Goal: Task Accomplishment & Management: Complete application form

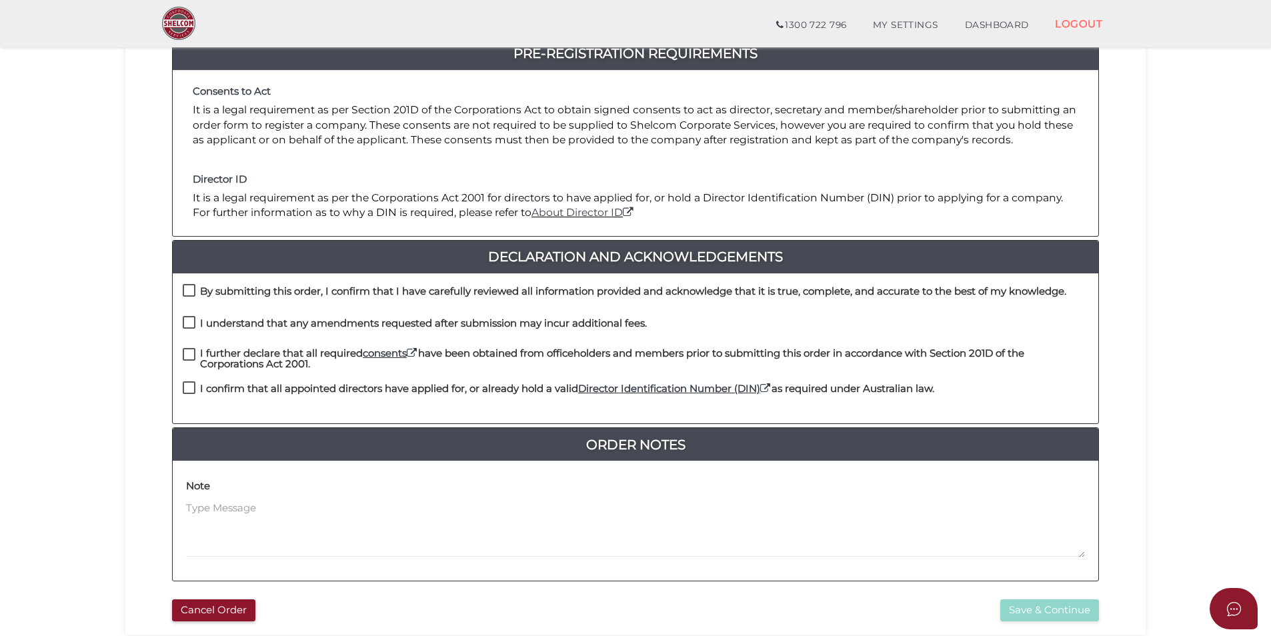
scroll to position [133, 0]
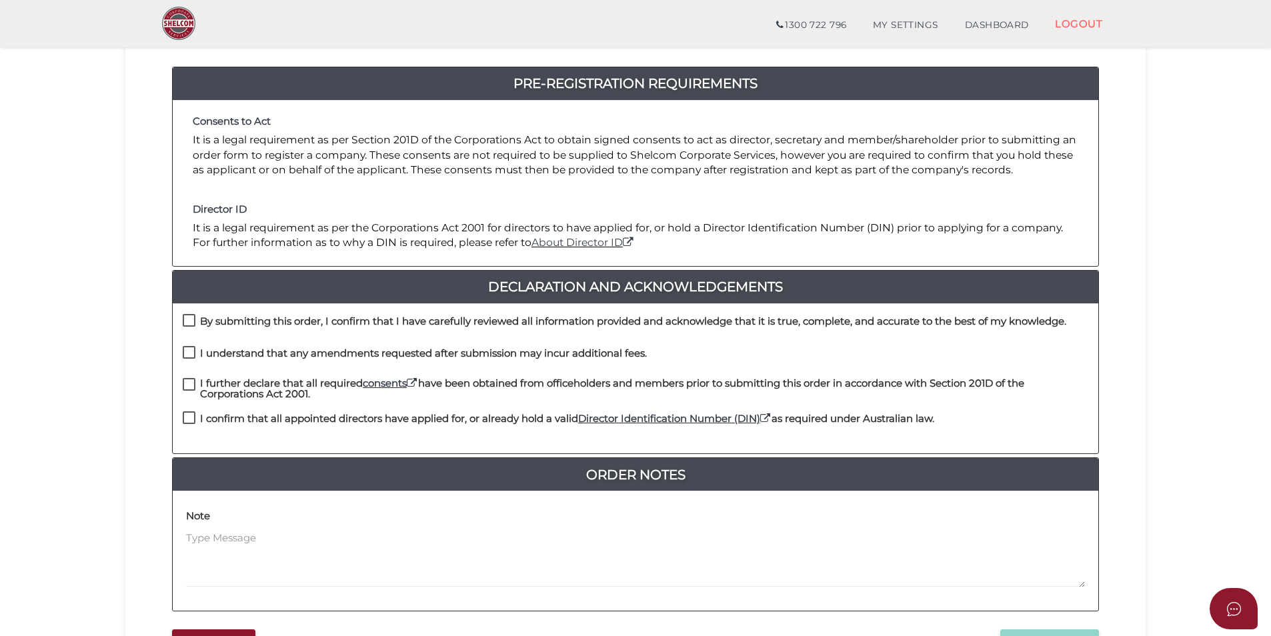
click at [192, 329] on label "By submitting this order, I confirm that I have carefully reviewed all informat…" at bounding box center [625, 324] width 884 height 17
checkbox input "true"
click at [192, 350] on label "I understand that any amendments requested after submission may incur additiona…" at bounding box center [415, 356] width 464 height 17
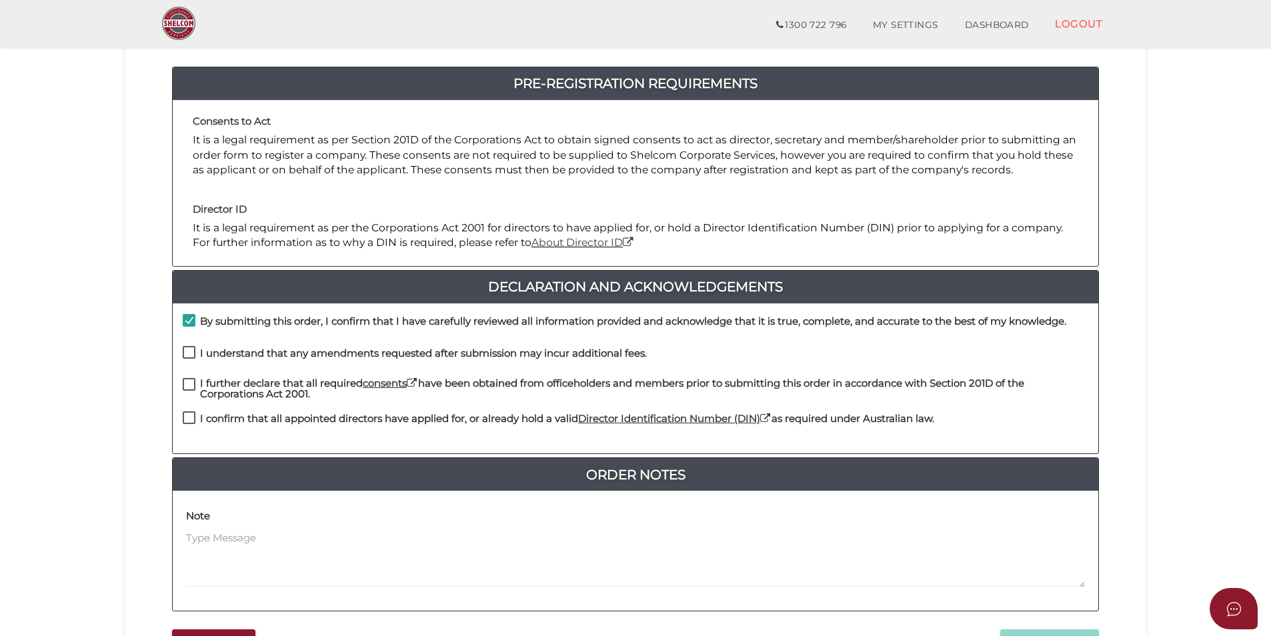
checkbox input "true"
click at [187, 381] on label "I further declare that all required consents have been obtained from officehold…" at bounding box center [636, 386] width 906 height 17
checkbox input "true"
click at [187, 410] on div "I further declare that all required consents have been obtained from officehold…" at bounding box center [636, 395] width 926 height 34
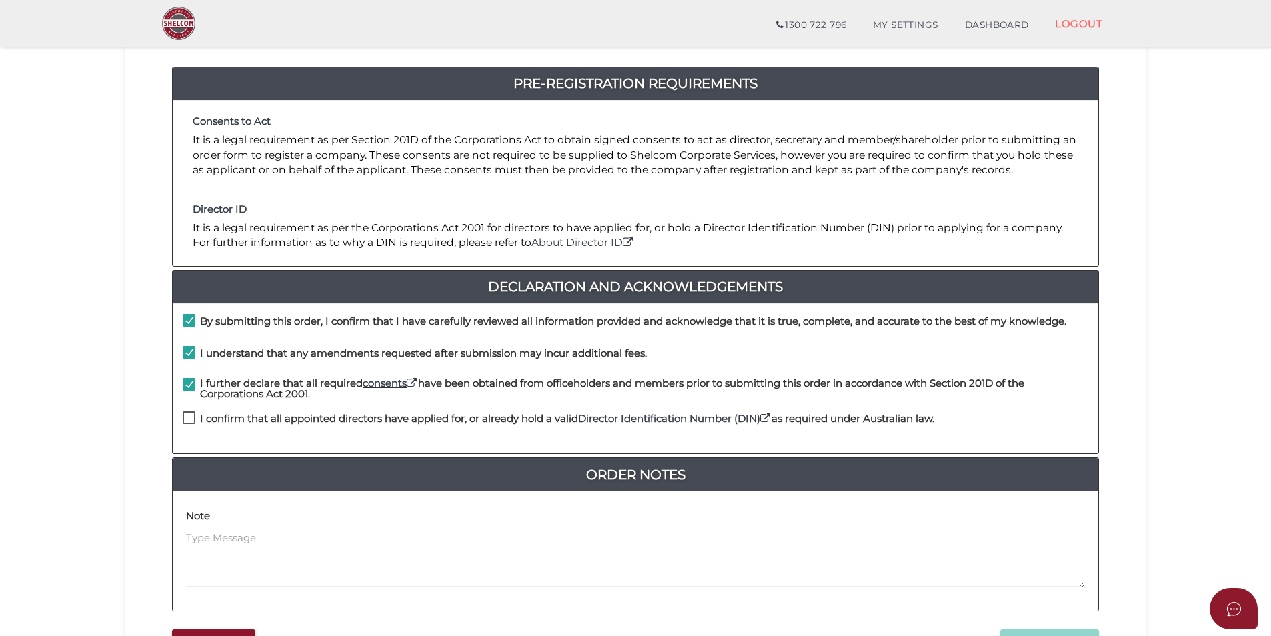
click at [197, 415] on label "I confirm that all appointed directors have applied for, or already hold a vali…" at bounding box center [559, 421] width 752 height 17
checkbox input "true"
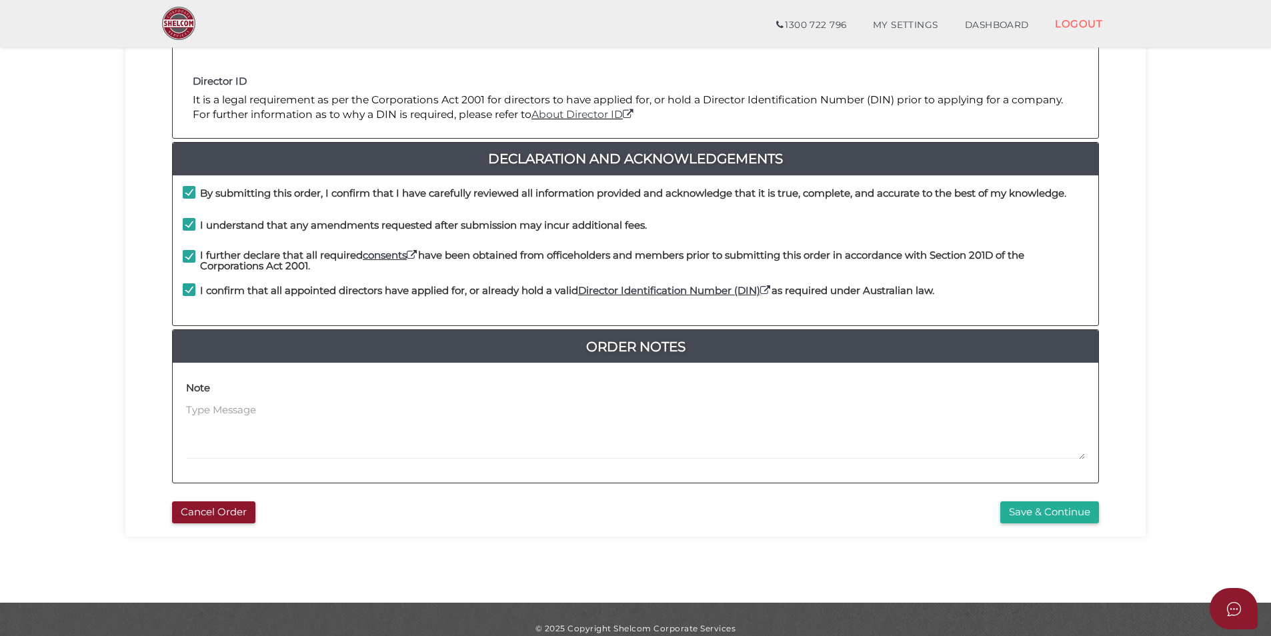
scroll to position [267, 0]
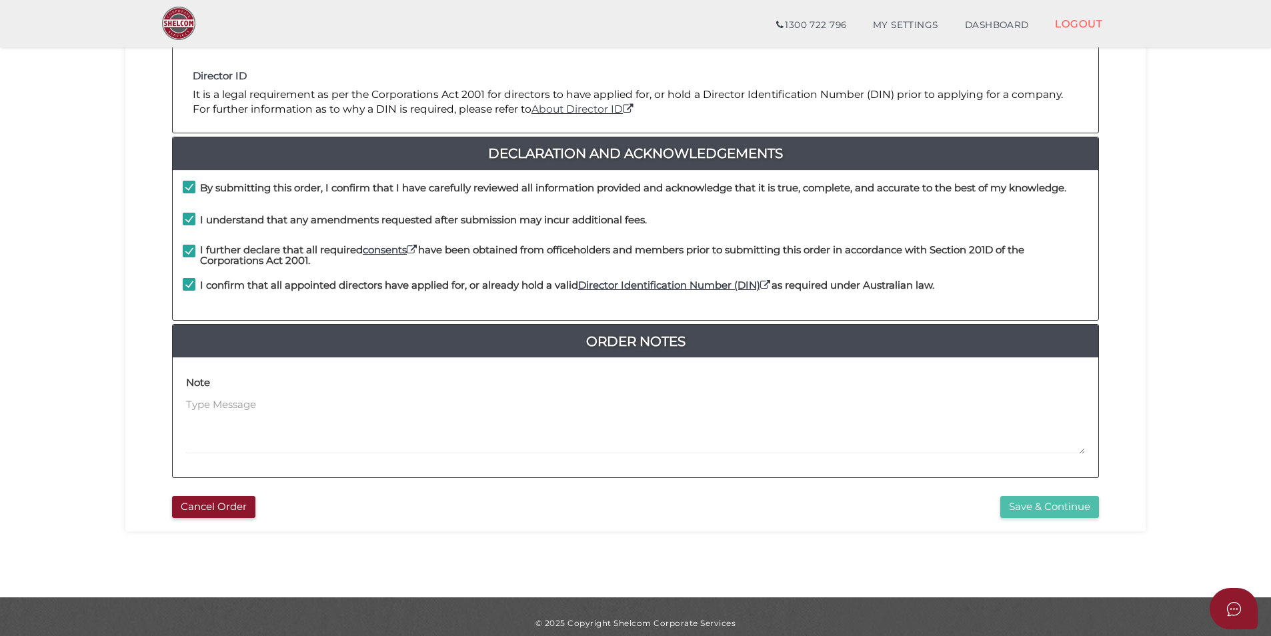
click at [1022, 506] on button "Save & Continue" at bounding box center [1049, 507] width 99 height 22
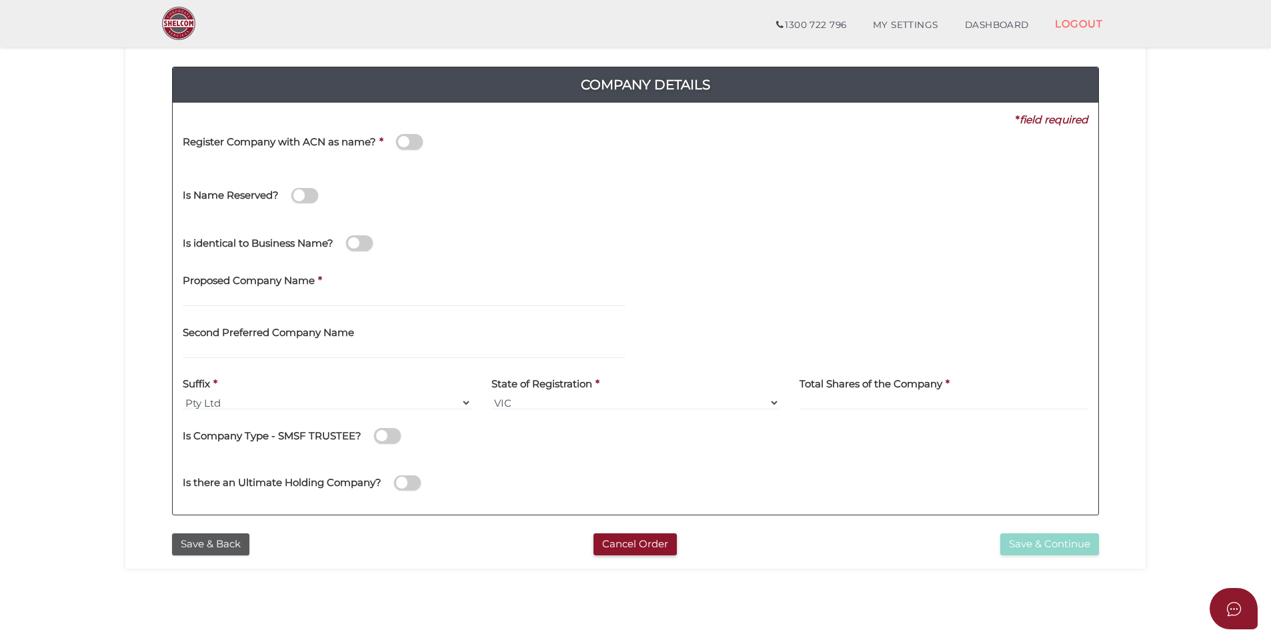
scroll to position [67, 0]
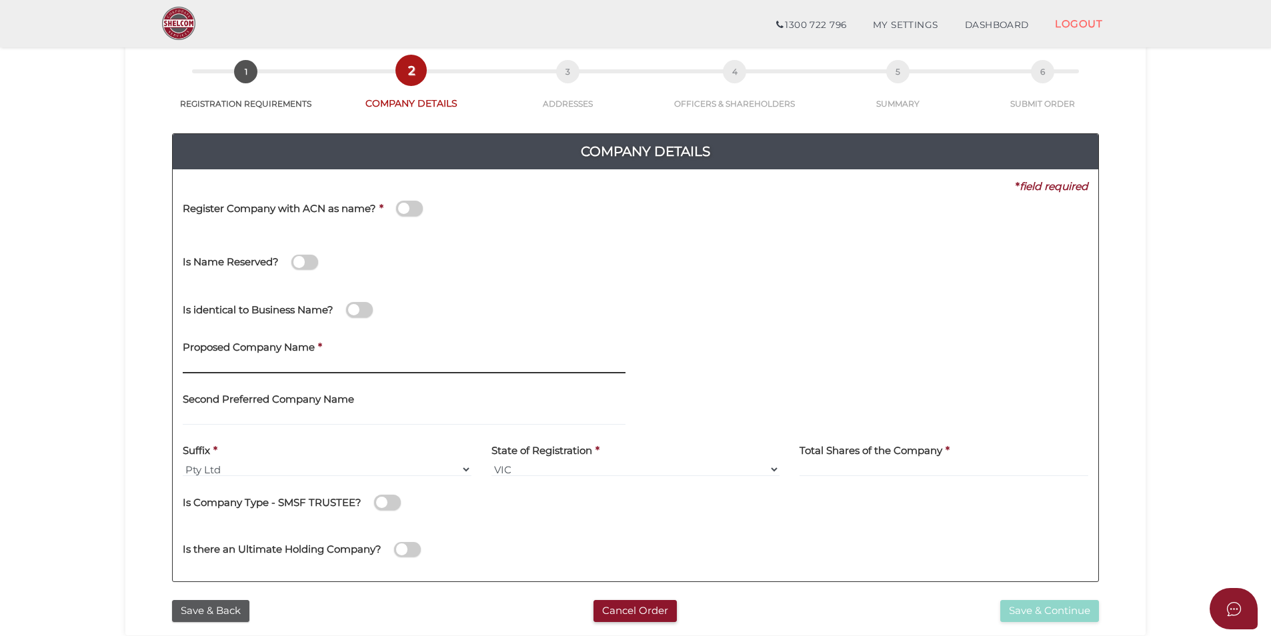
click at [303, 366] on input "text" at bounding box center [404, 366] width 443 height 15
type input "WB Eastern Creek"
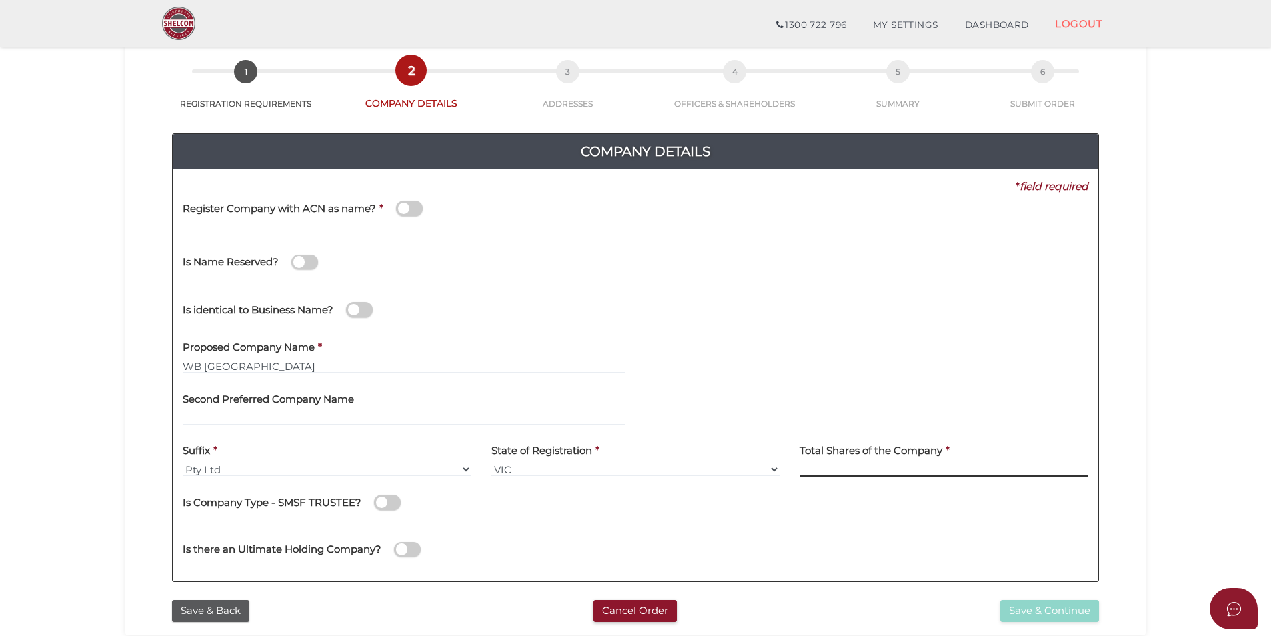
click at [840, 470] on input at bounding box center [944, 469] width 289 height 15
type input "120"
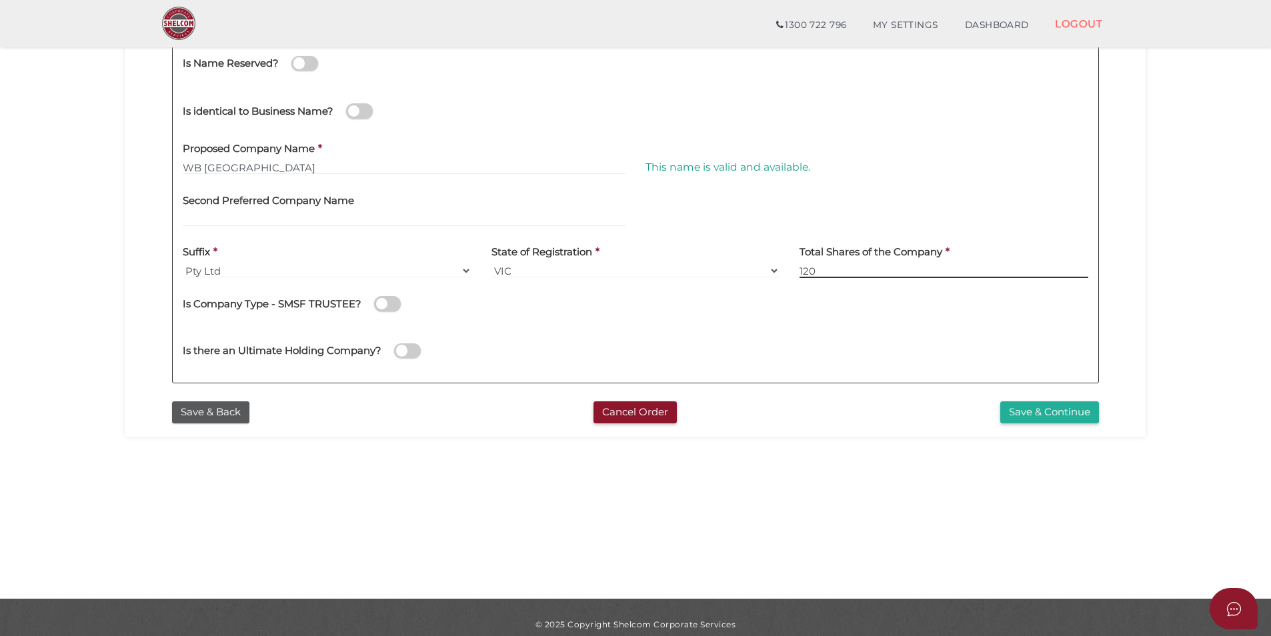
scroll to position [279, 0]
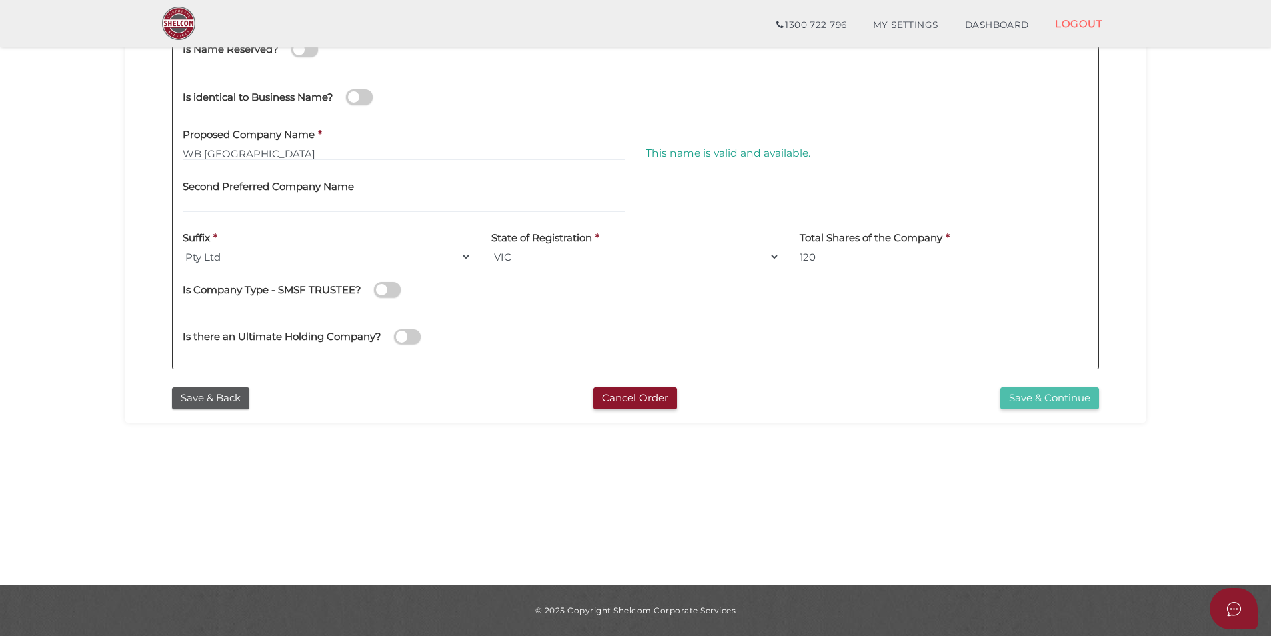
click at [1030, 391] on button "Save & Continue" at bounding box center [1049, 398] width 99 height 22
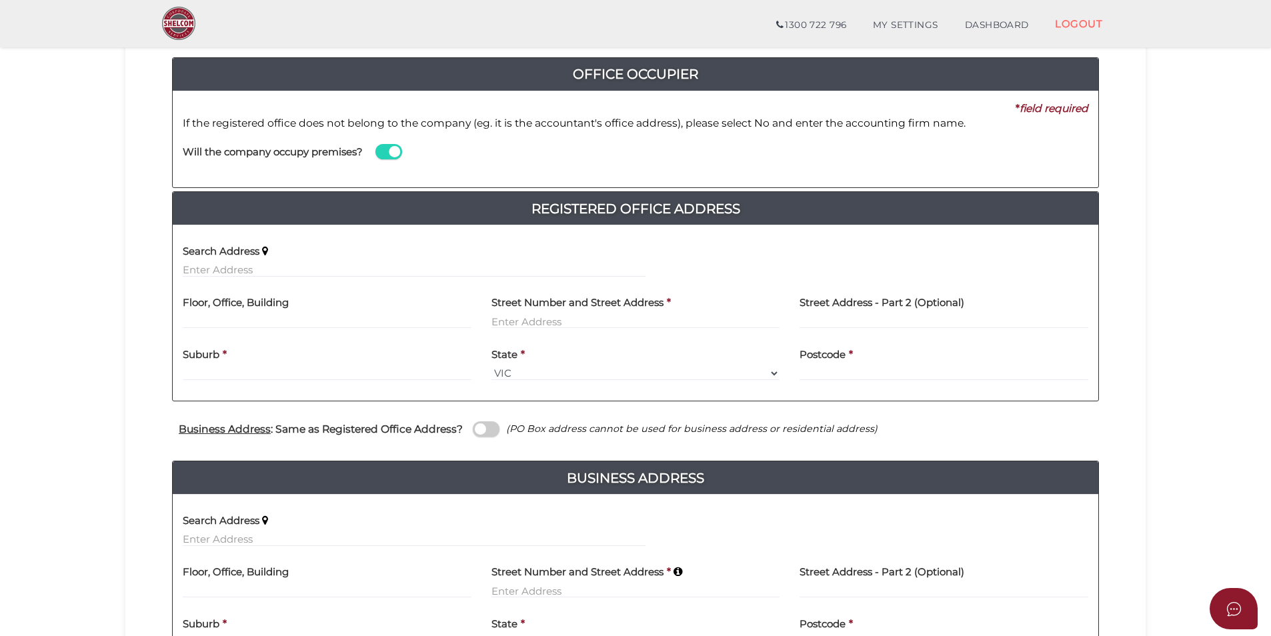
scroll to position [133, 0]
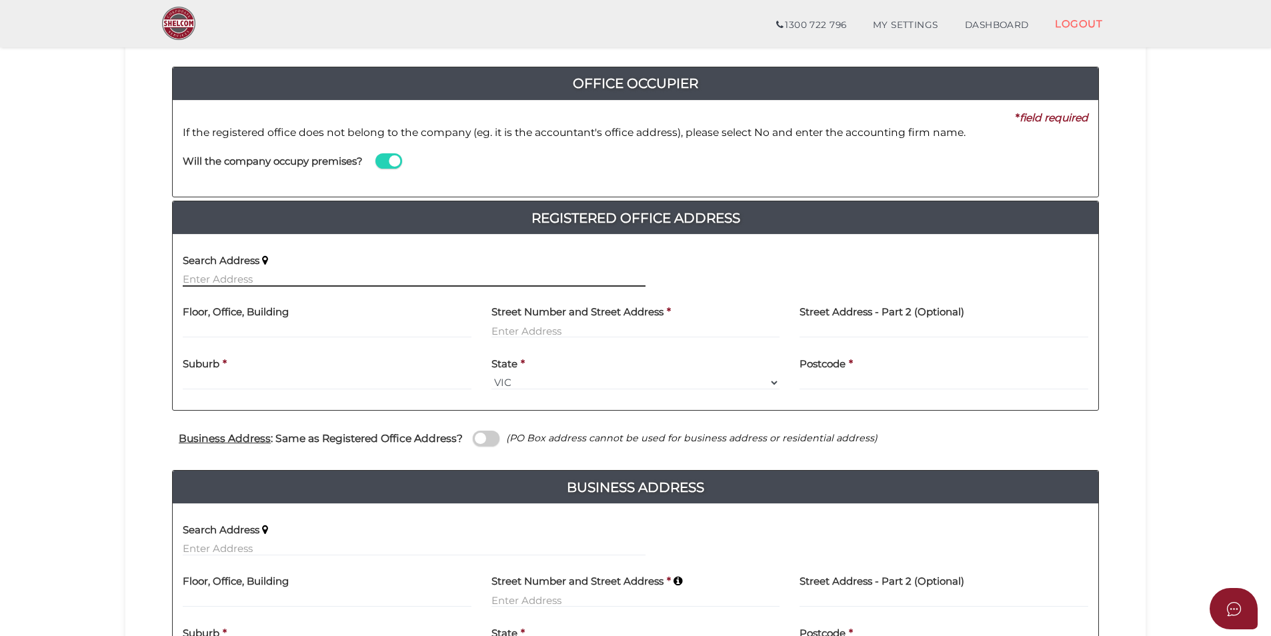
click at [323, 275] on input "text" at bounding box center [414, 279] width 463 height 15
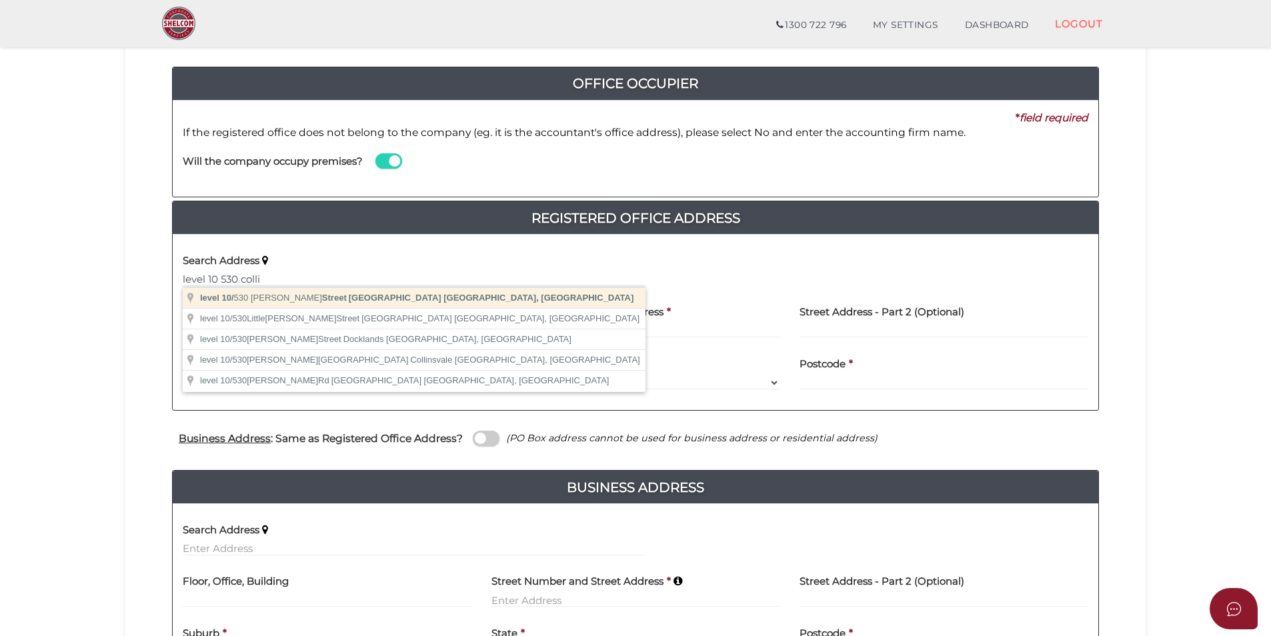
type input "level 10/530 Collins Street, Melbourne VIC, Australia"
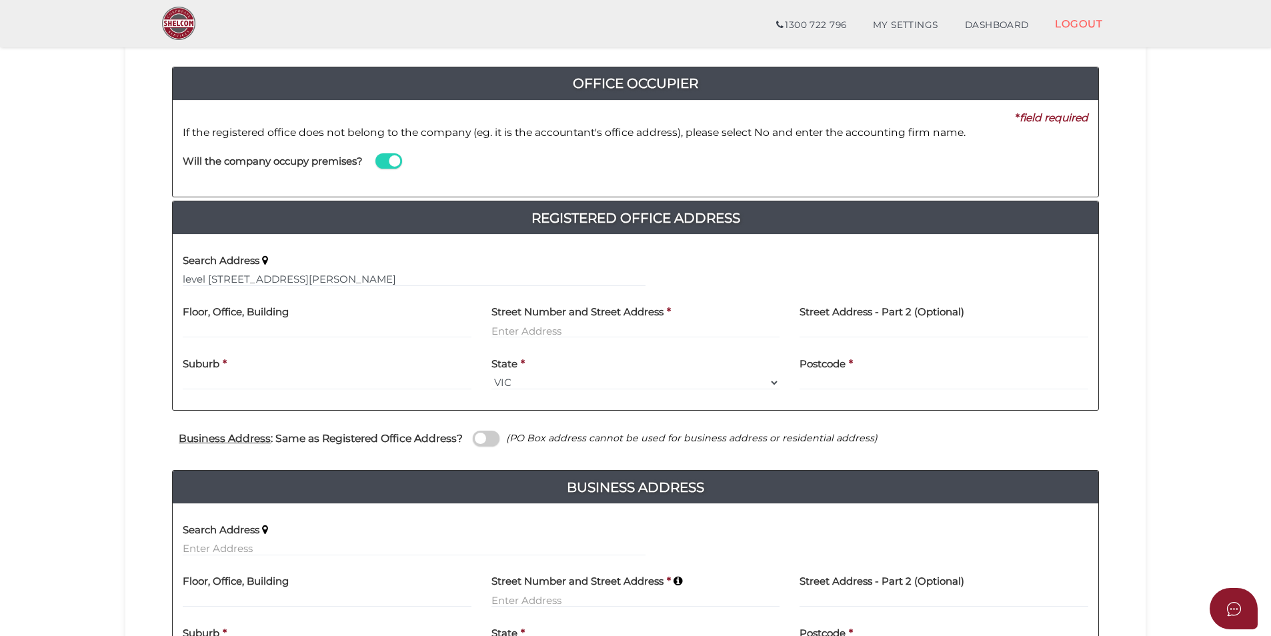
type input "level 10"
type input "530 Collins Street"
type input "Melbourne"
select select "VIC"
type input "3000"
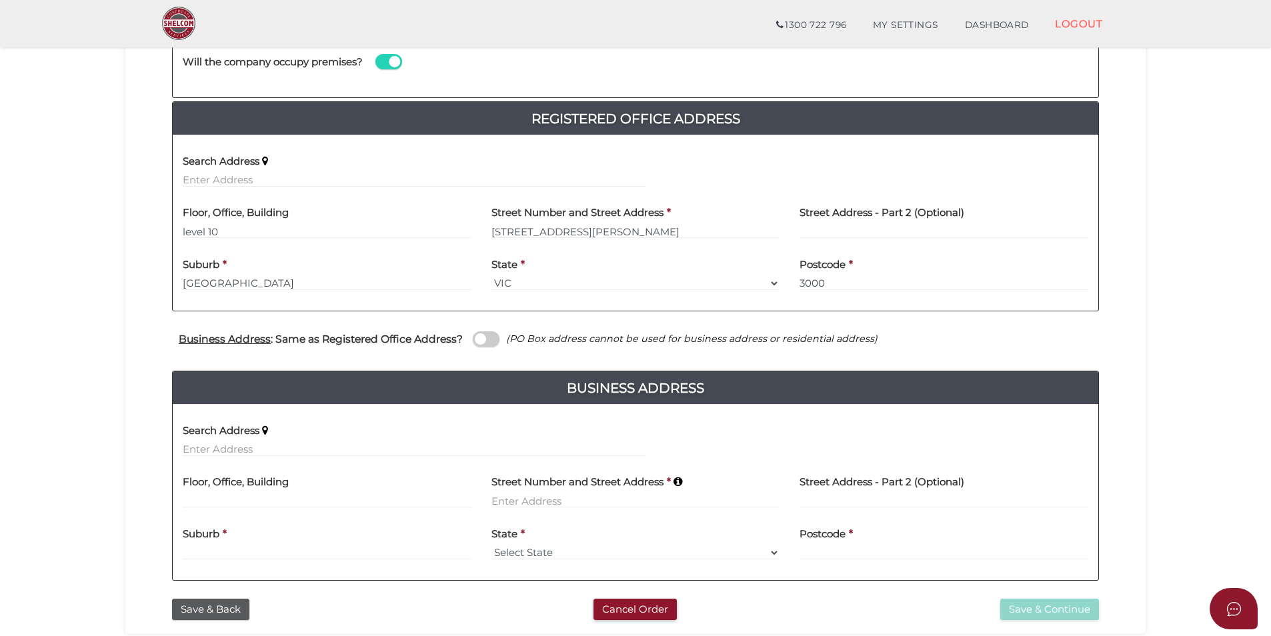
scroll to position [267, 0]
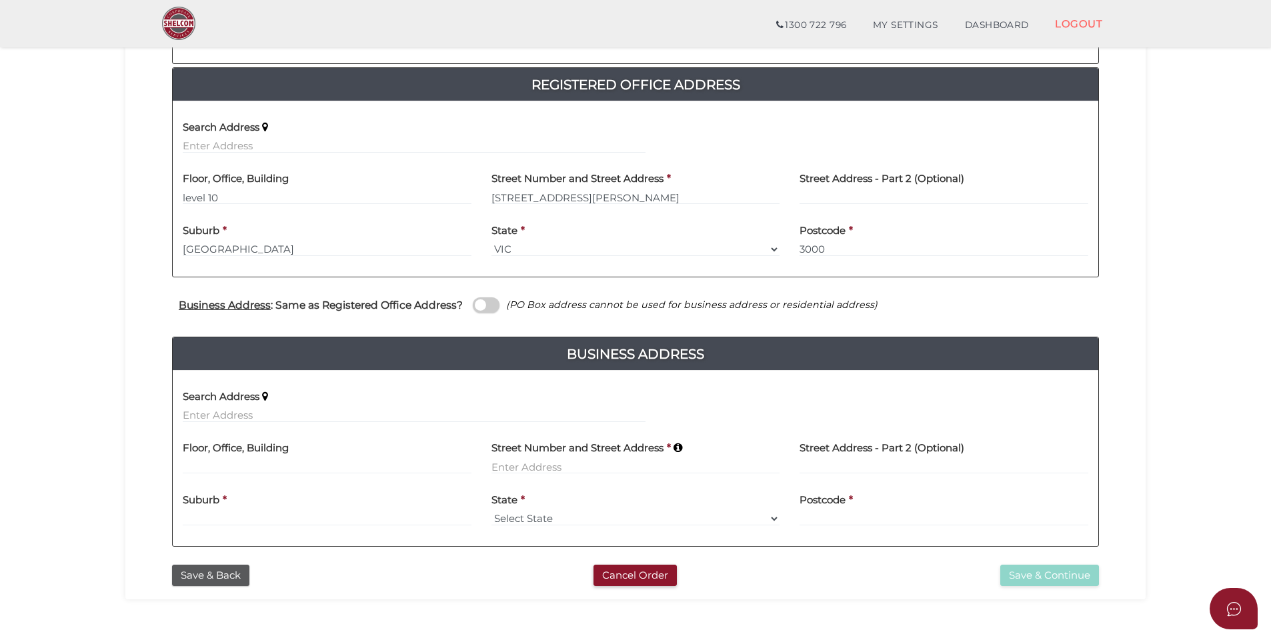
click at [287, 423] on div "Search Address" at bounding box center [414, 407] width 483 height 52
click at [291, 414] on input "text" at bounding box center [414, 415] width 463 height 15
type input "S"
click at [239, 473] on input at bounding box center [327, 466] width 289 height 15
type input "Safe Deposit Building"
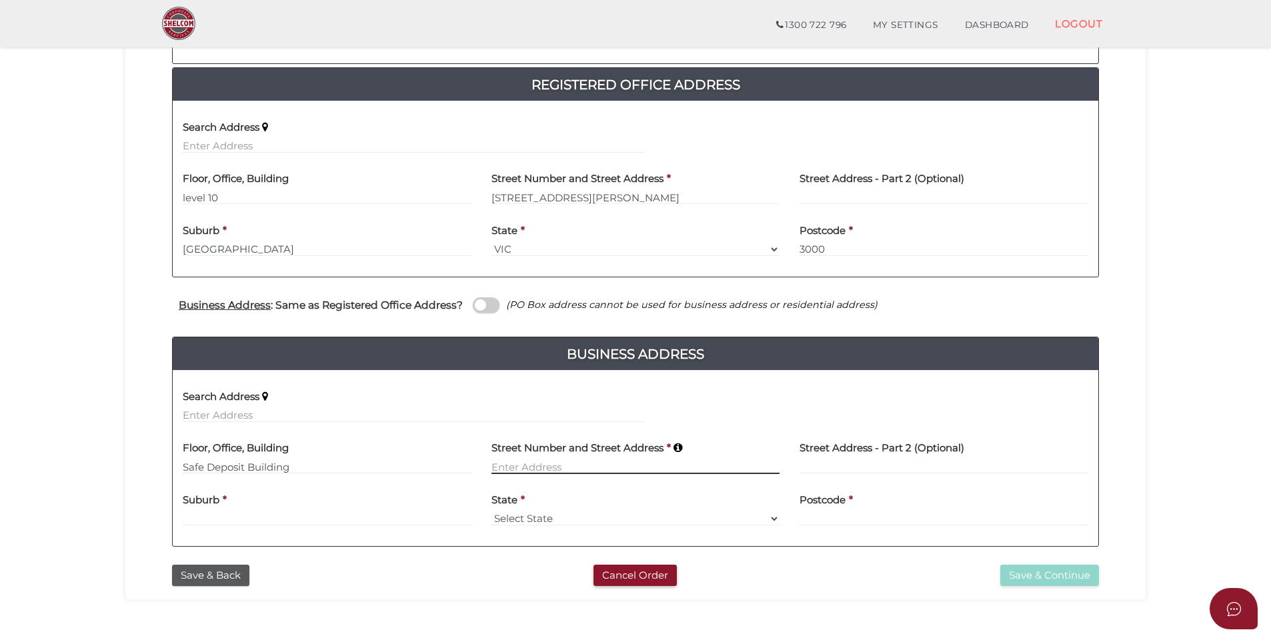
click at [586, 460] on input at bounding box center [636, 466] width 289 height 15
type input "Level 3"
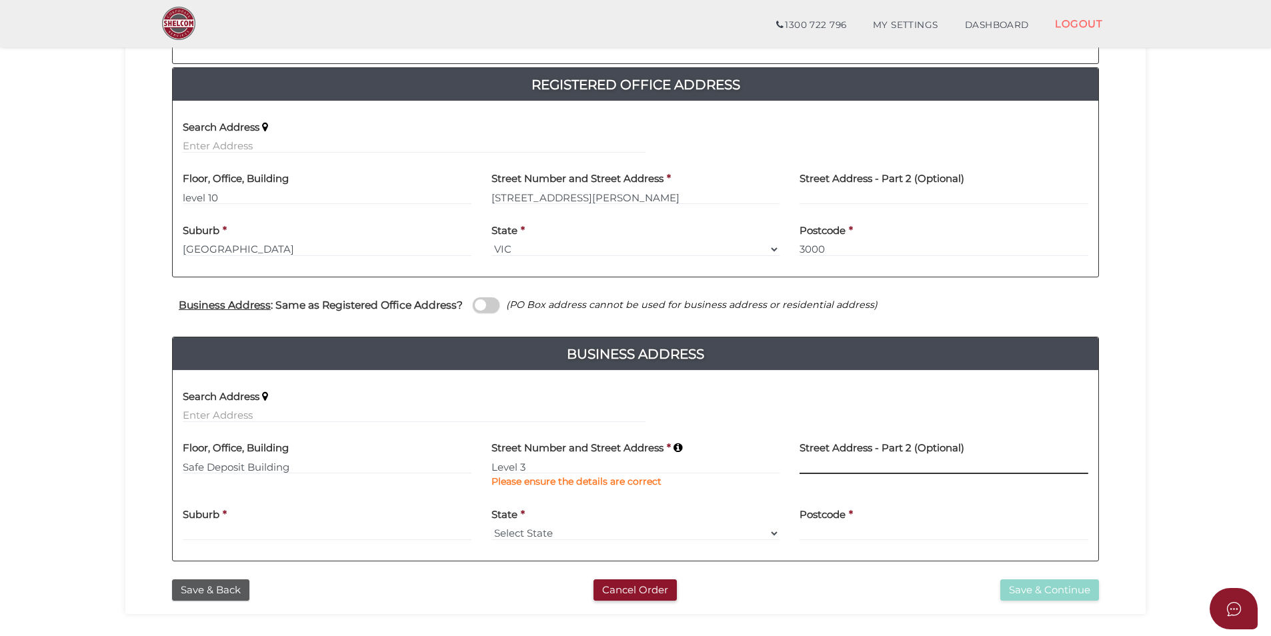
click at [869, 461] on input at bounding box center [944, 466] width 289 height 15
type input "90 Queen Street"
click at [285, 538] on input at bounding box center [327, 533] width 289 height 15
type input "Melbourne"
click at [526, 531] on select "Select State VIC ACT NSW NT QLD TAS WA SA" at bounding box center [636, 533] width 289 height 15
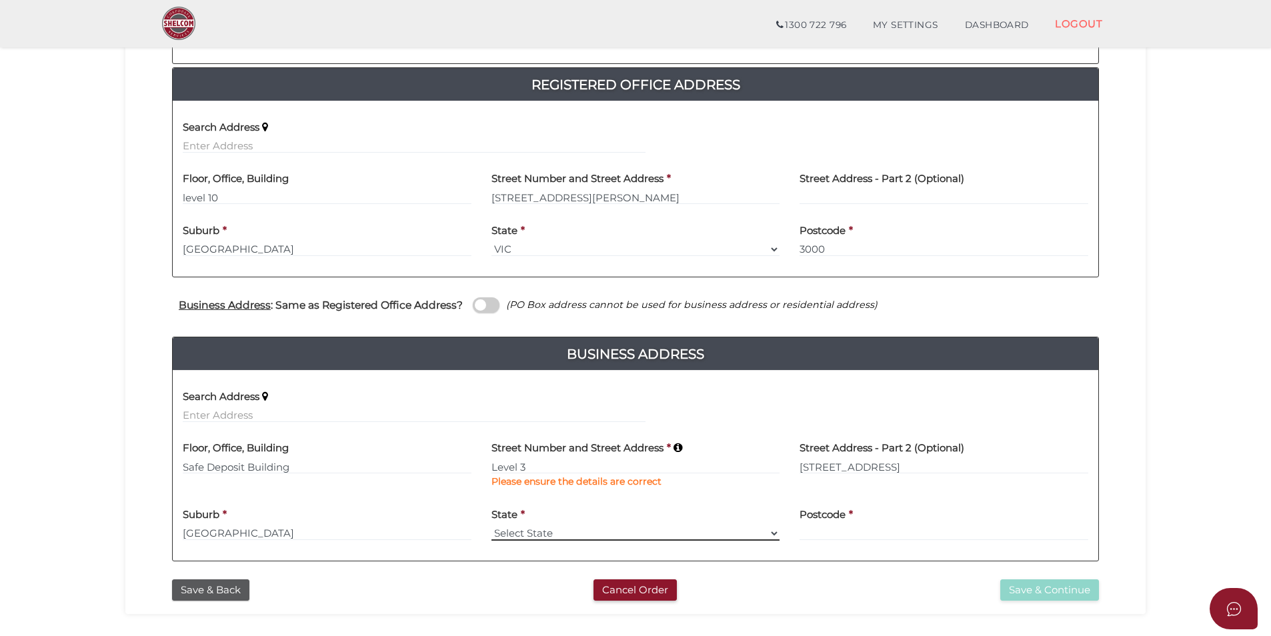
select select "VIC"
click at [492, 526] on select "Select State VIC ACT NSW NT QLD TAS WA SA" at bounding box center [636, 533] width 289 height 15
click at [851, 532] on input at bounding box center [944, 533] width 289 height 15
type input "3000"
click at [1045, 594] on button "Save & Continue" at bounding box center [1049, 591] width 99 height 22
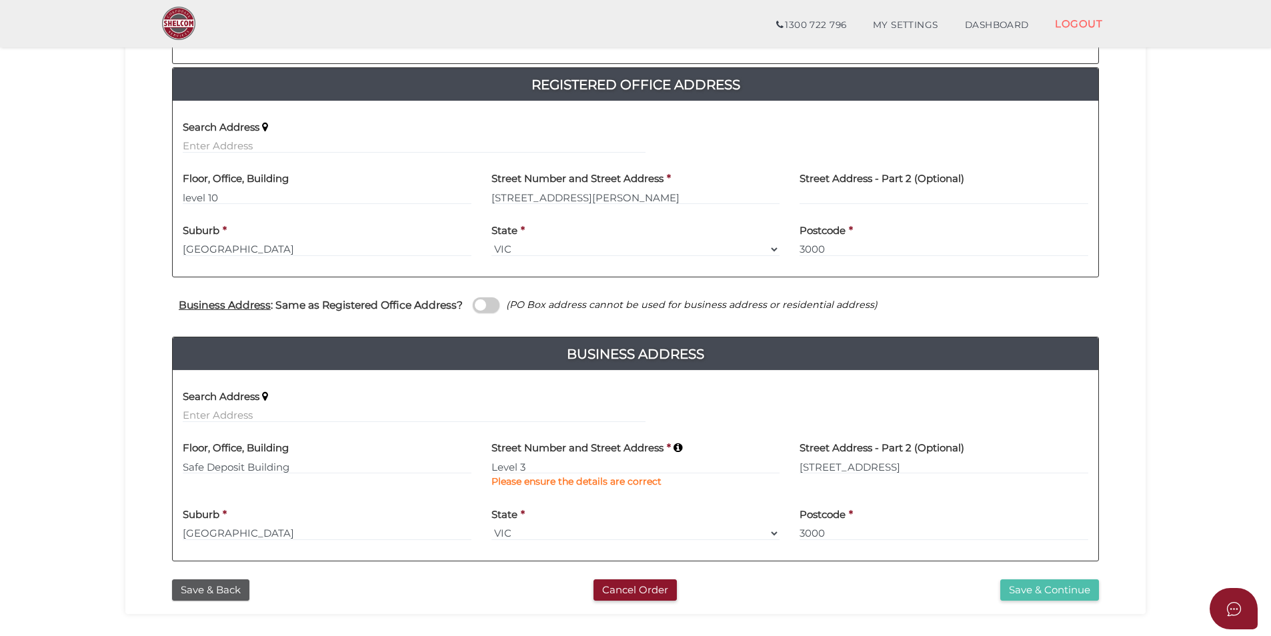
scroll to position [301, 0]
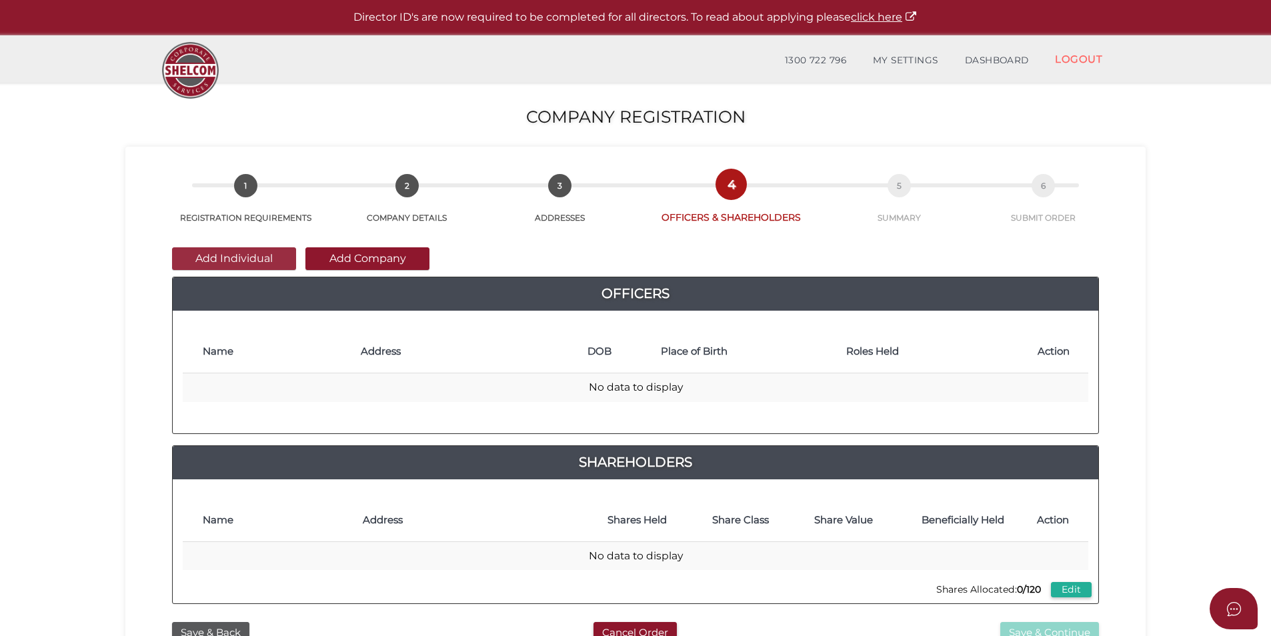
click at [273, 258] on button "Add Individual" at bounding box center [234, 258] width 124 height 23
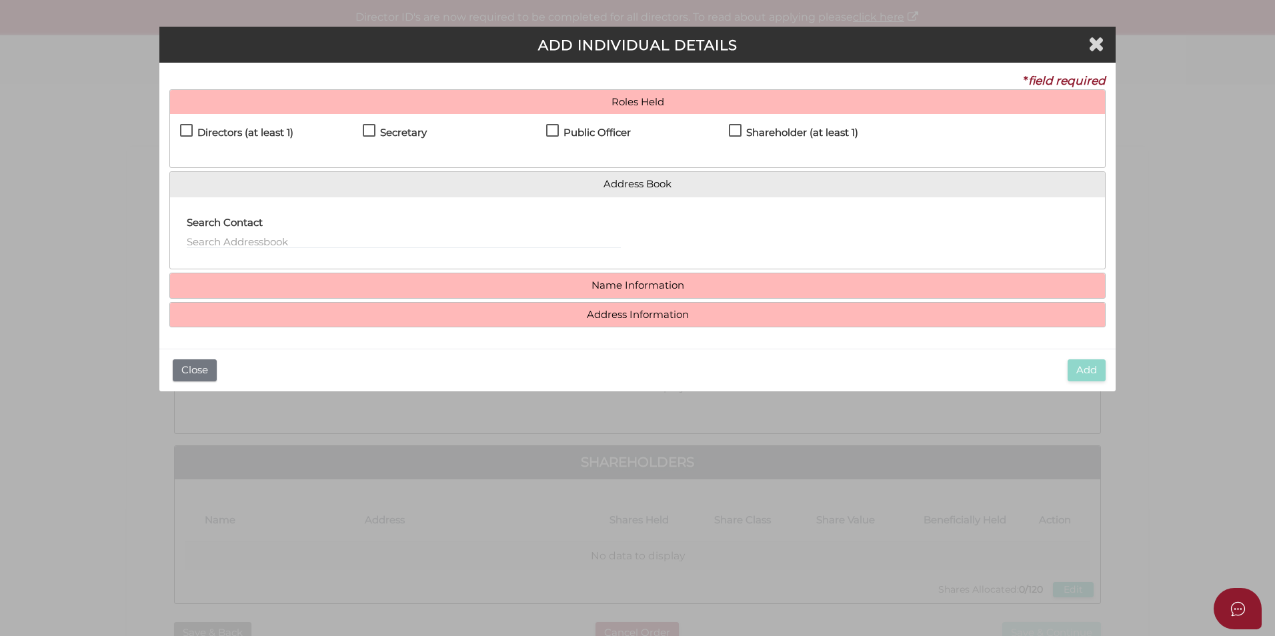
click at [229, 133] on h4 "Directors (at least 1)" at bounding box center [245, 132] width 96 height 11
checkbox input "true"
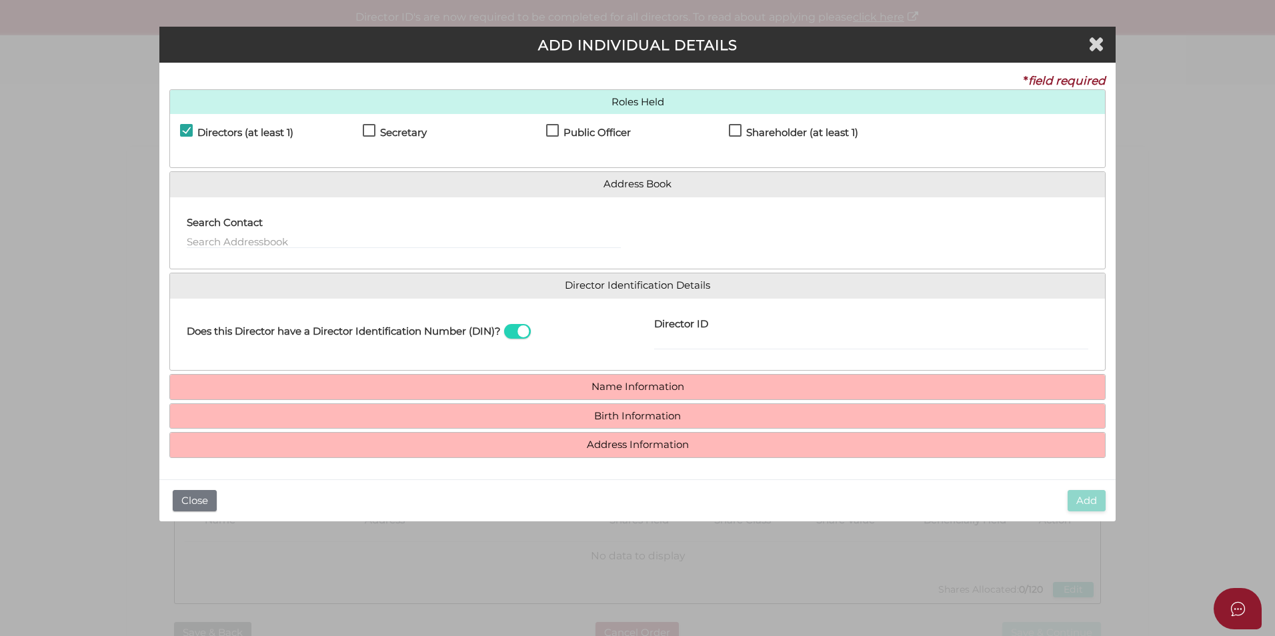
click at [371, 129] on label "Secretary" at bounding box center [395, 135] width 64 height 17
checkbox input "true"
click at [552, 131] on label "Public Officer" at bounding box center [588, 135] width 85 height 17
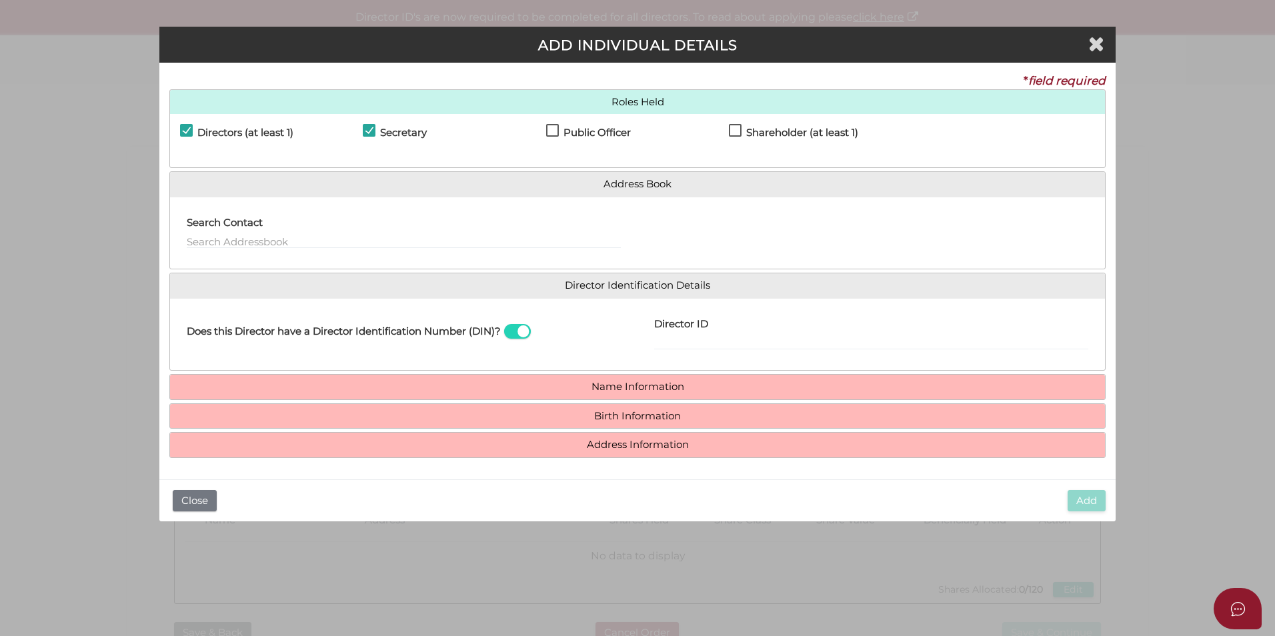
checkbox input "true"
click at [354, 251] on div "Search Contact" at bounding box center [404, 233] width 468 height 52
click at [361, 241] on input "text" at bounding box center [404, 241] width 434 height 15
click at [243, 243] on input "text" at bounding box center [404, 241] width 434 height 15
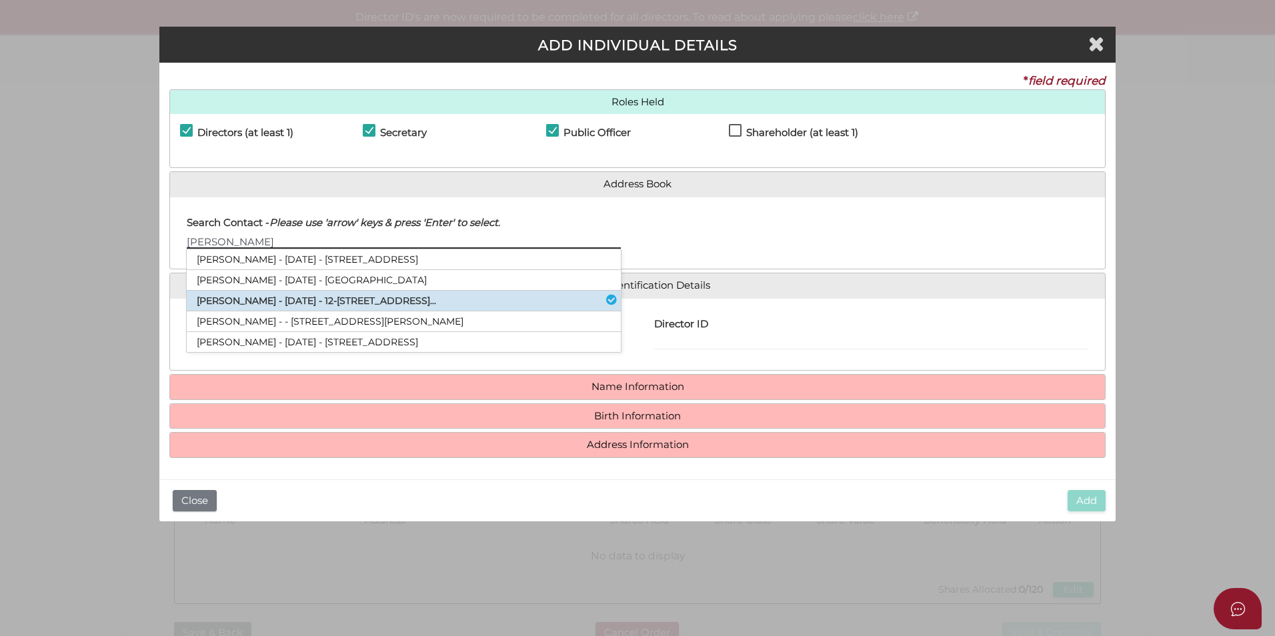
type input "Andrew"
click at [273, 303] on li "Andrew Colin Torrington - 07/01/1971 - 12-14 Maltravers Road, Eaglemont, VI..." at bounding box center [404, 301] width 434 height 21
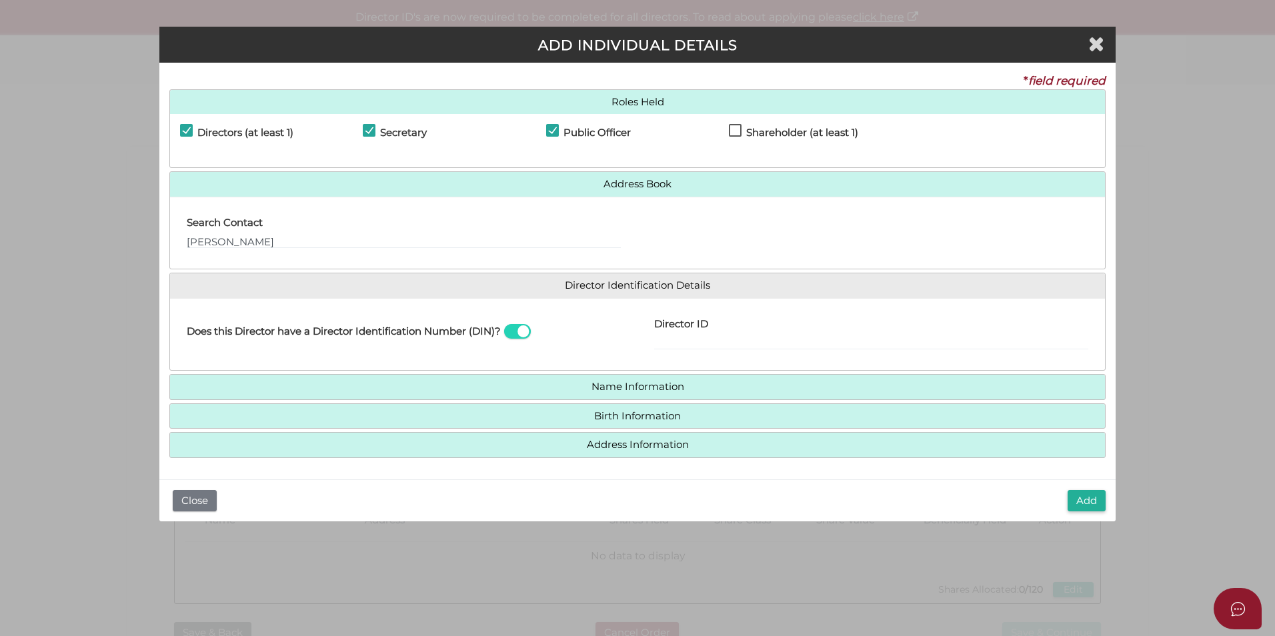
click at [504, 379] on h4 "Name Information" at bounding box center [637, 387] width 935 height 25
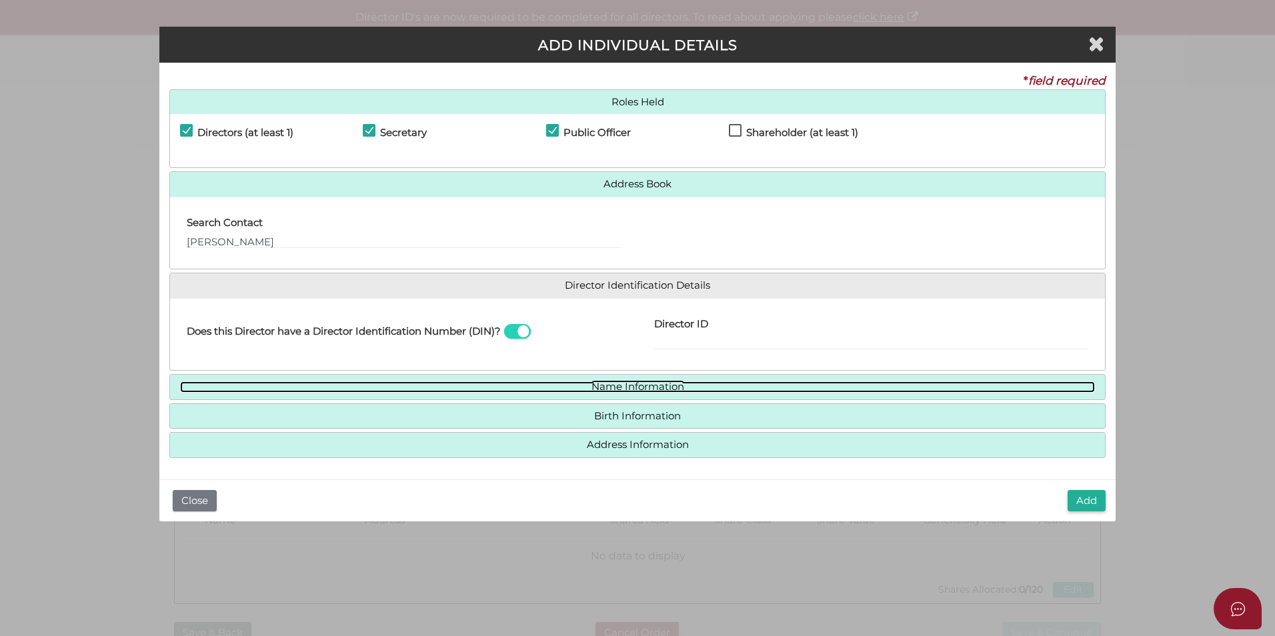
click at [498, 384] on link "Name Information" at bounding box center [637, 386] width 915 height 11
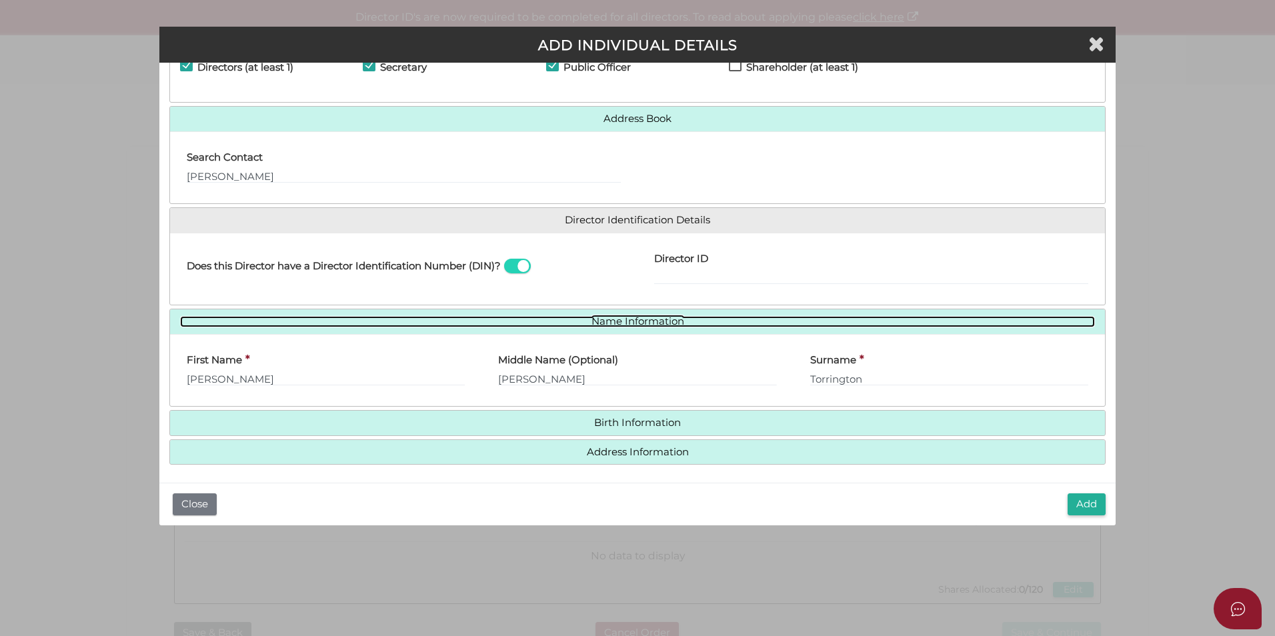
scroll to position [69, 0]
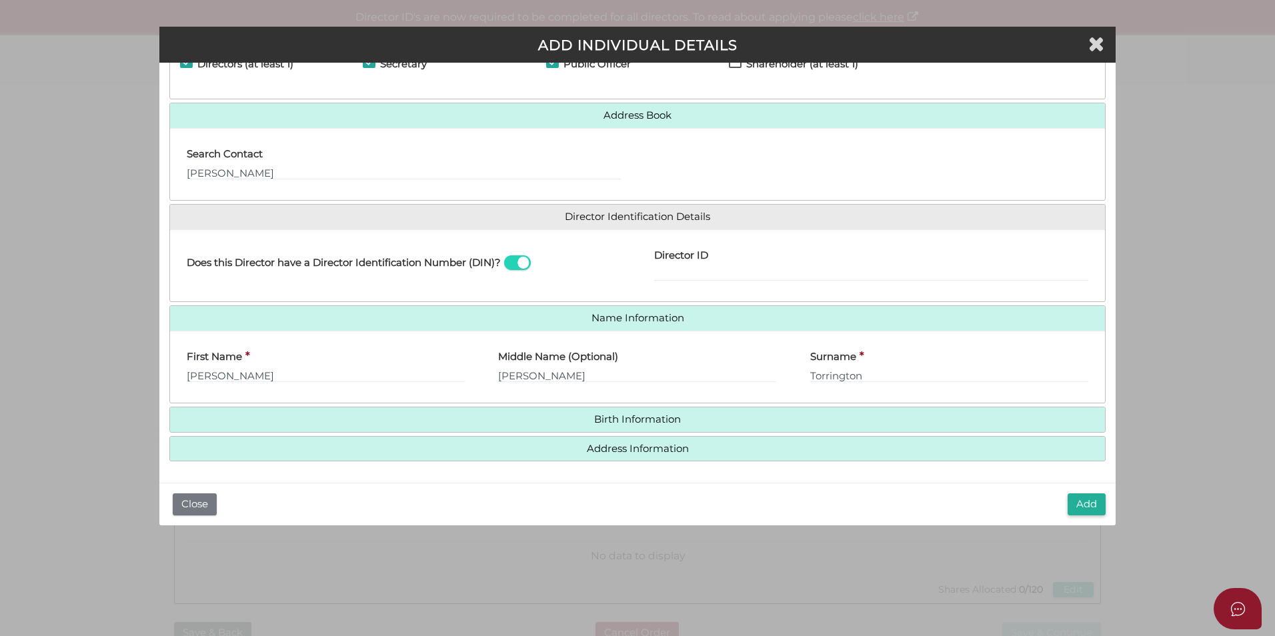
click at [655, 411] on h4 "Birth Information" at bounding box center [637, 419] width 935 height 25
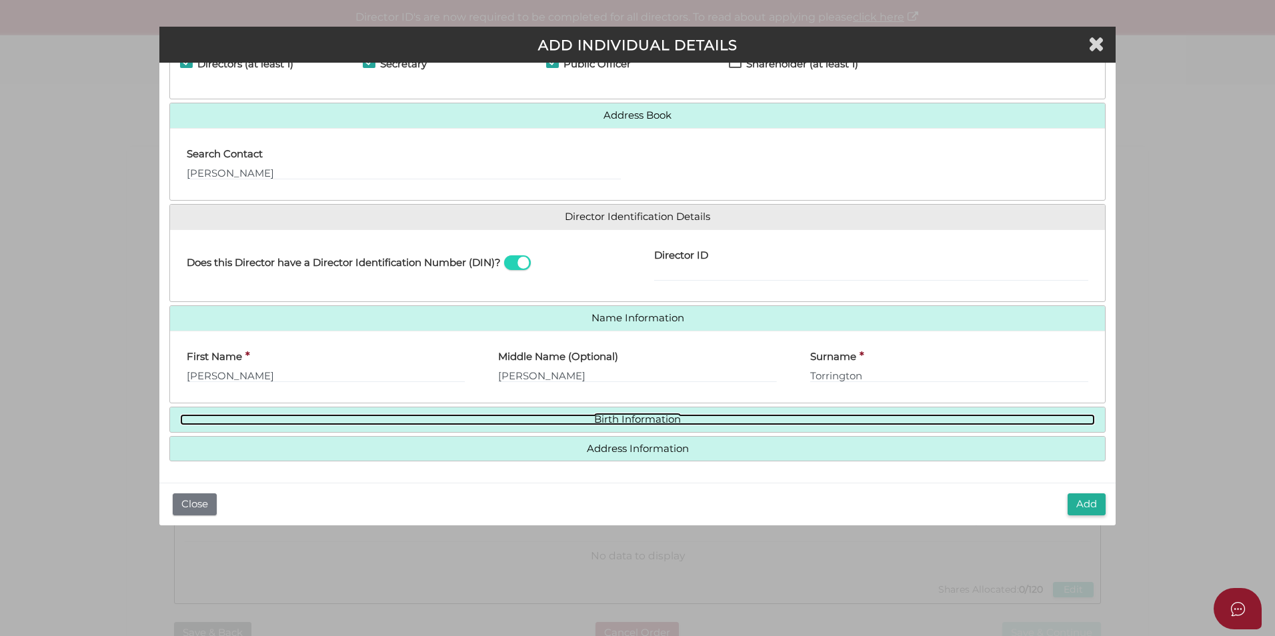
click at [652, 421] on link "Birth Information" at bounding box center [637, 419] width 915 height 11
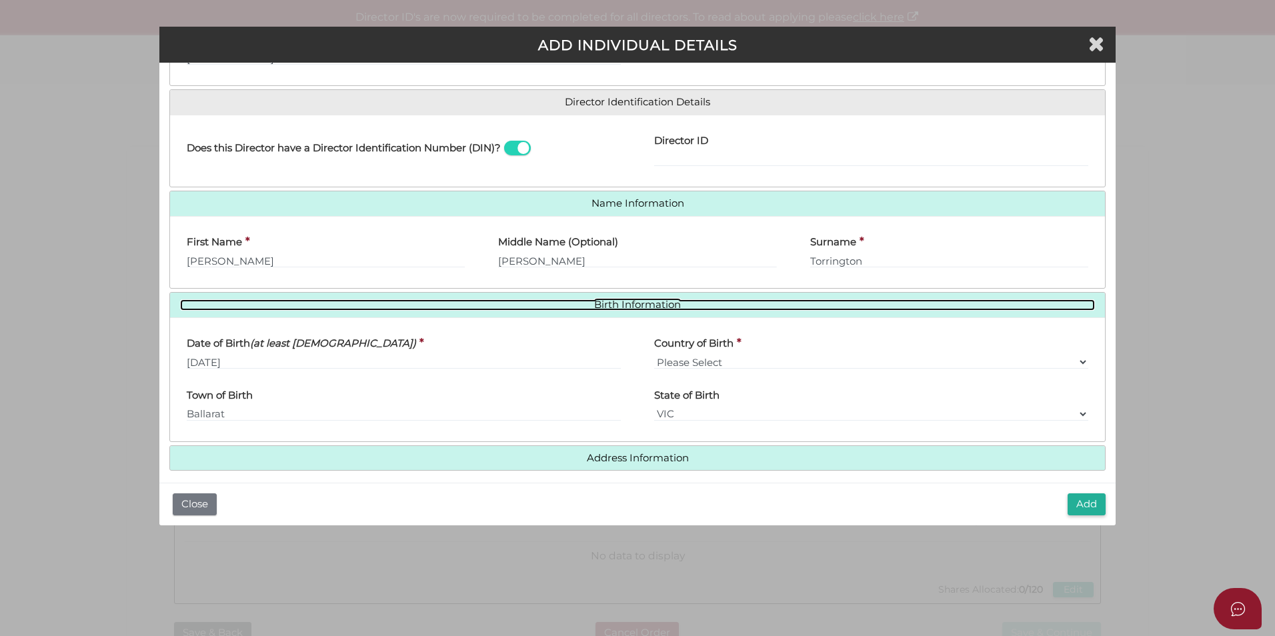
scroll to position [193, 0]
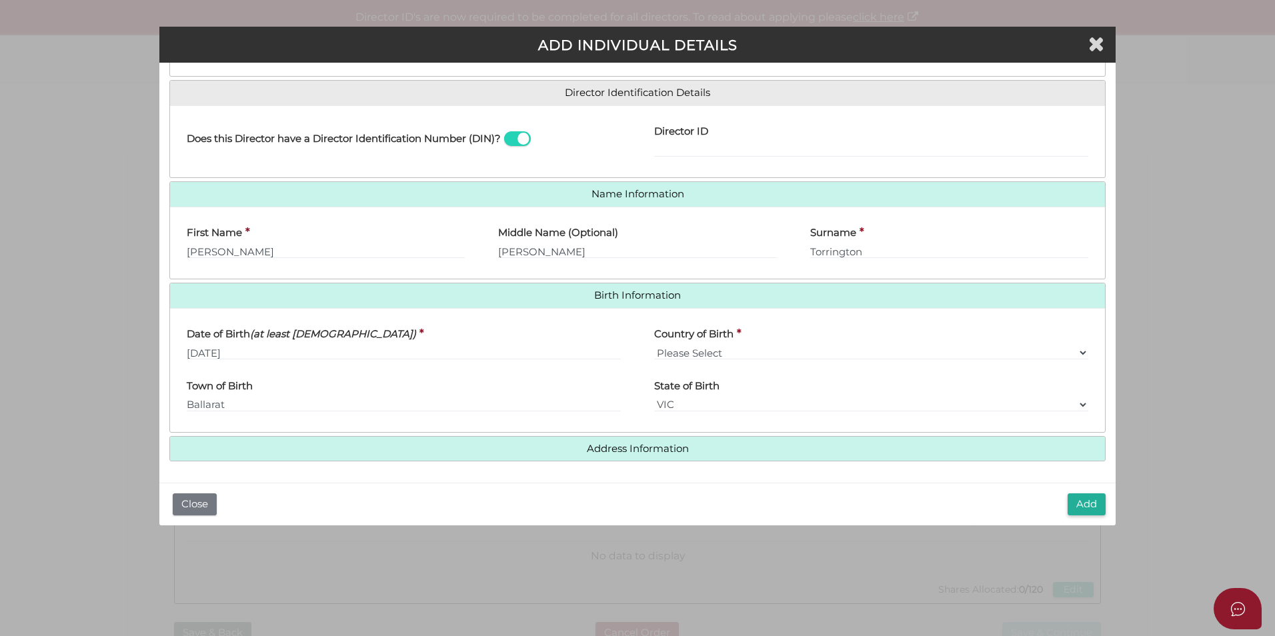
click at [652, 441] on h4 "Address Information" at bounding box center [637, 449] width 935 height 25
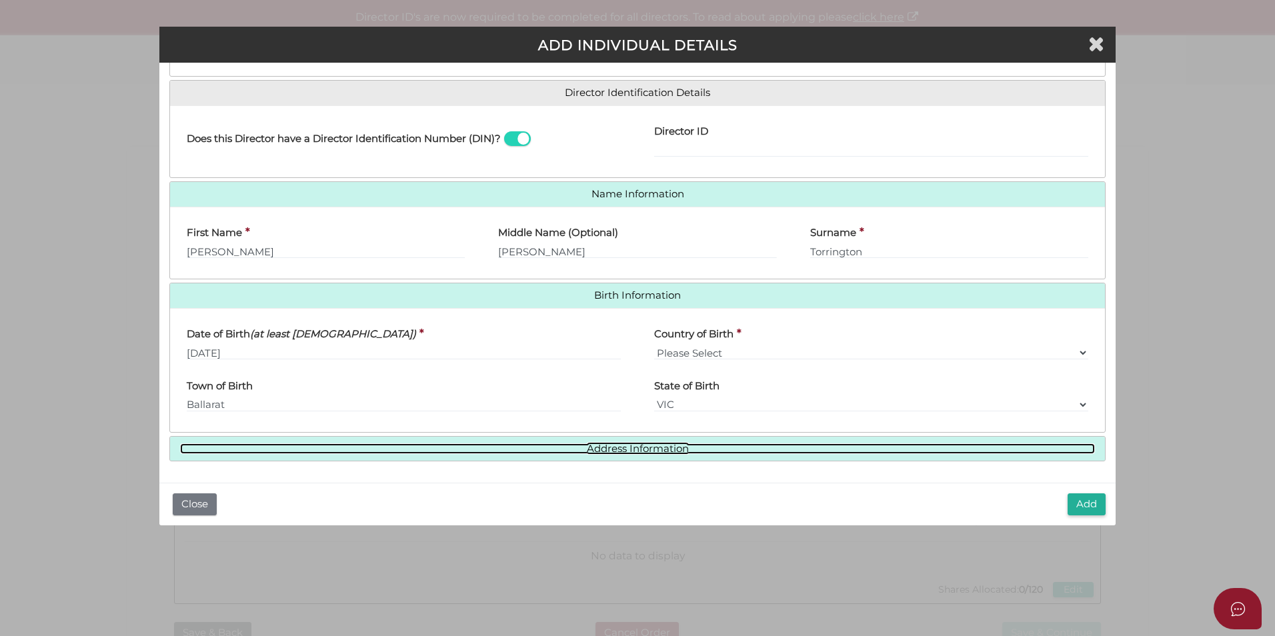
click at [652, 449] on link "Address Information" at bounding box center [637, 448] width 915 height 11
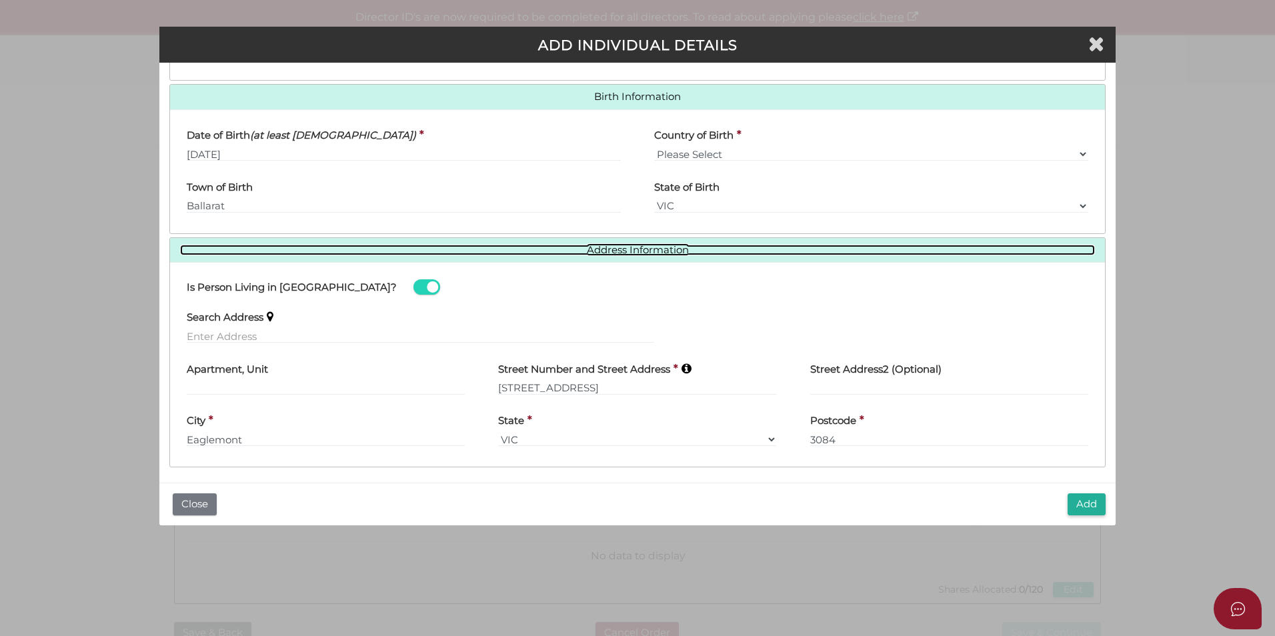
scroll to position [397, 0]
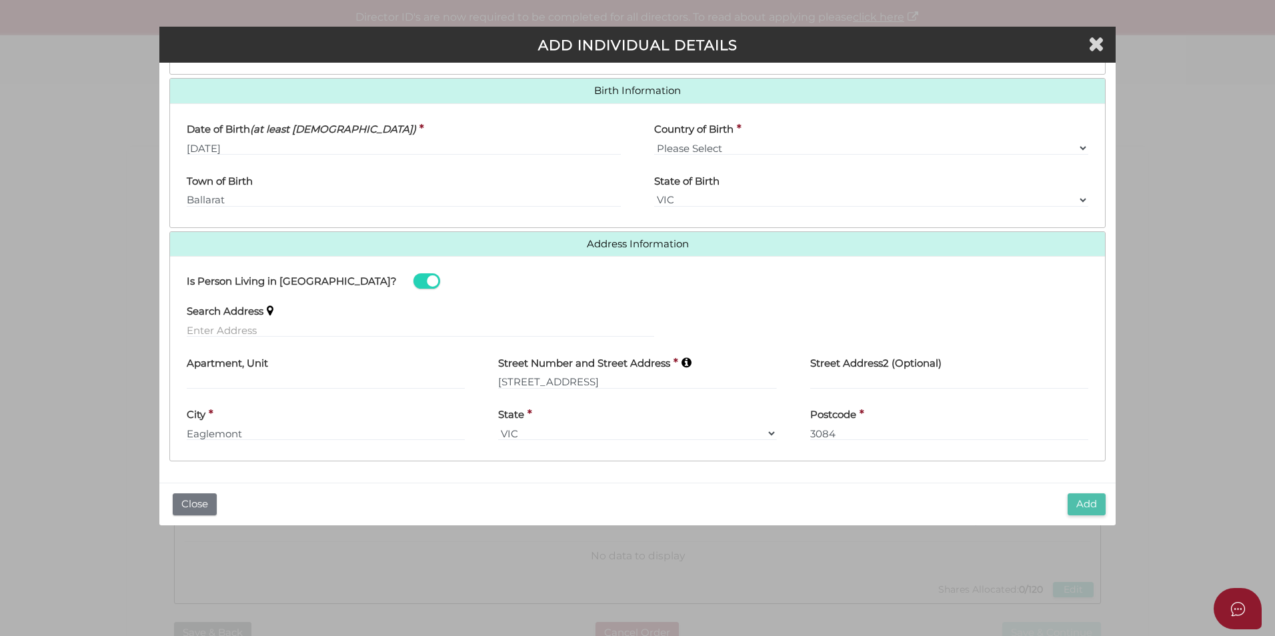
click at [1090, 504] on button "Add" at bounding box center [1087, 505] width 38 height 22
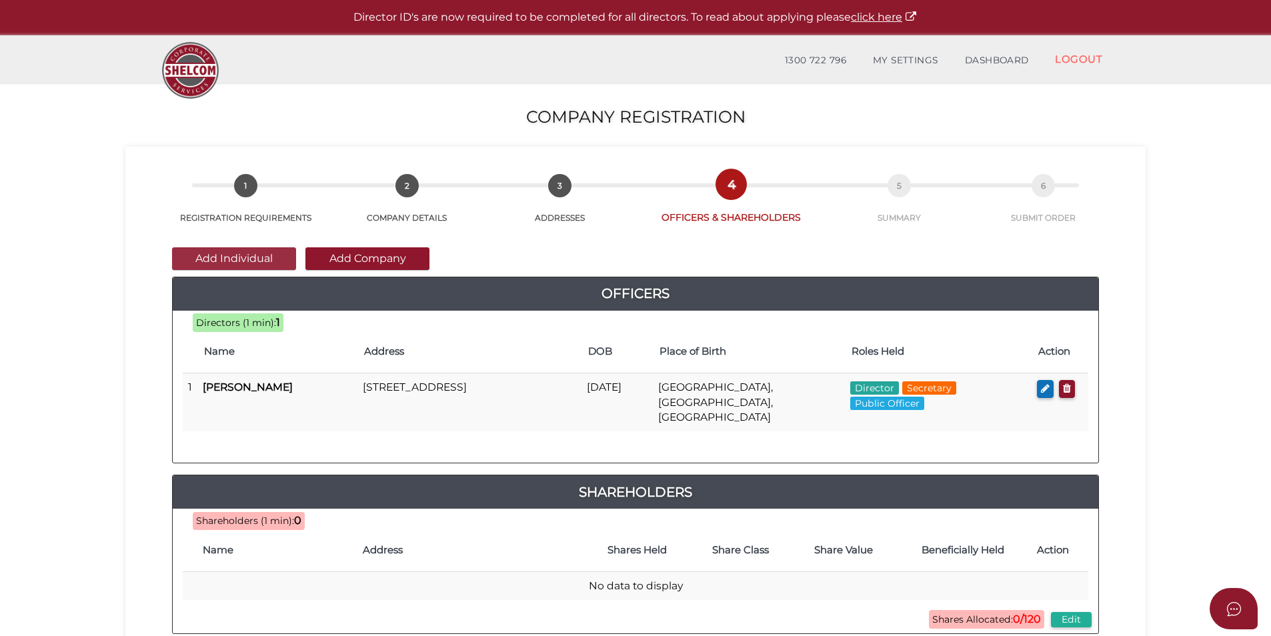
click at [252, 255] on button "Add Individual" at bounding box center [234, 258] width 124 height 23
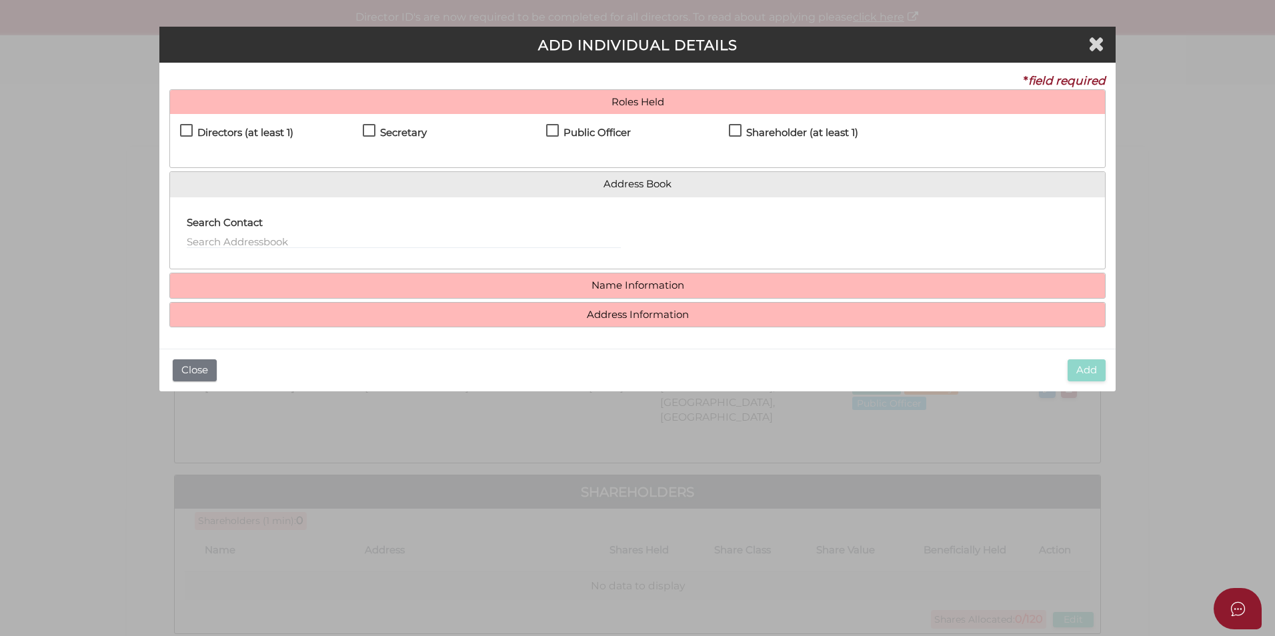
click at [231, 129] on h4 "Directors (at least 1)" at bounding box center [245, 132] width 96 height 11
checkbox input "true"
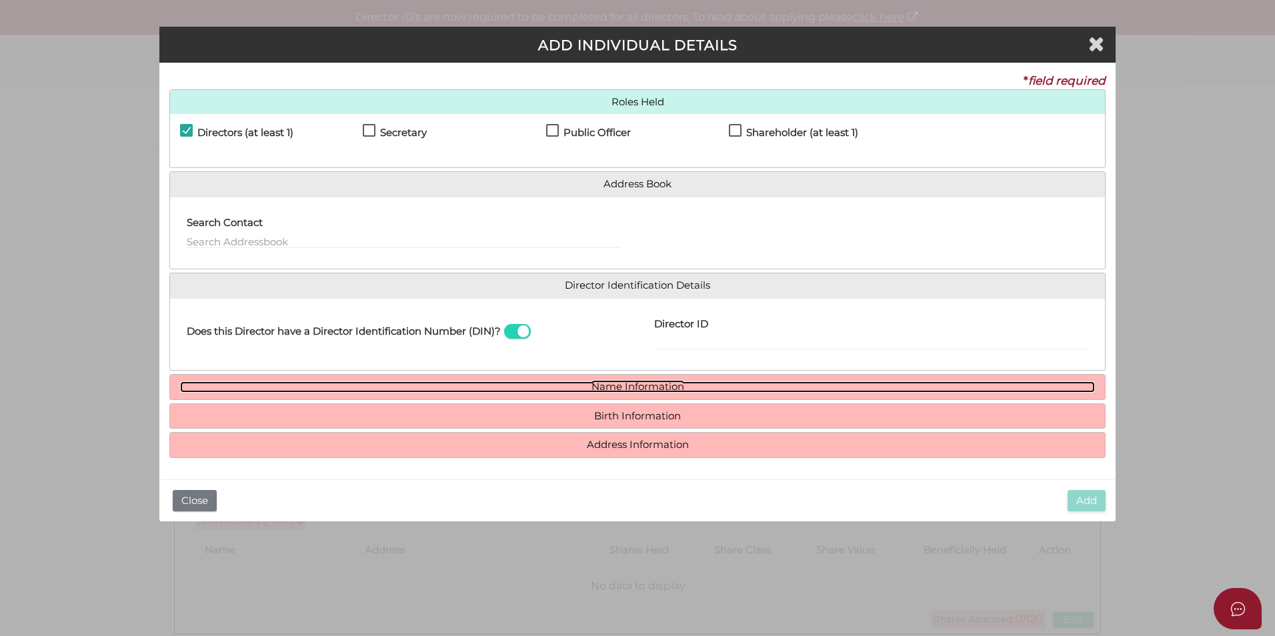
click at [570, 385] on link "Name Information" at bounding box center [637, 386] width 915 height 11
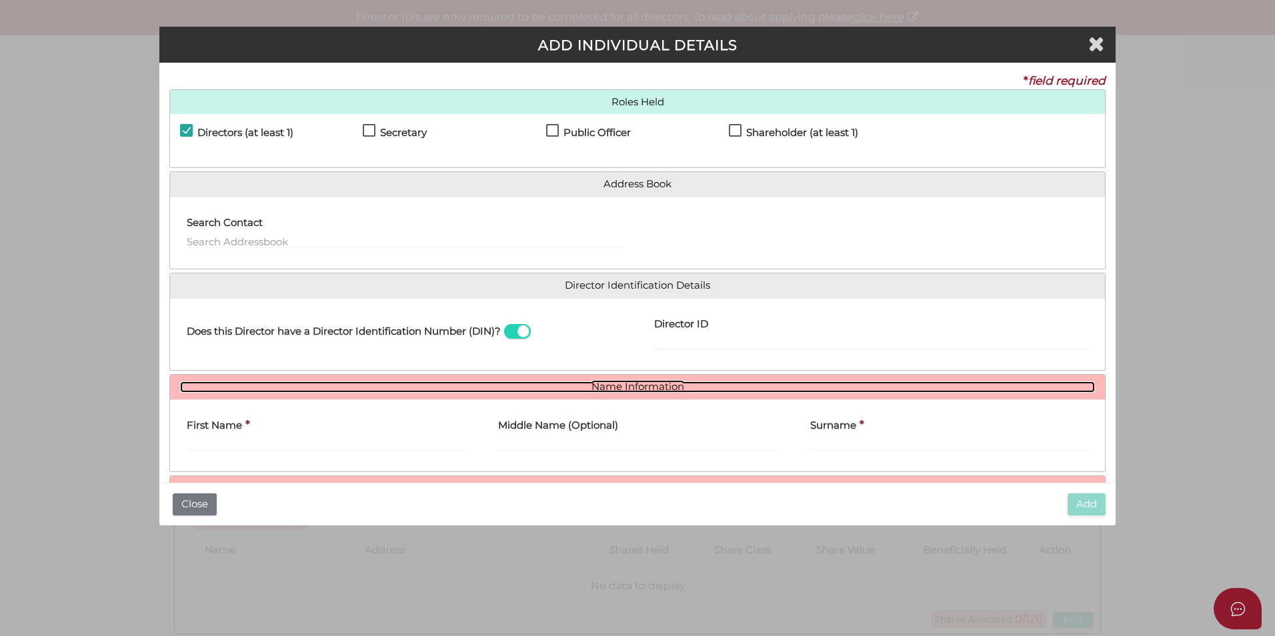
click at [339, 391] on link "Name Information" at bounding box center [637, 386] width 915 height 11
click at [381, 387] on link "Name Information" at bounding box center [637, 386] width 915 height 11
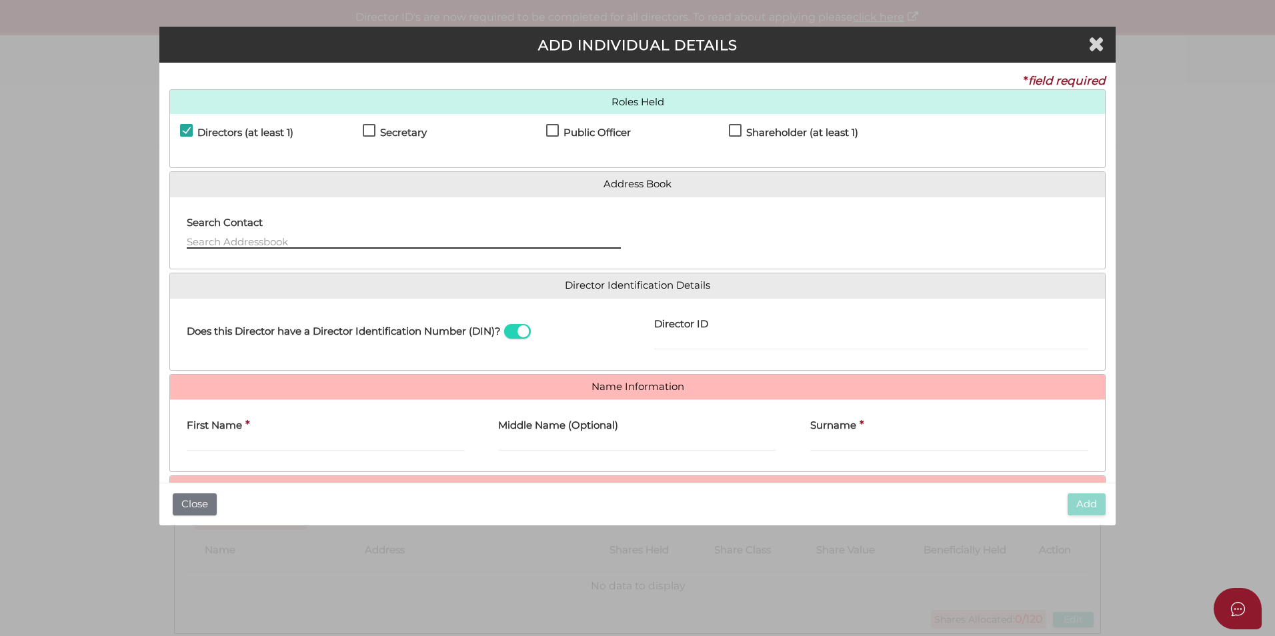
click at [299, 243] on input "text" at bounding box center [404, 241] width 434 height 15
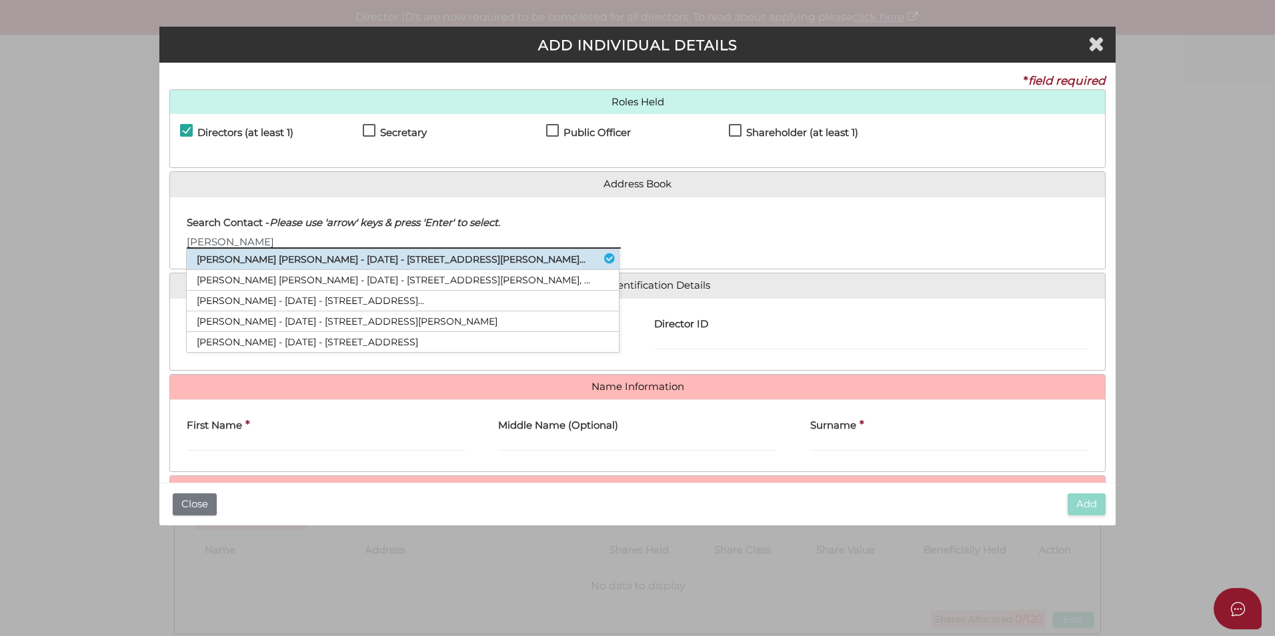
type input "Matthew"
click at [289, 263] on li "Matthew James Samuels - 13/10/1990 - 5 Maitland Street, Glen Iris, VIC, 314..." at bounding box center [403, 259] width 432 height 21
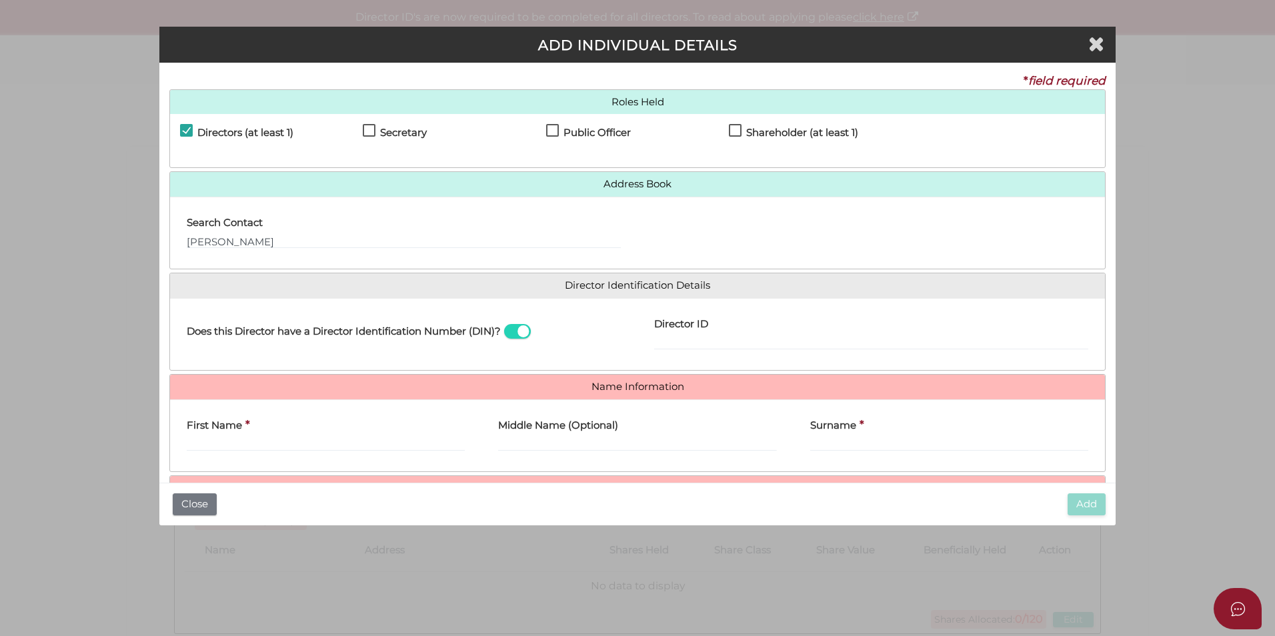
type input "Matthew"
type input "James"
type input "Samuels"
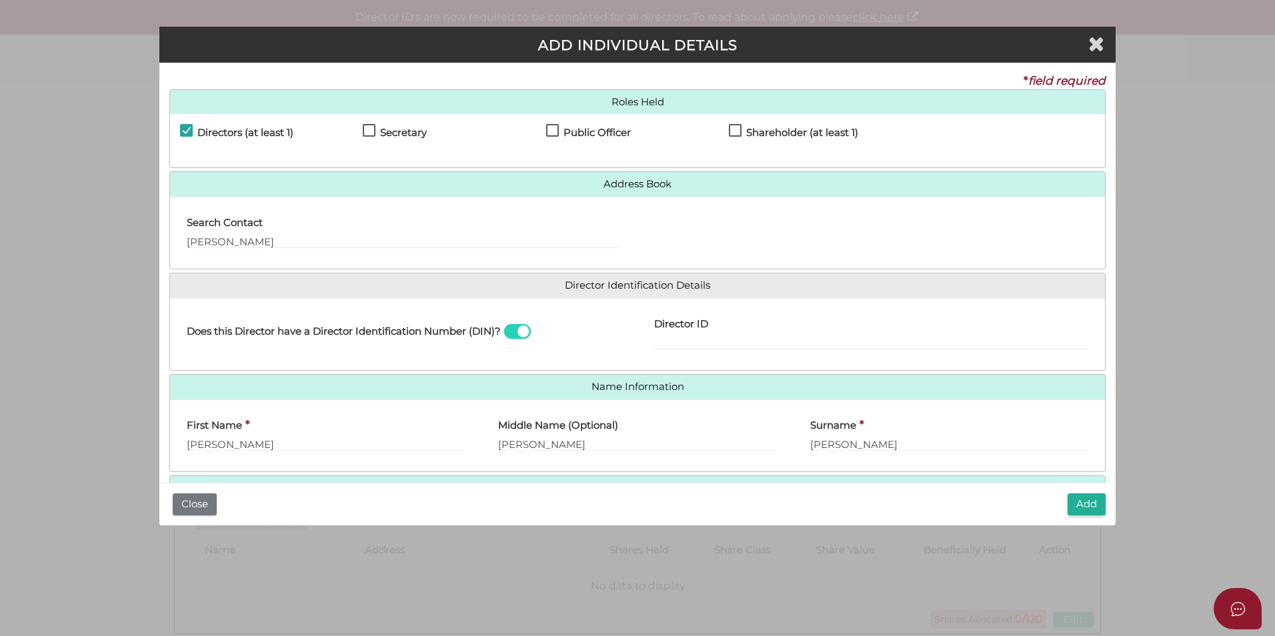
scroll to position [69, 0]
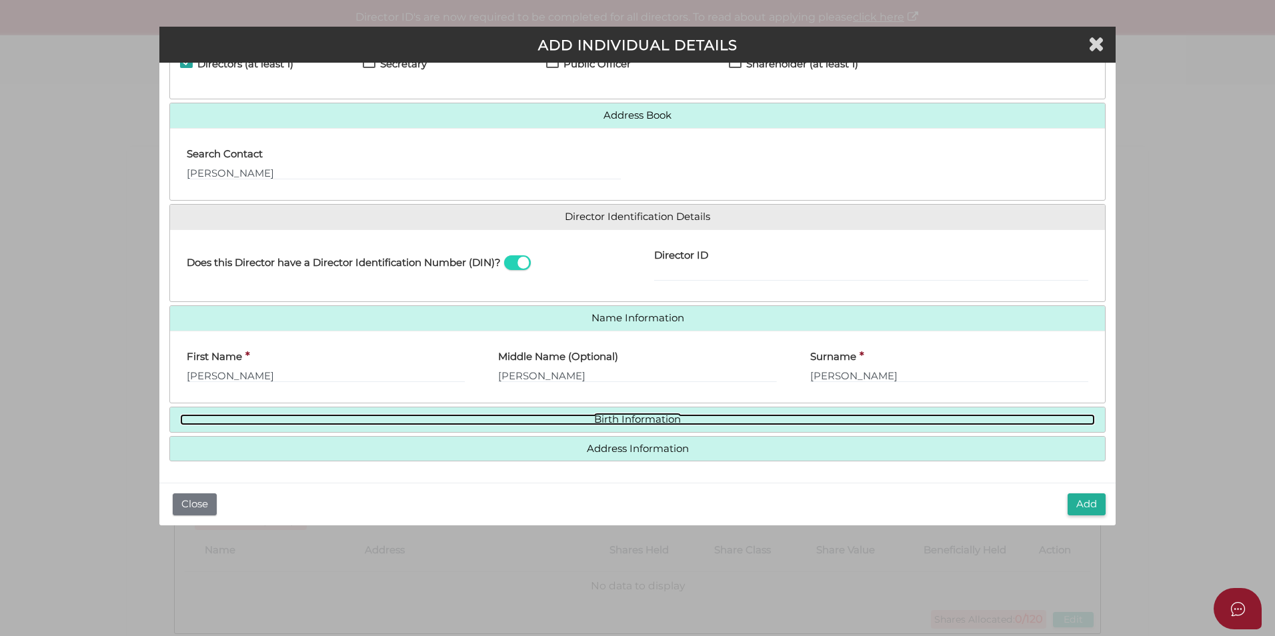
click at [663, 414] on link "Birth Information" at bounding box center [637, 419] width 915 height 11
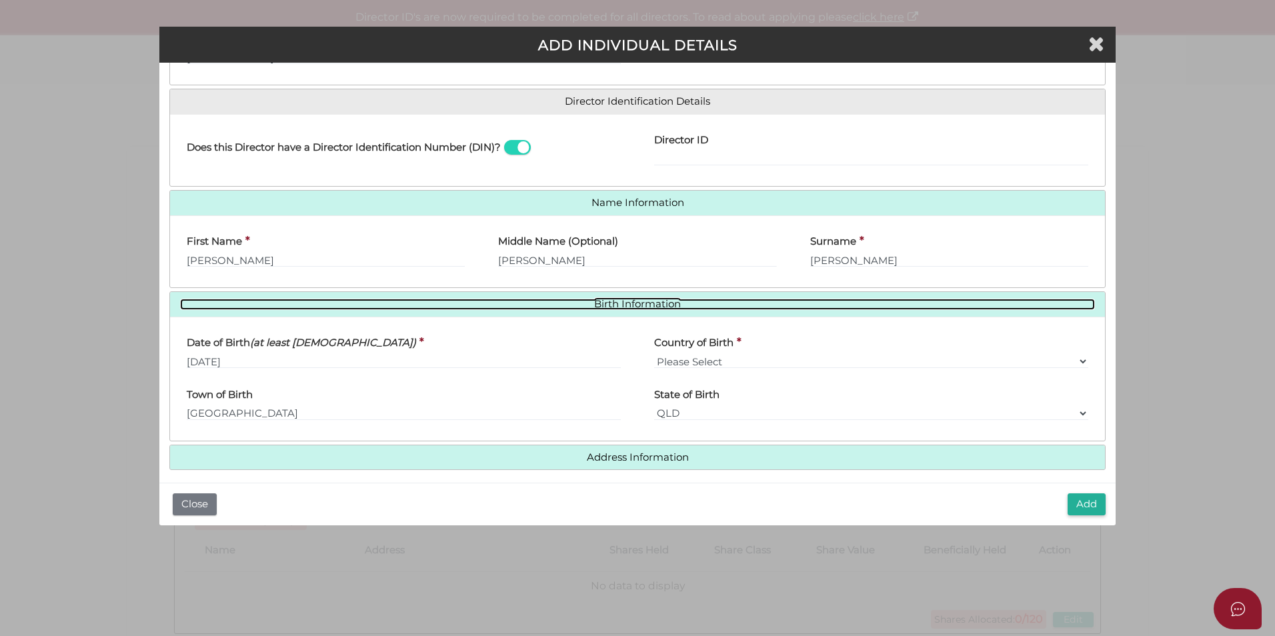
scroll to position [193, 0]
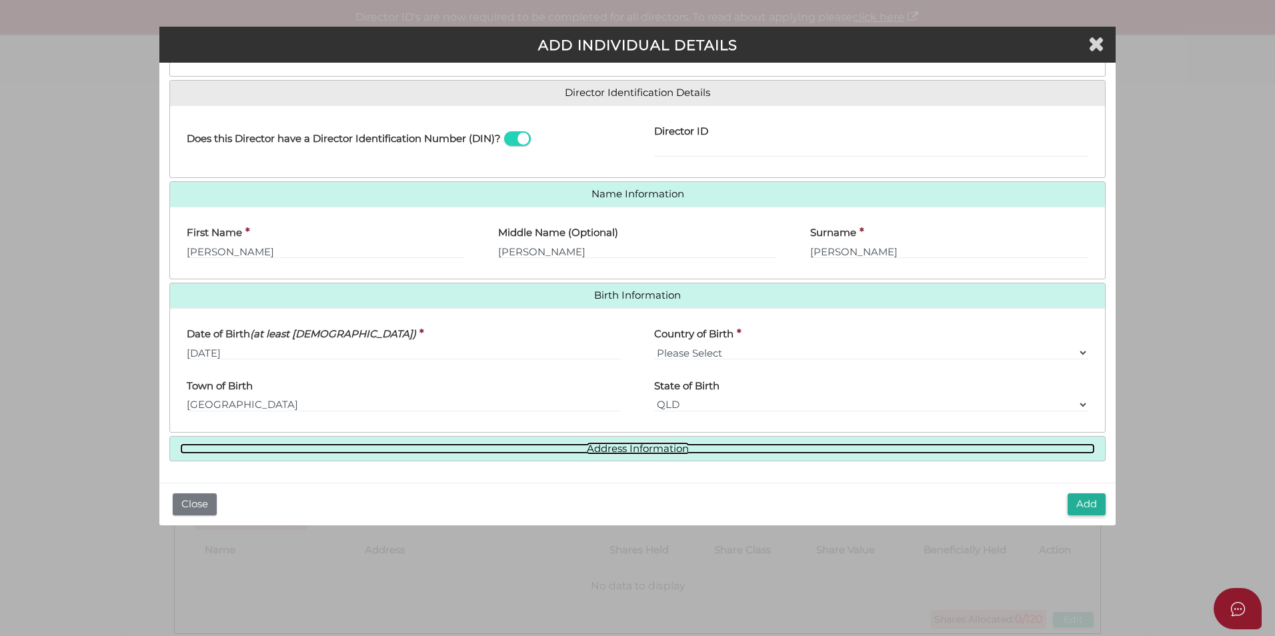
click at [473, 448] on link "Address Information" at bounding box center [637, 448] width 915 height 11
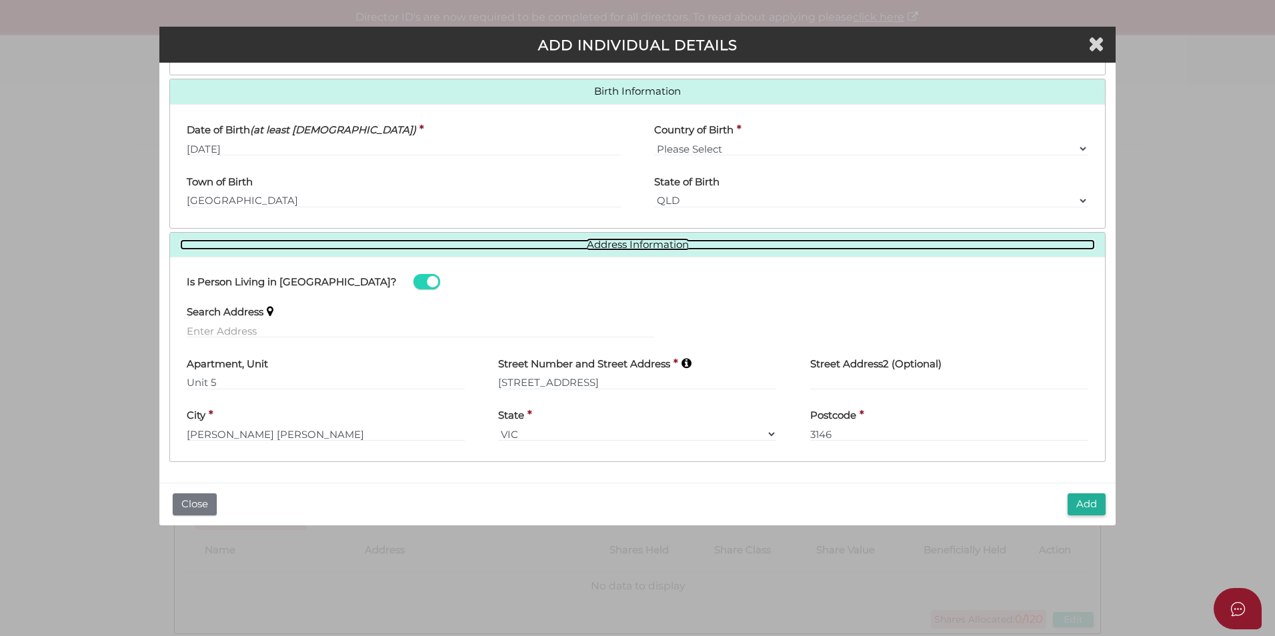
scroll to position [397, 0]
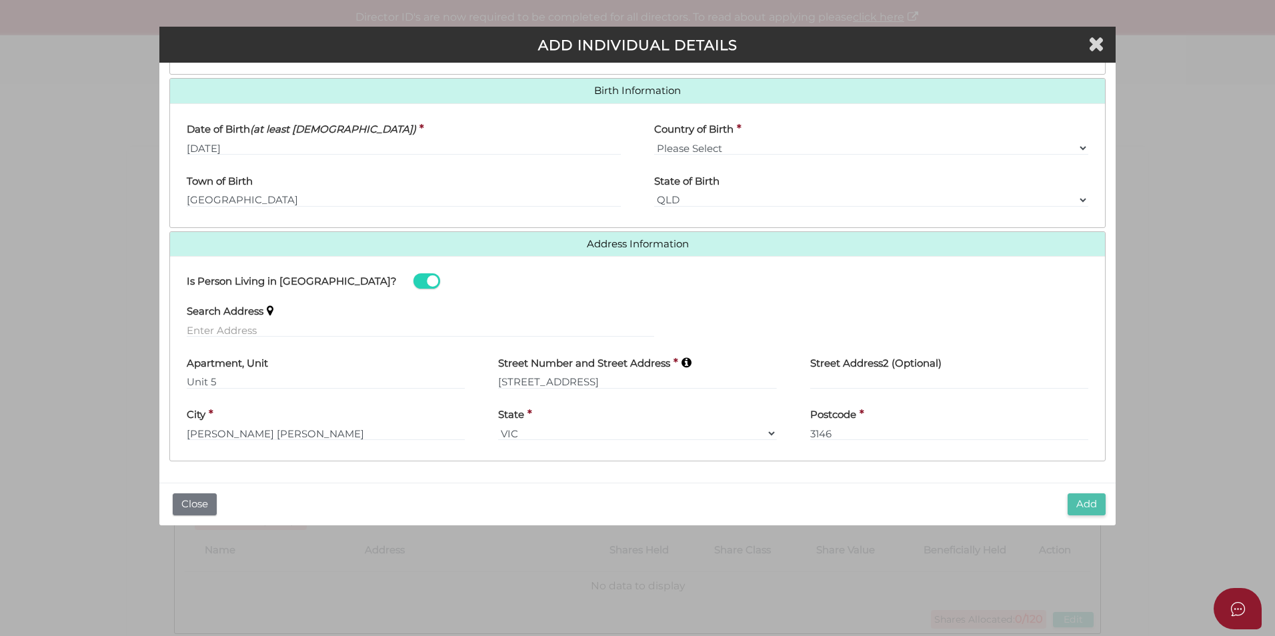
click at [1084, 502] on button "Add" at bounding box center [1087, 505] width 38 height 22
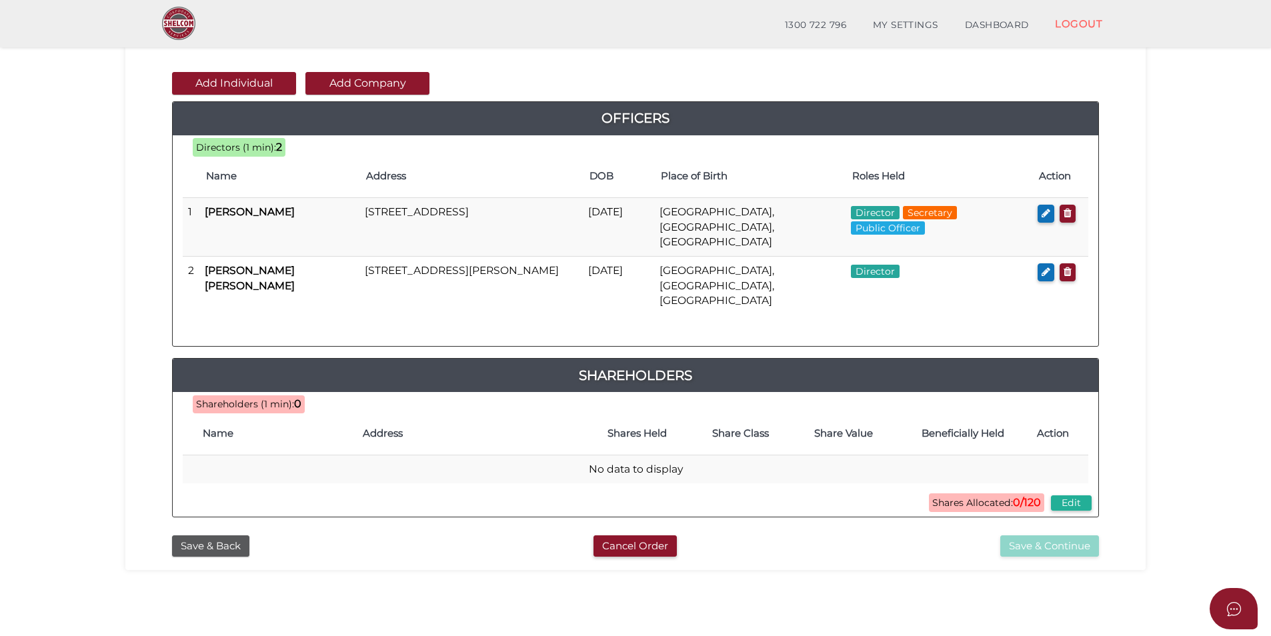
scroll to position [133, 0]
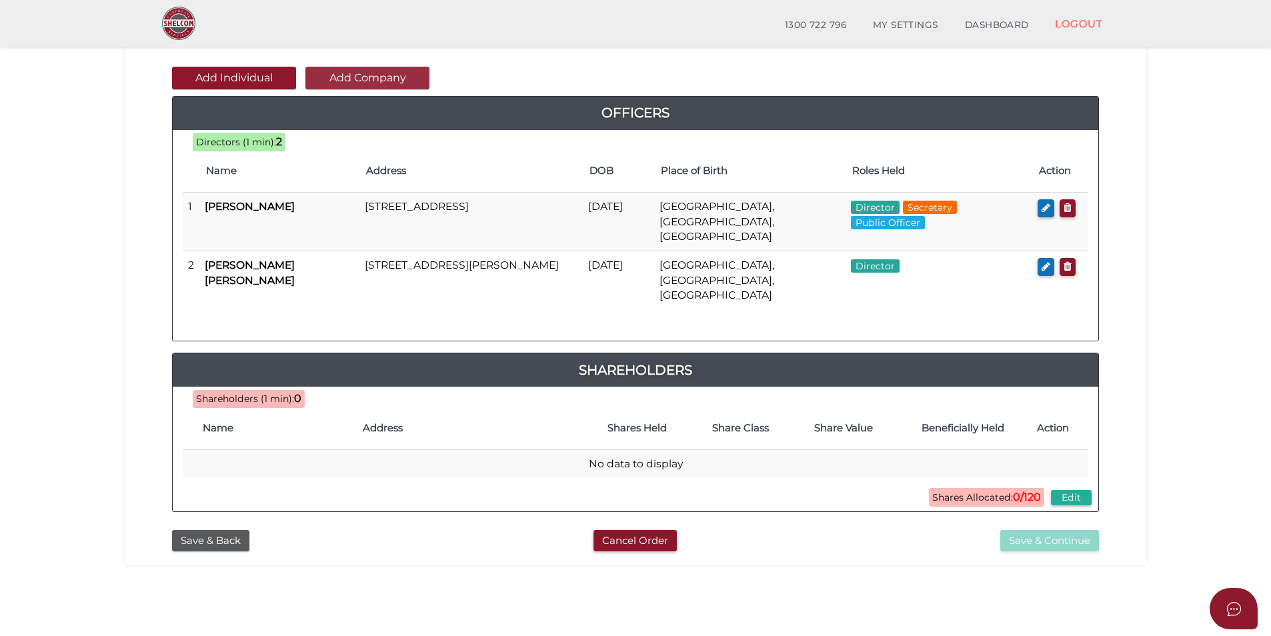
click at [376, 80] on button "Add Company" at bounding box center [367, 78] width 124 height 23
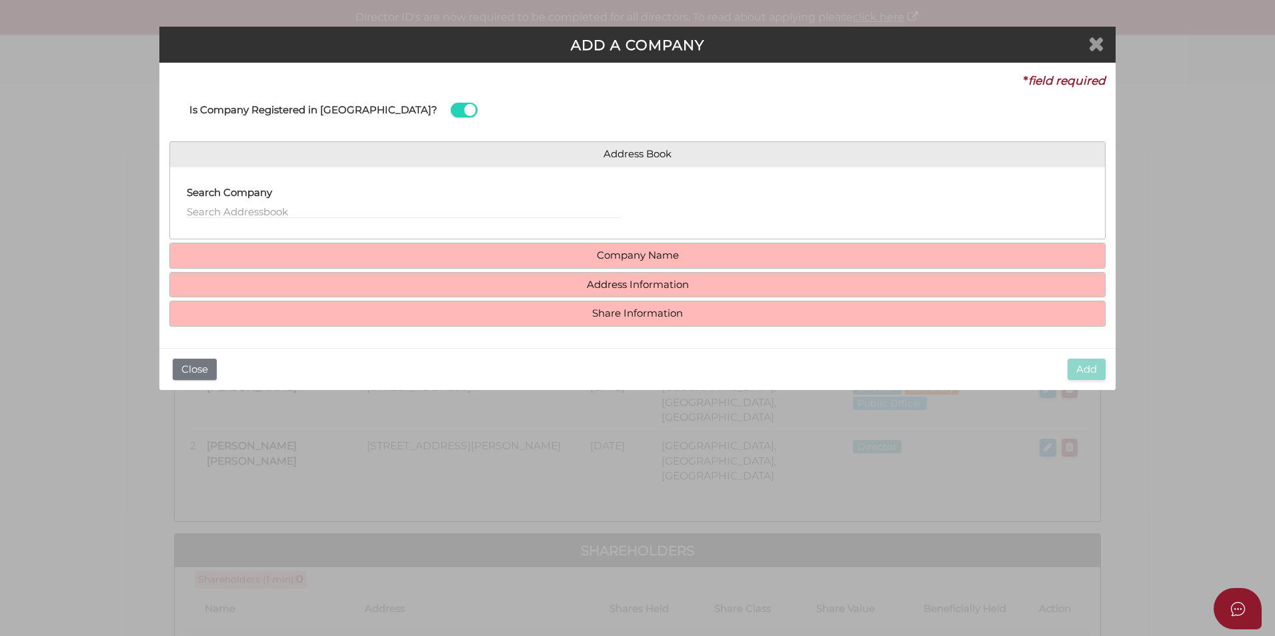
click at [1102, 45] on icon "Close" at bounding box center [1096, 43] width 16 height 20
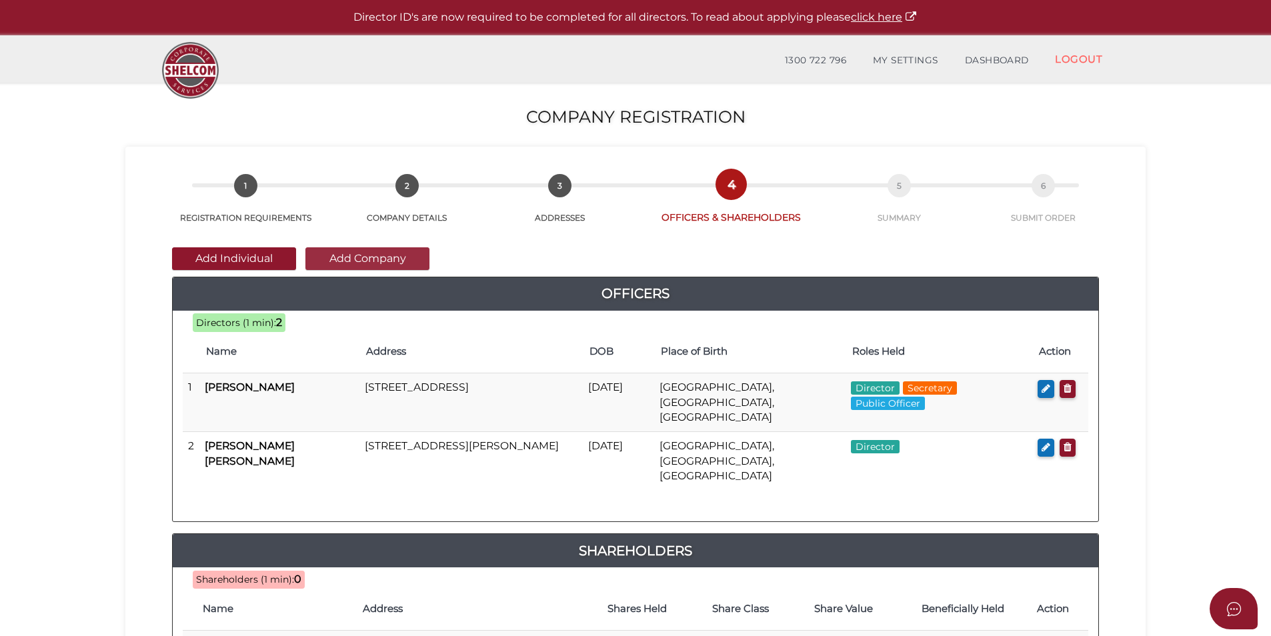
click at [406, 258] on button "Add Company" at bounding box center [367, 258] width 124 height 23
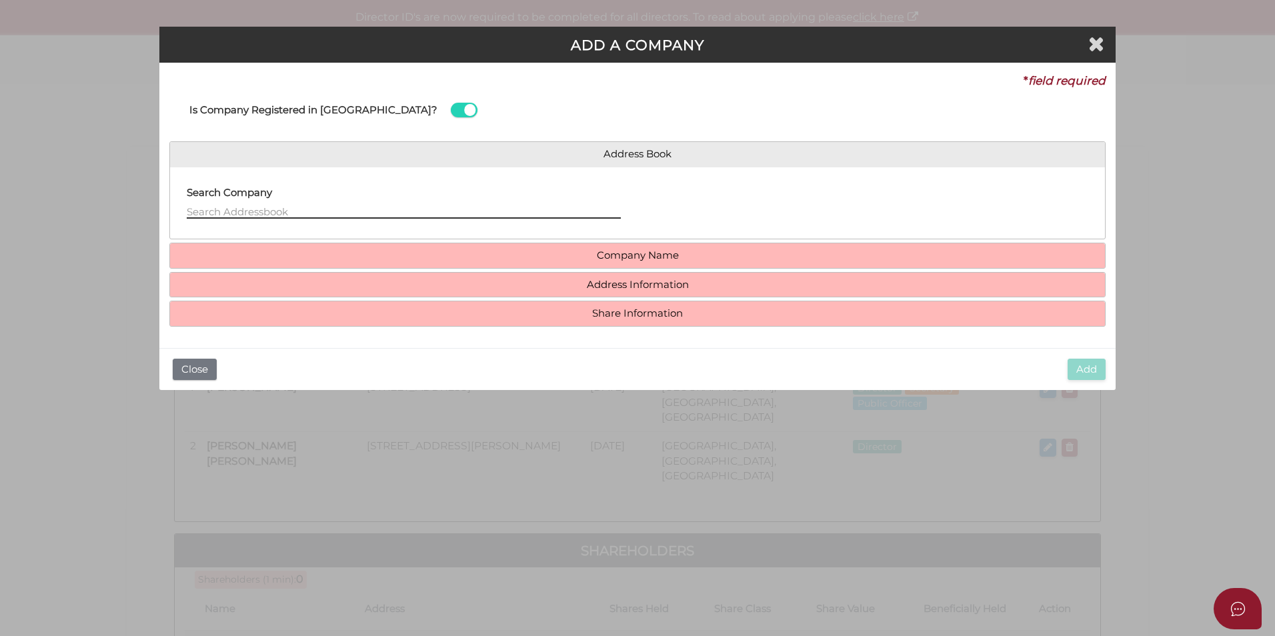
click at [299, 215] on input "text" at bounding box center [404, 211] width 434 height 15
type input "w"
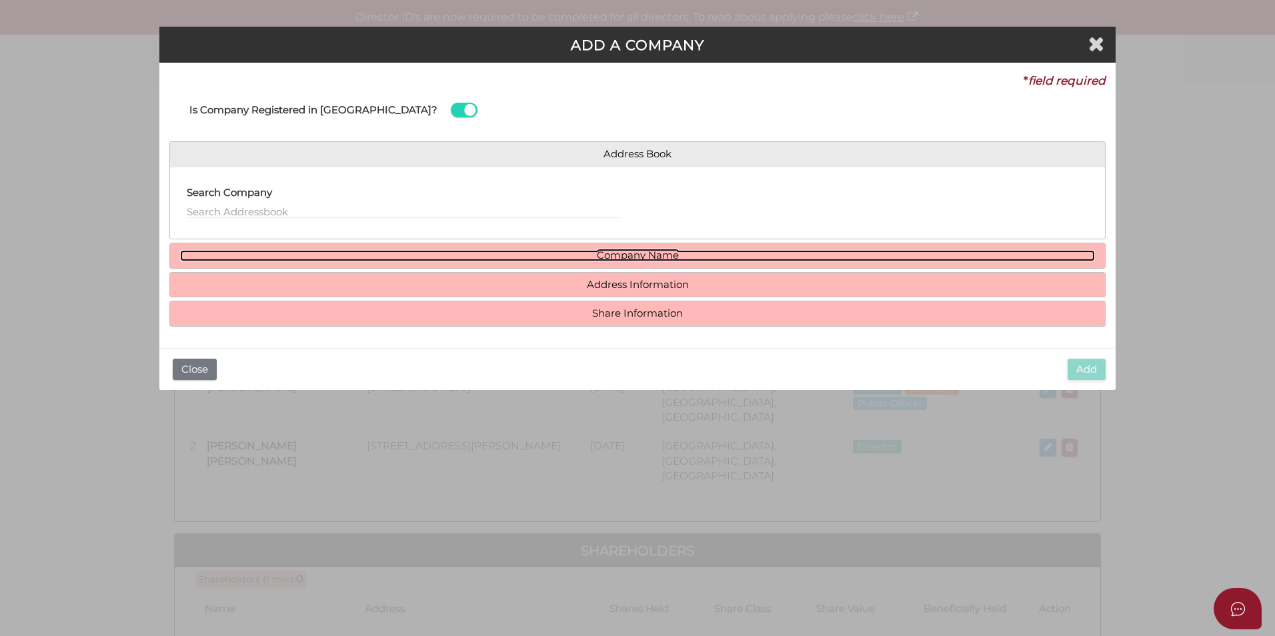
click at [291, 255] on link "Company Name" at bounding box center [637, 255] width 915 height 11
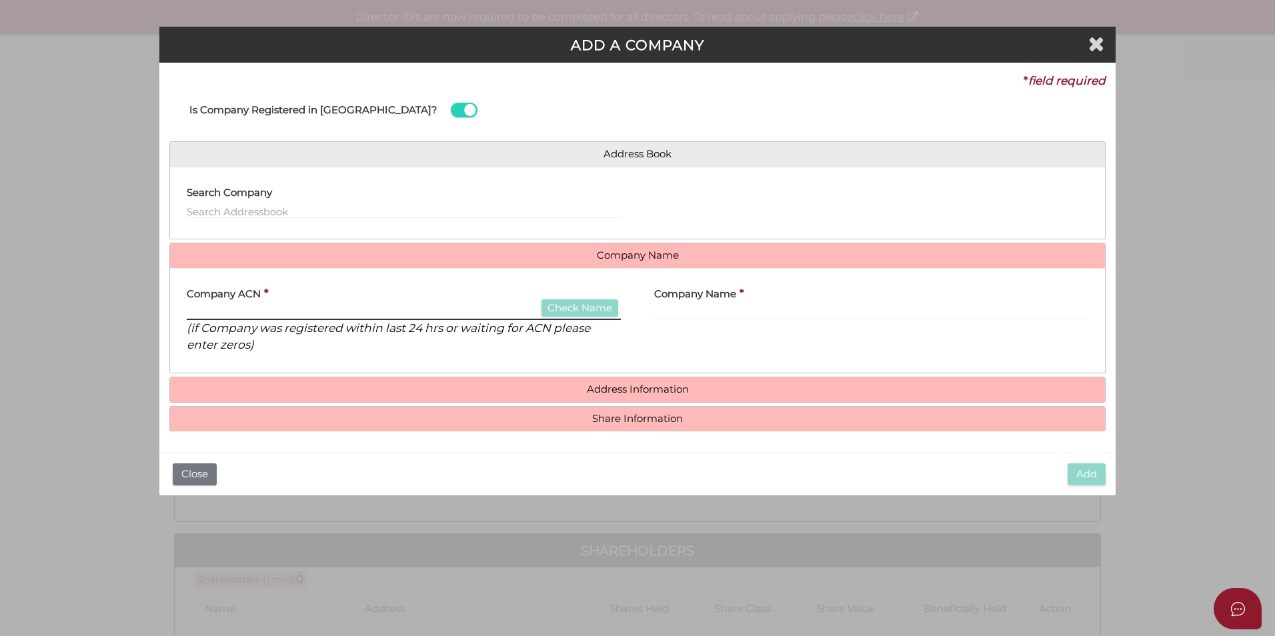
click at [309, 312] on input "text" at bounding box center [404, 312] width 434 height 15
type input "656985572"
click at [562, 304] on button "Check Name" at bounding box center [580, 308] width 77 height 18
type input "WOODBRIDGE CAPITAL PTY LTD"
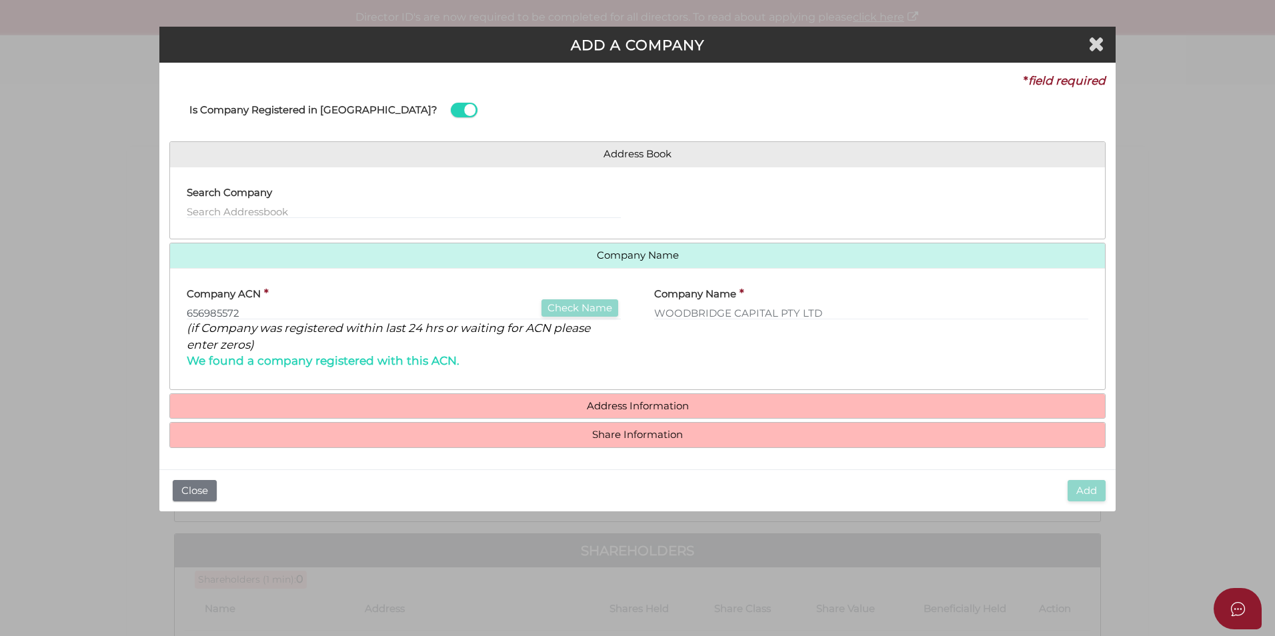
click at [688, 358] on div "Company Name * WOODBRIDGE CAPITAL PTY LTD" at bounding box center [872, 329] width 468 height 101
click at [679, 398] on h4 "Address Information" at bounding box center [637, 406] width 935 height 25
click at [675, 399] on h4 "Address Information" at bounding box center [637, 406] width 935 height 25
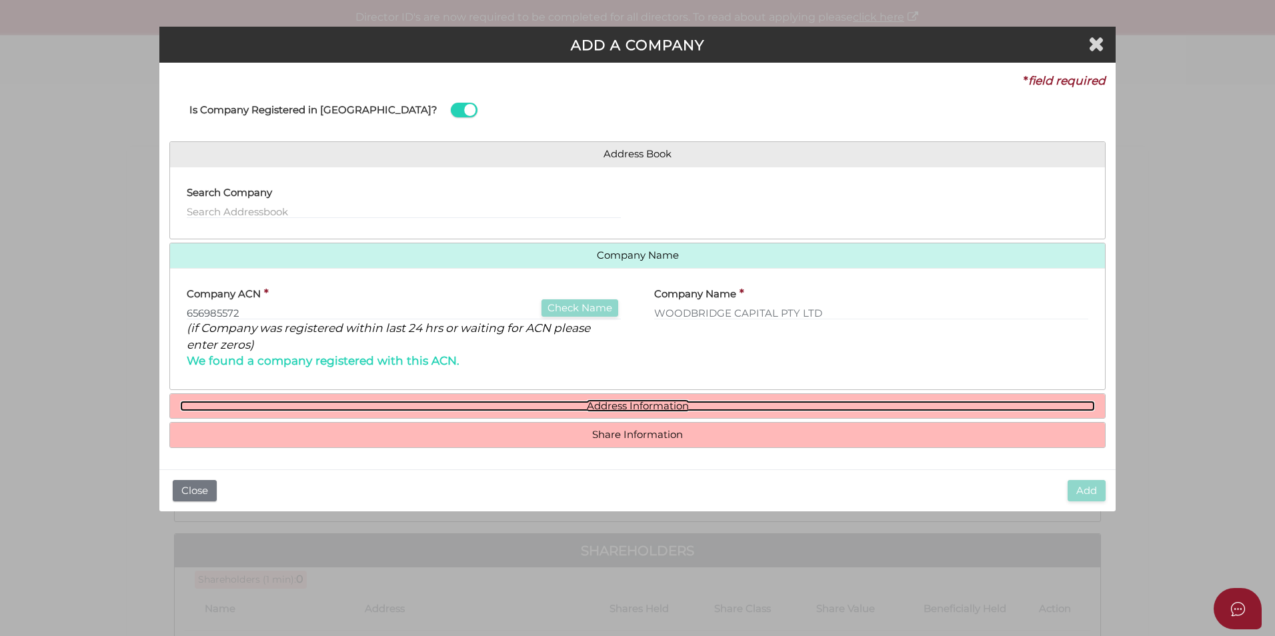
click at [652, 405] on link "Address Information" at bounding box center [637, 406] width 915 height 11
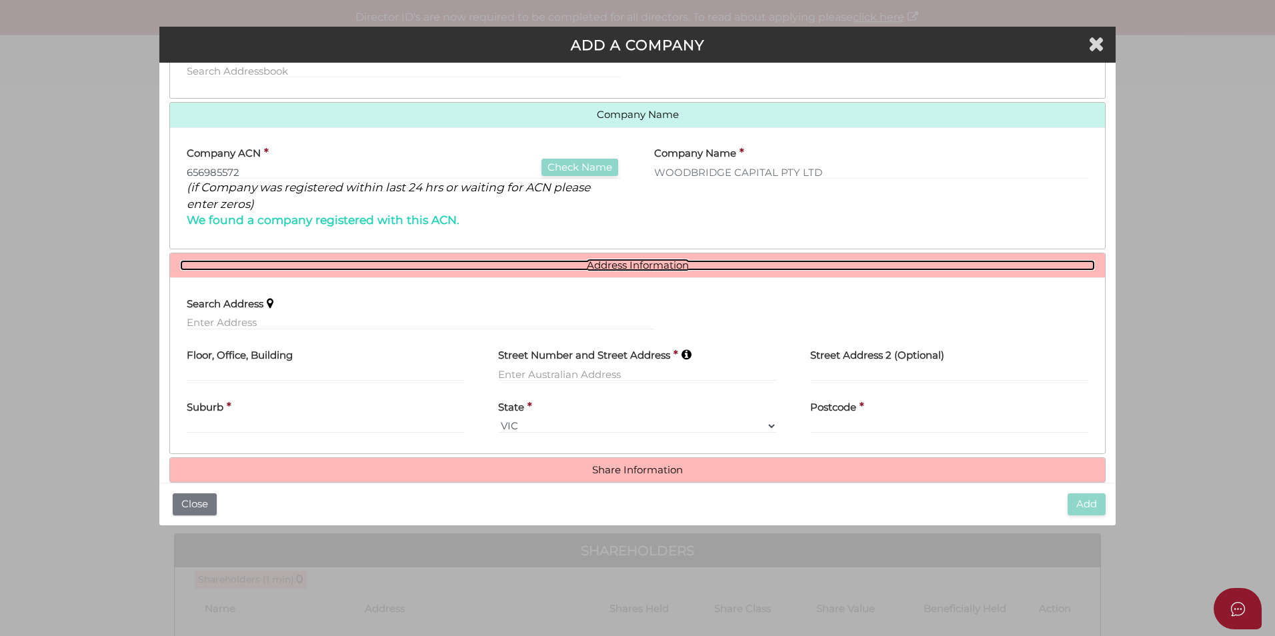
scroll to position [162, 0]
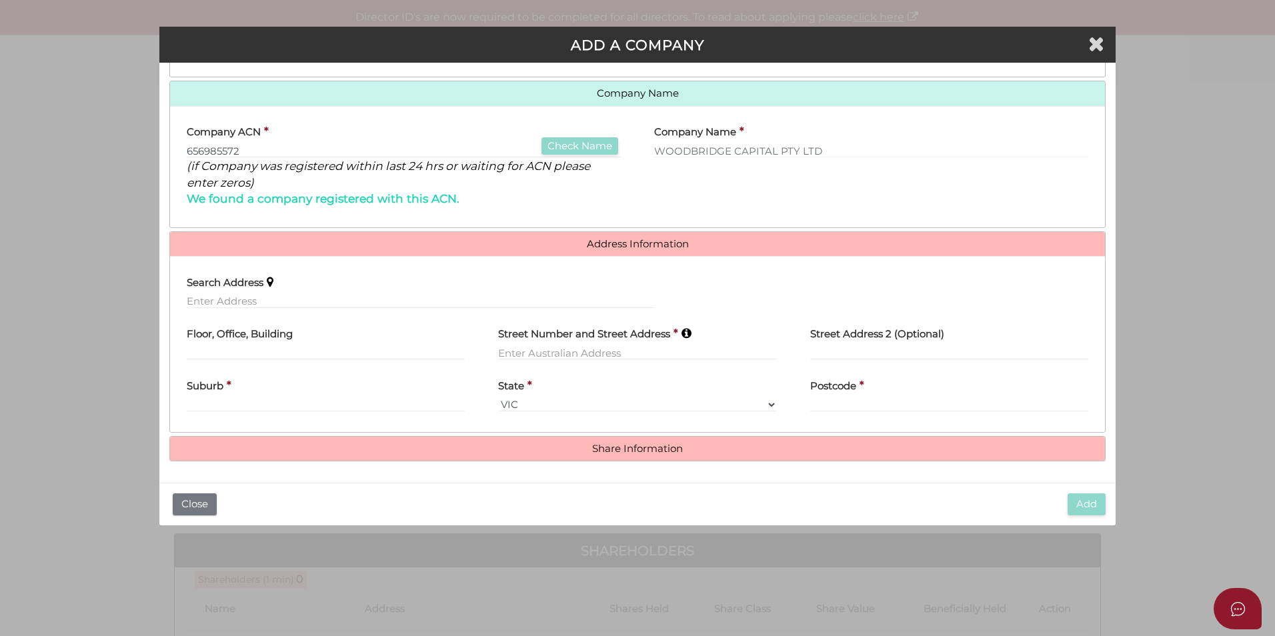
click at [381, 293] on div "Search Address" at bounding box center [421, 288] width 468 height 42
click at [385, 301] on input "text" at bounding box center [421, 301] width 468 height 15
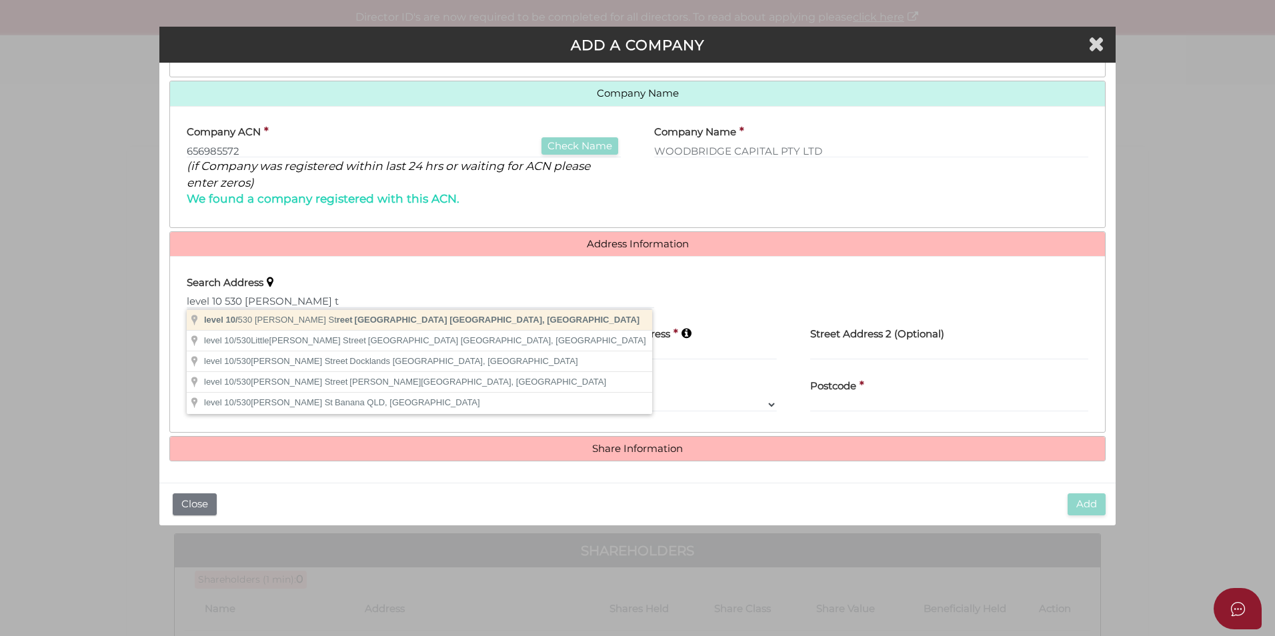
type input "level 10/530 Collins Street, Melbourne VIC, Australia"
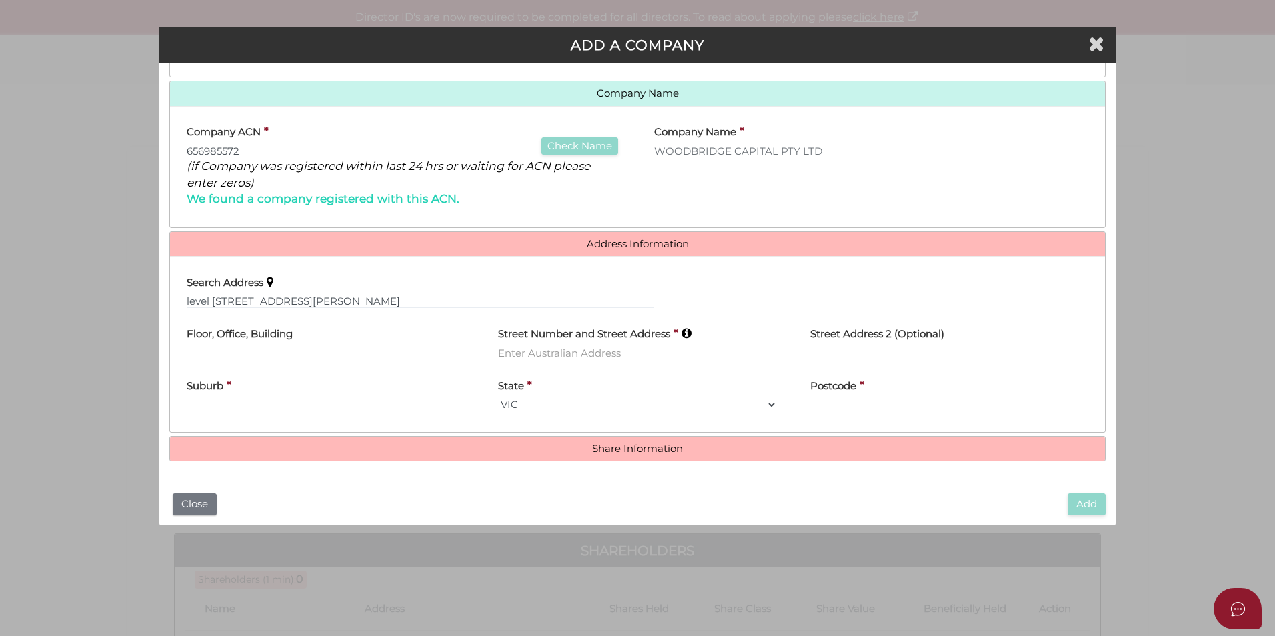
type input "level 10"
type input "530 Collins Street"
type input "Melbourne"
select select "VIC"
type input "3000"
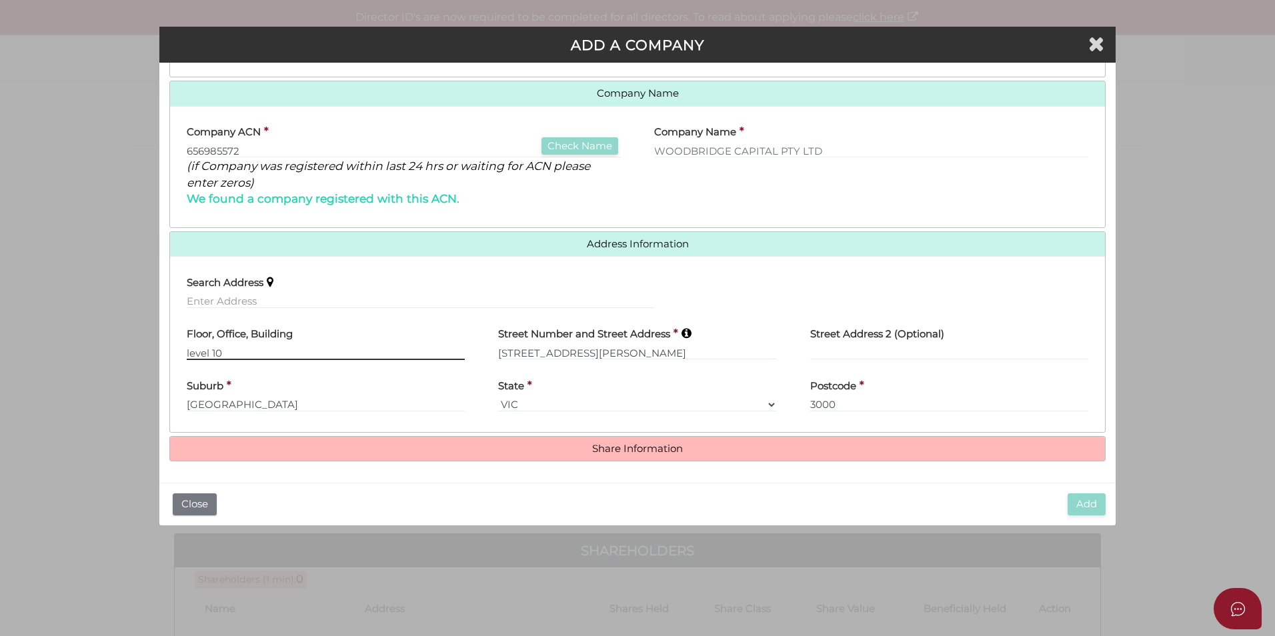
click at [190, 352] on input "level 10" at bounding box center [326, 352] width 278 height 15
type input "Level 10"
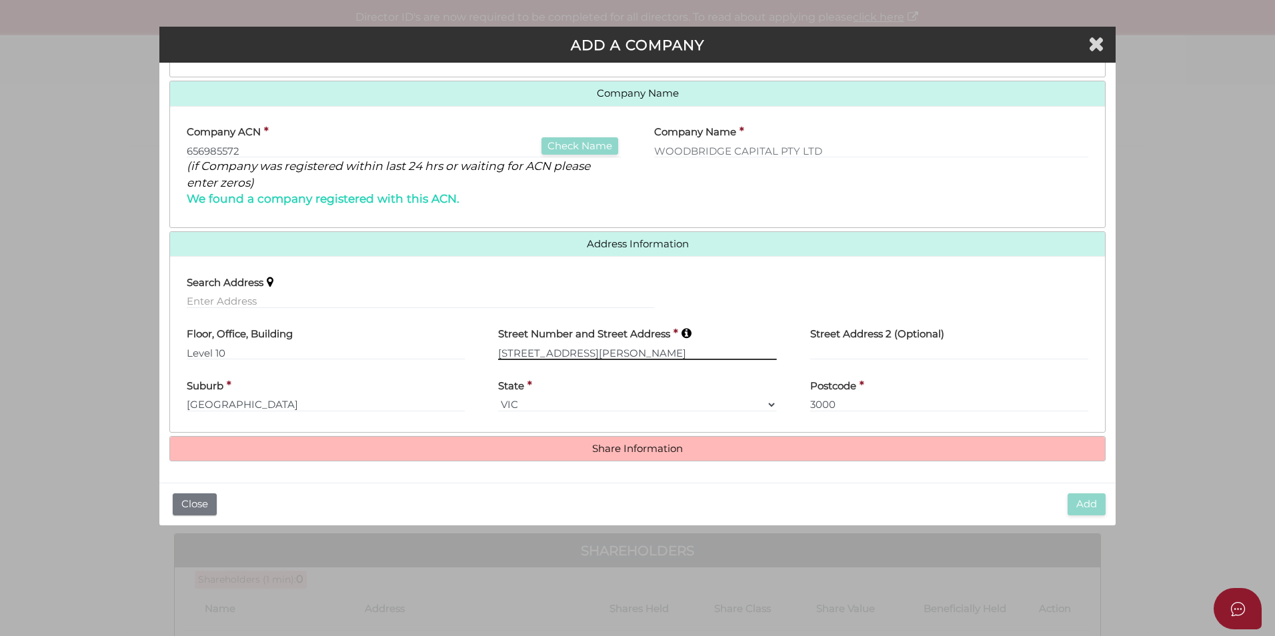
click at [595, 353] on input "[STREET_ADDRESS][PERSON_NAME]" at bounding box center [637, 352] width 278 height 15
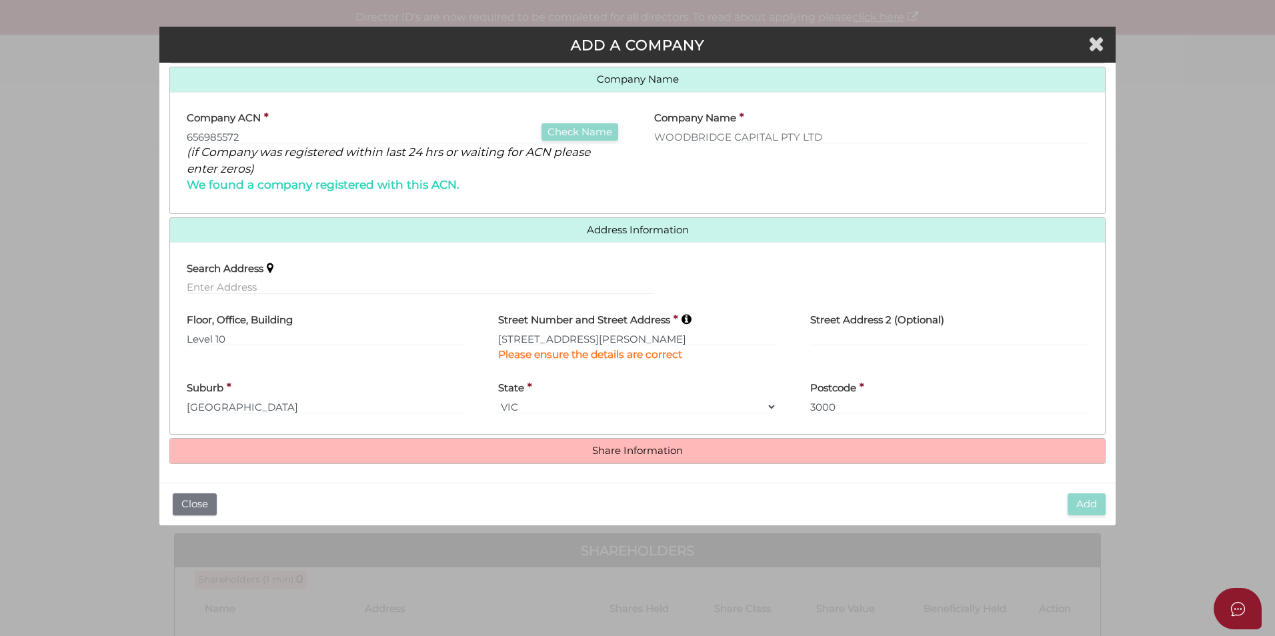
scroll to position [179, 0]
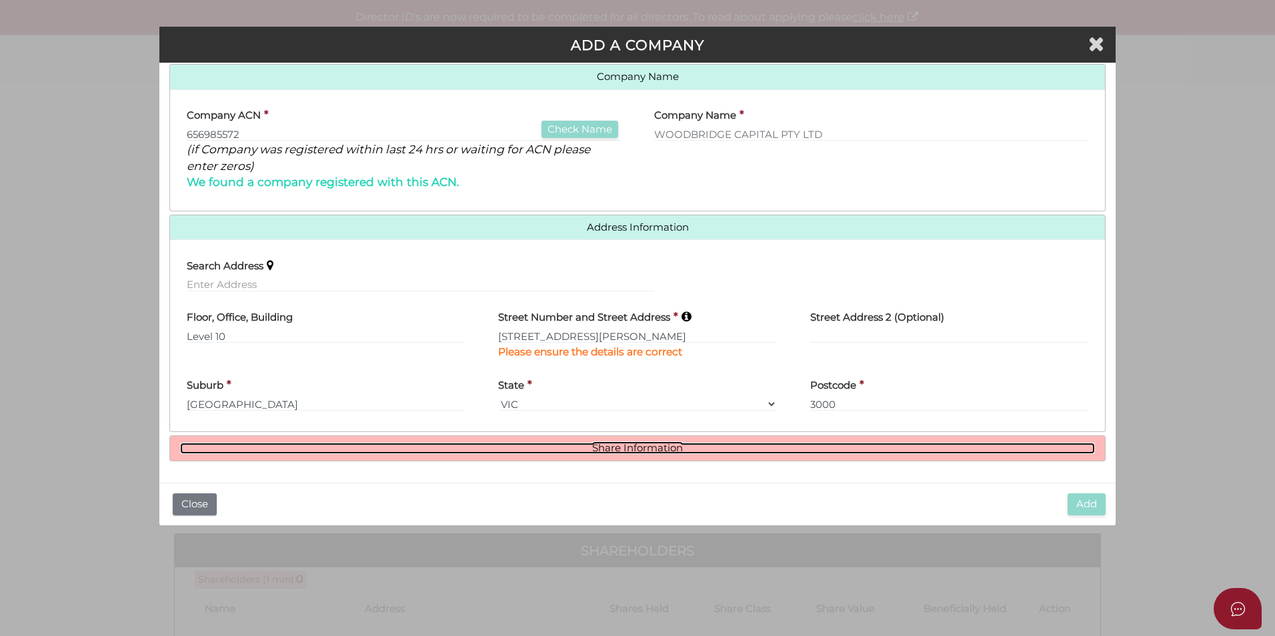
click at [958, 448] on link "Share Information" at bounding box center [637, 448] width 915 height 11
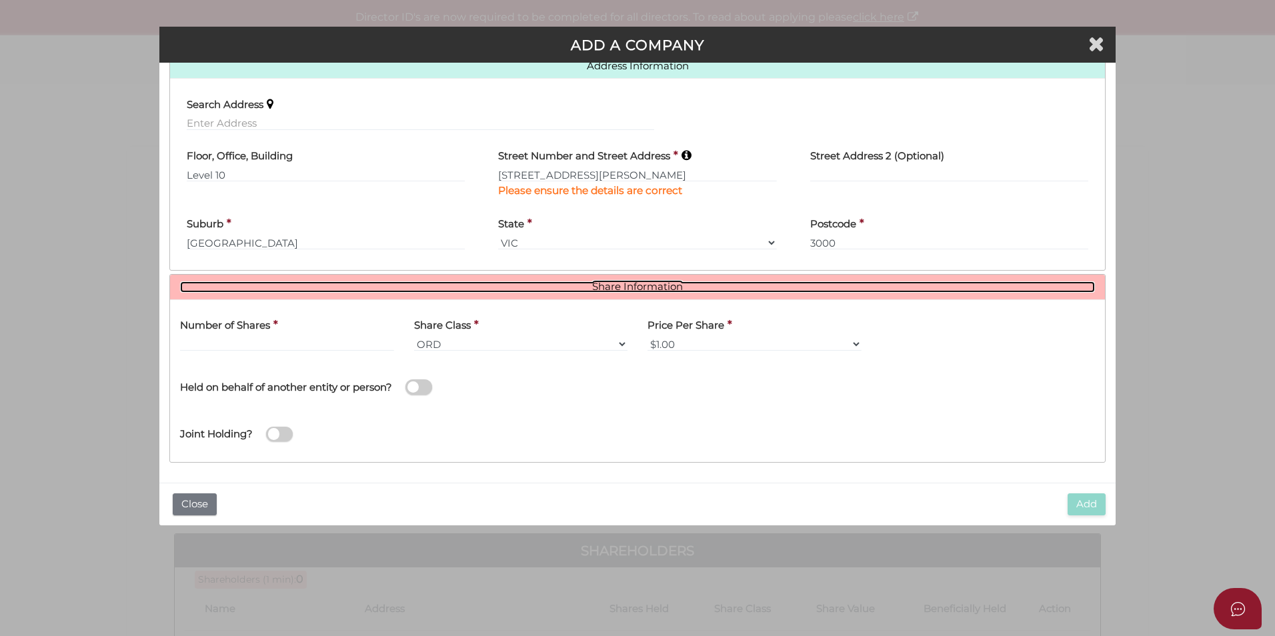
scroll to position [341, 0]
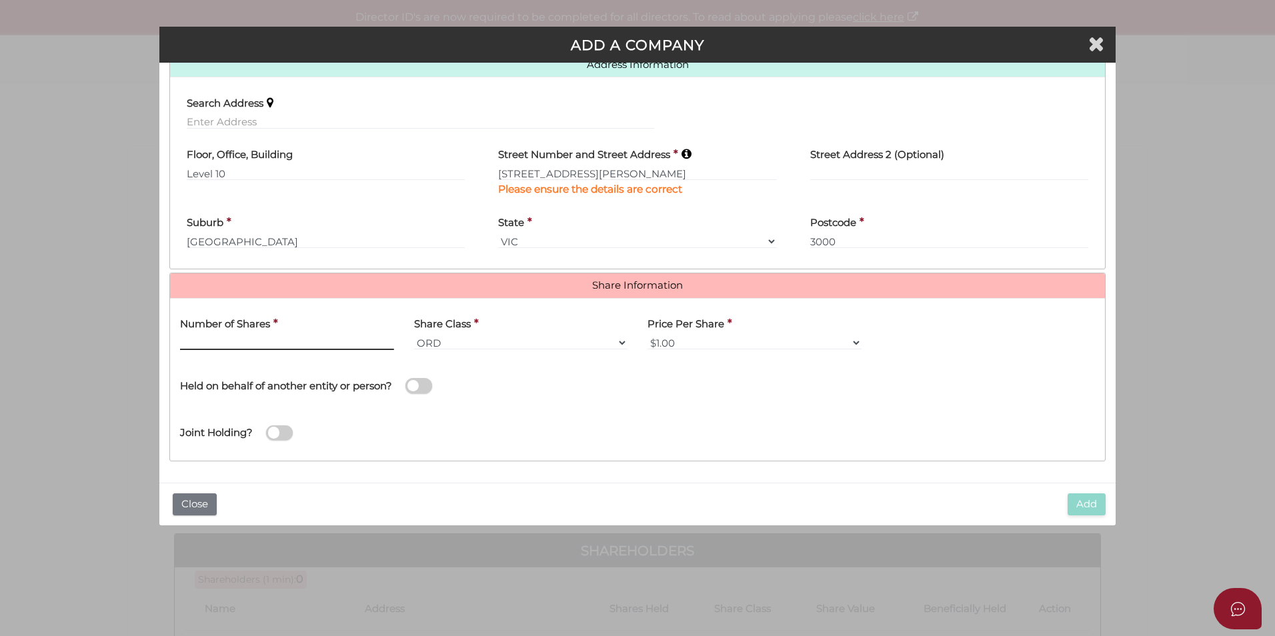
click at [277, 342] on input "text" at bounding box center [287, 342] width 214 height 15
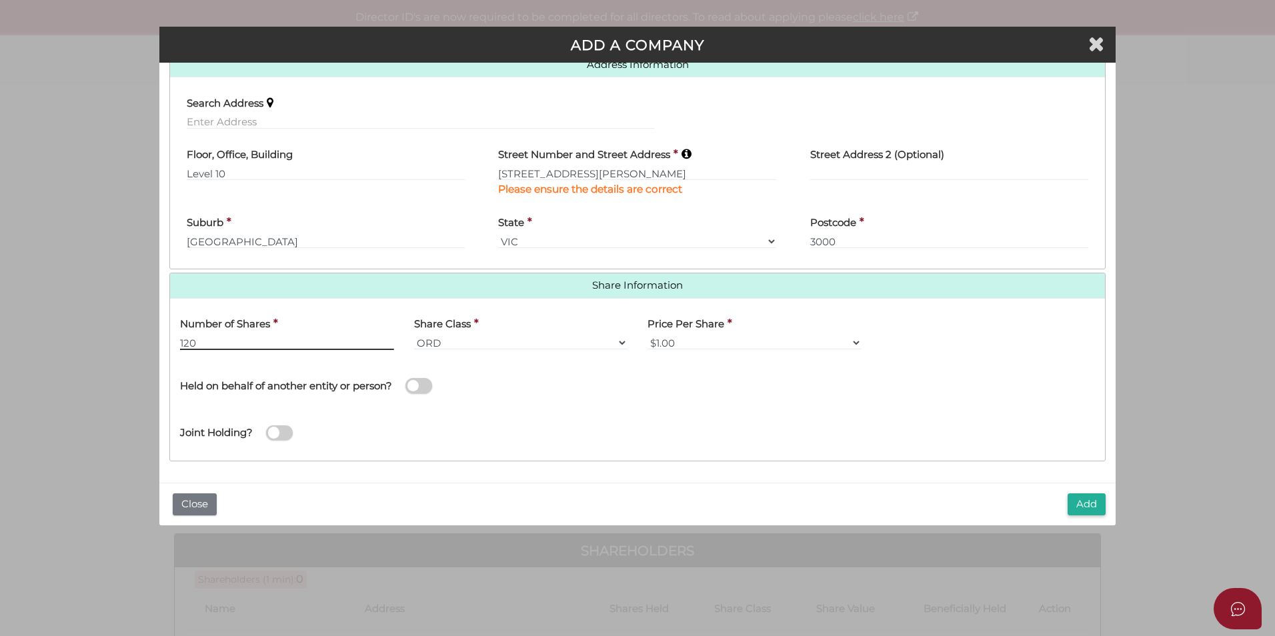
type input "120"
click at [573, 393] on div "Held on behalf of another entity or person?" at bounding box center [403, 378] width 447 height 37
click at [1092, 501] on button "Add" at bounding box center [1087, 505] width 38 height 22
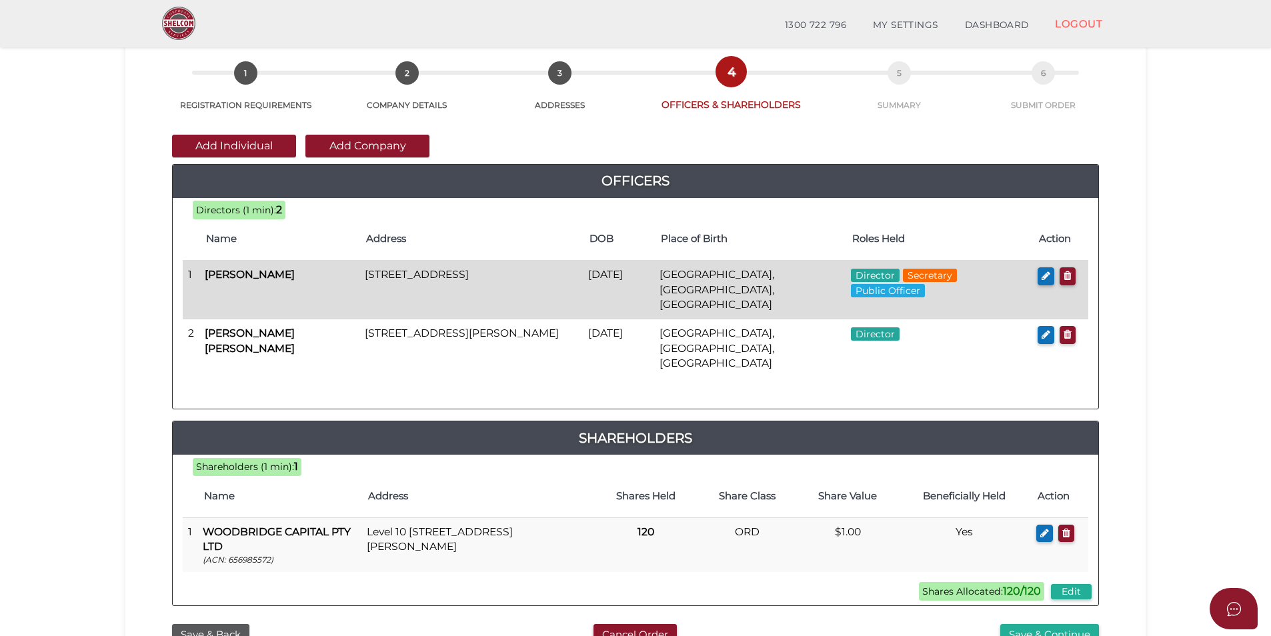
scroll to position [279, 0]
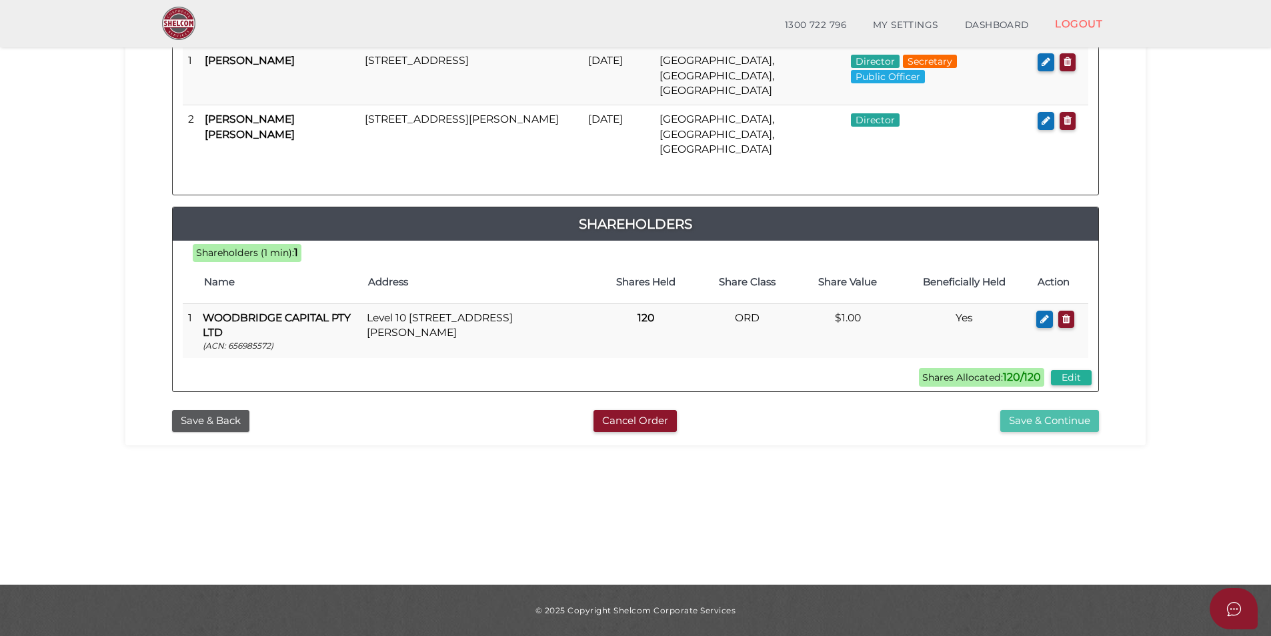
click at [1056, 410] on button "Save & Continue" at bounding box center [1049, 421] width 99 height 22
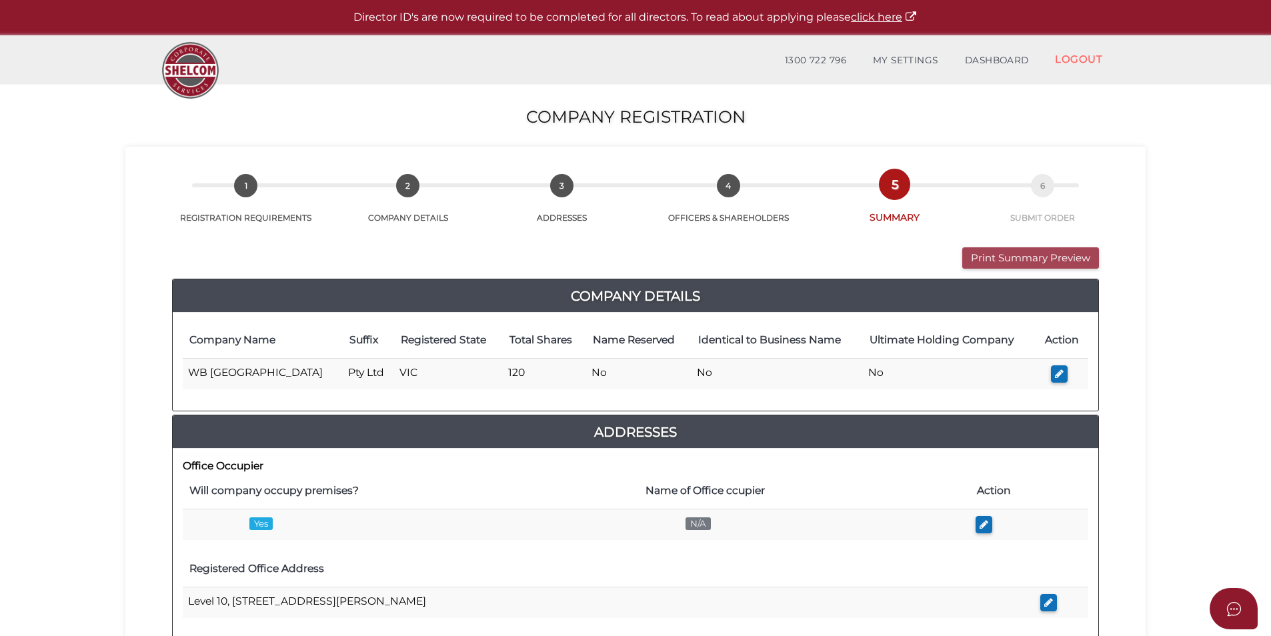
click at [992, 249] on button "Print Summary Preview" at bounding box center [1030, 258] width 137 height 22
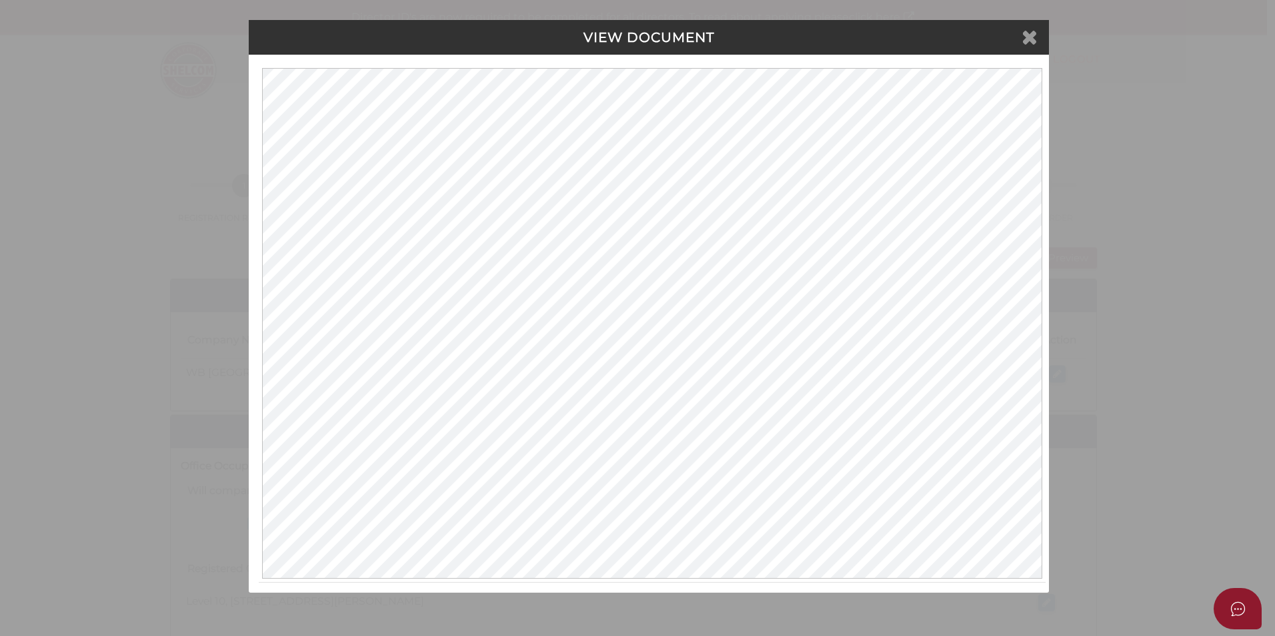
click at [1034, 41] on icon at bounding box center [1030, 37] width 16 height 20
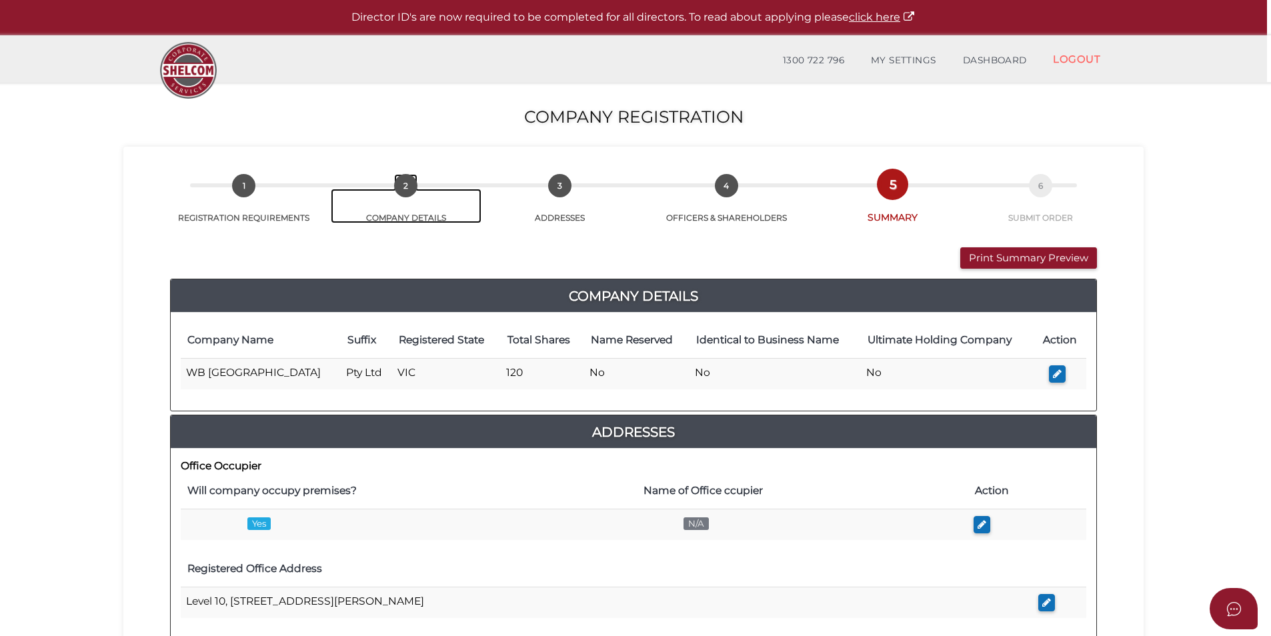
click at [404, 184] on span "2" at bounding box center [405, 185] width 23 height 23
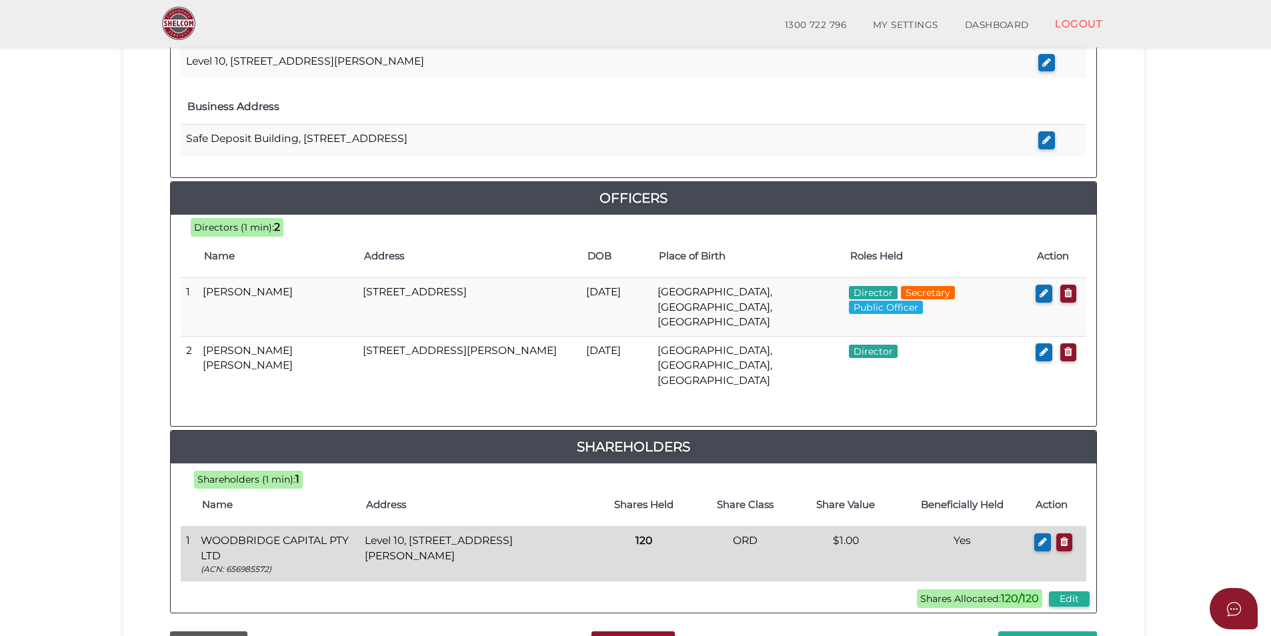
scroll to position [600, 0]
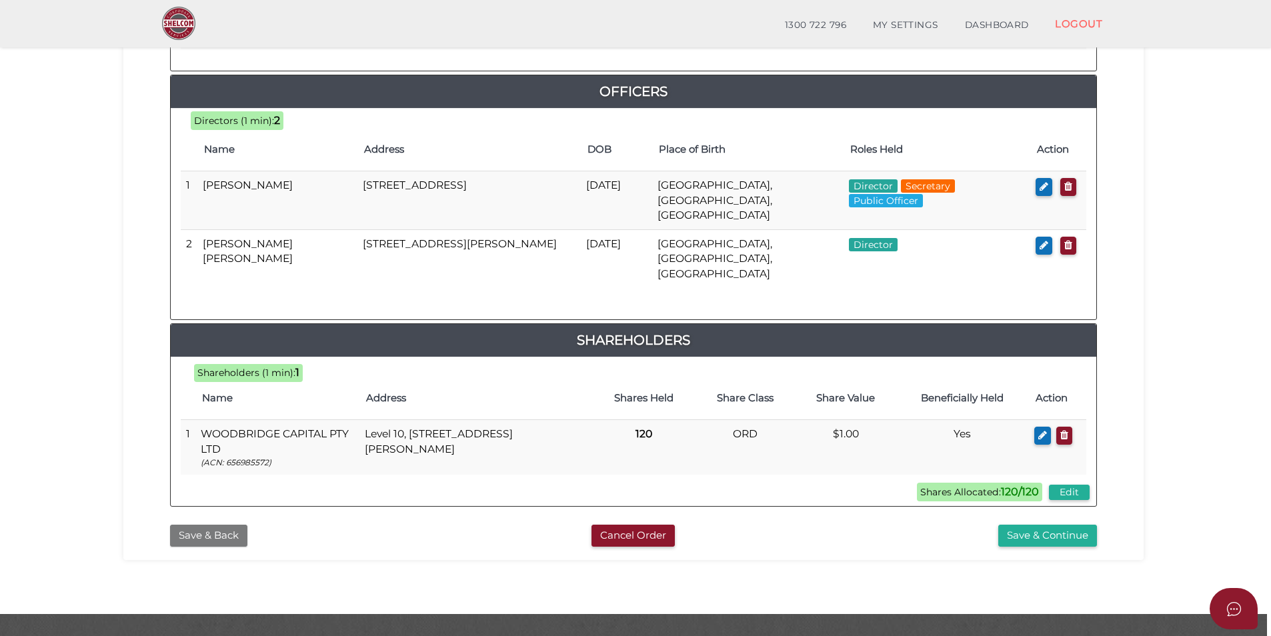
click at [235, 525] on button "Save & Back" at bounding box center [208, 536] width 77 height 22
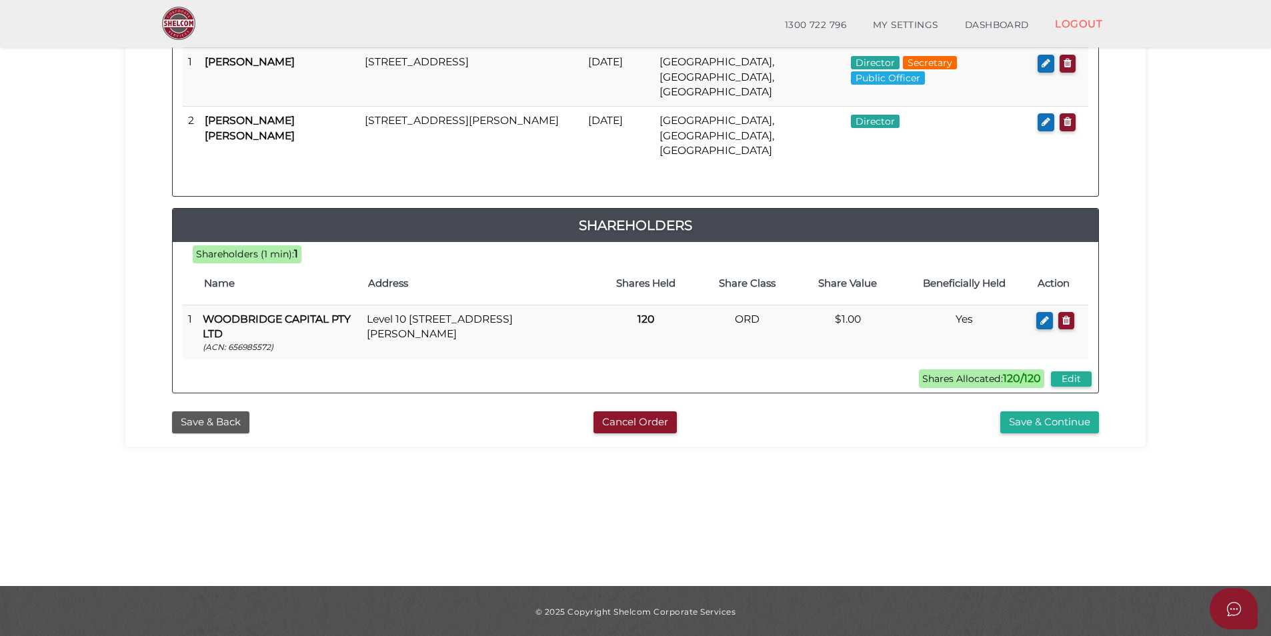
scroll to position [279, 0]
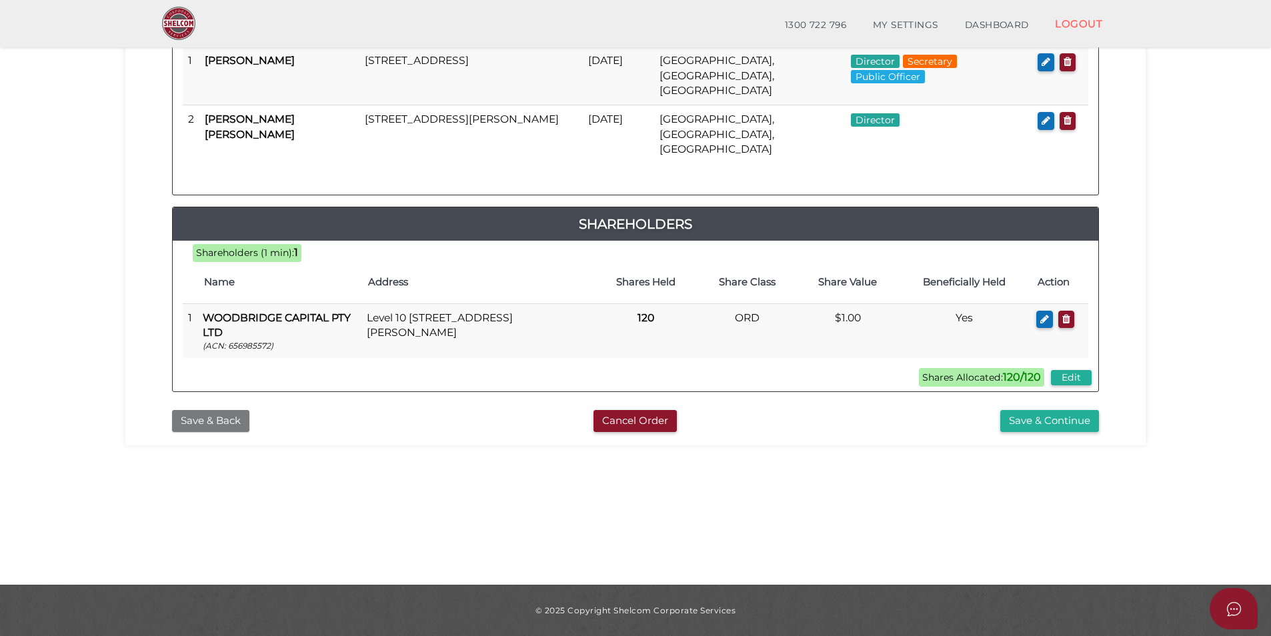
click at [224, 410] on button "Save & Back" at bounding box center [210, 421] width 77 height 22
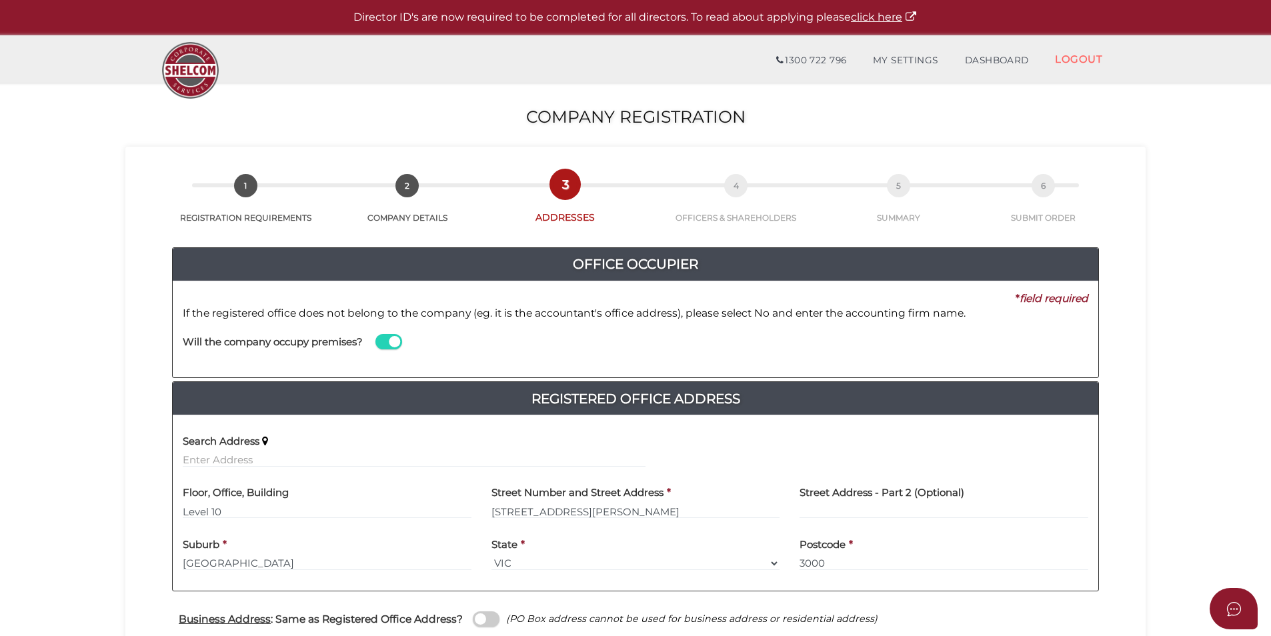
click at [390, 345] on span at bounding box center [388, 341] width 27 height 15
click at [0, 0] on input "checkbox" at bounding box center [0, 0] width 0 height 0
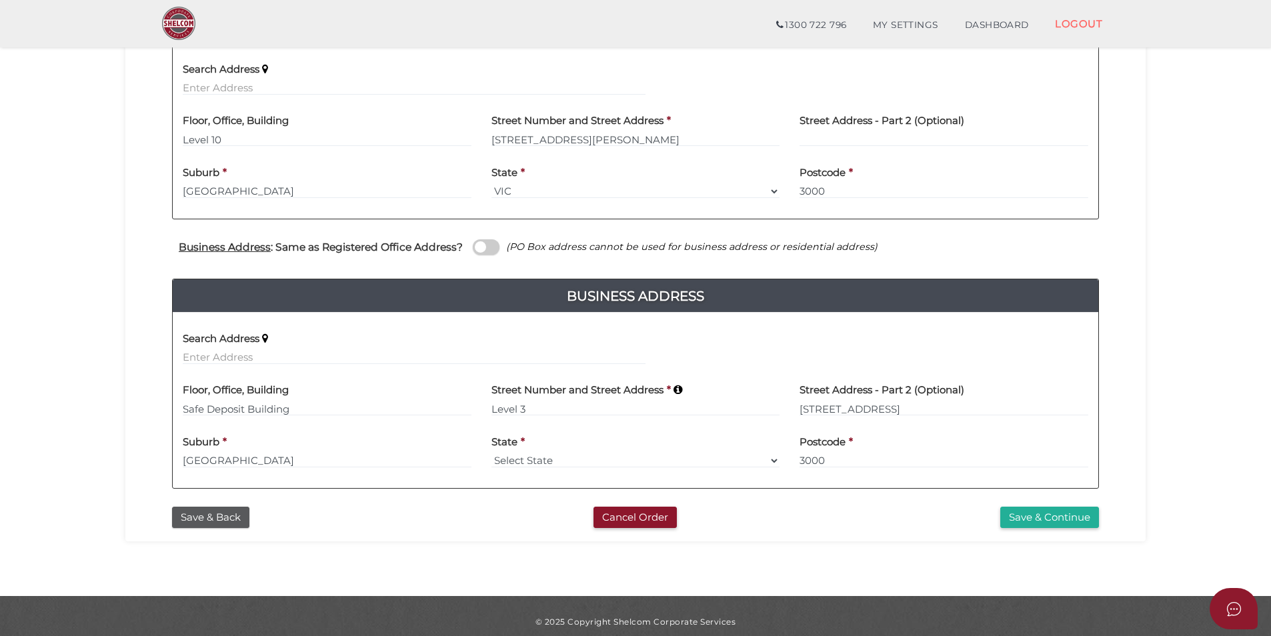
scroll to position [336, 0]
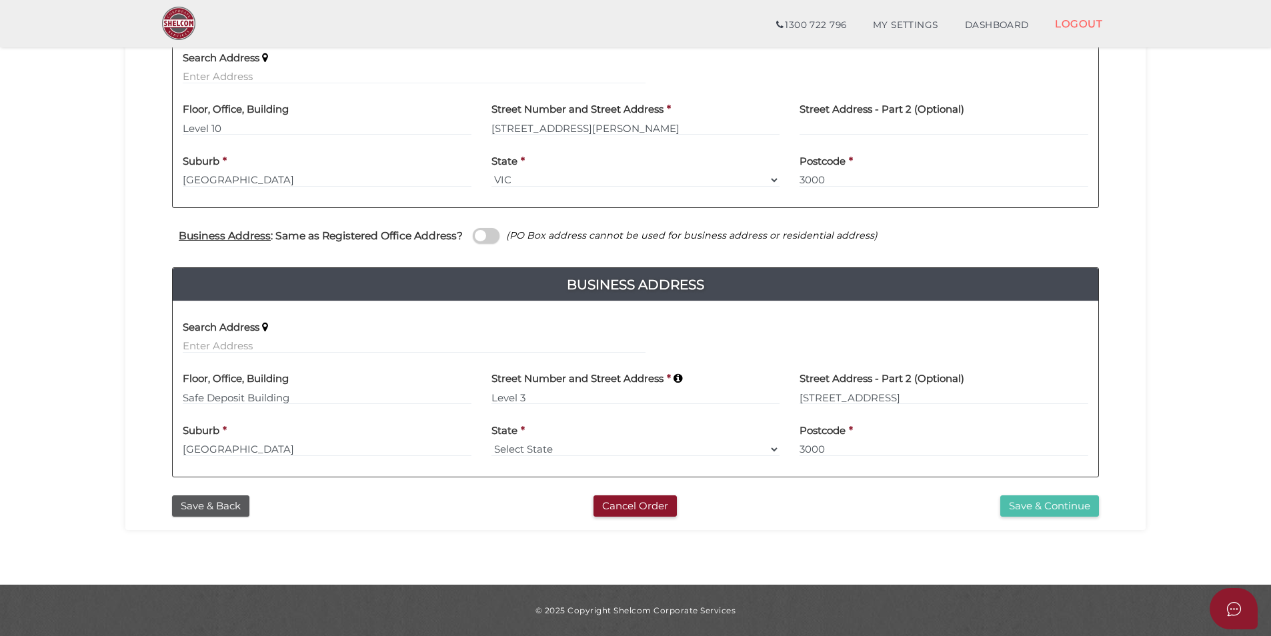
type input "SW Accountants & Advisors Pty Ltd"
click at [1024, 503] on button "Save & Continue" at bounding box center [1049, 507] width 99 height 22
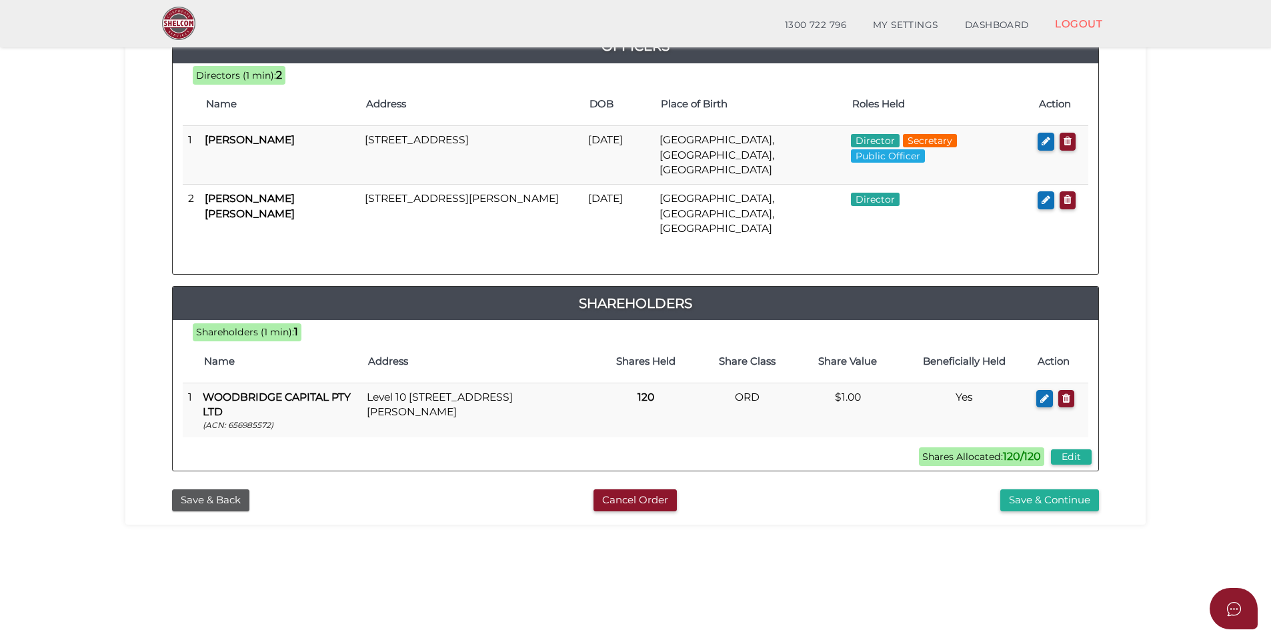
scroll to position [279, 0]
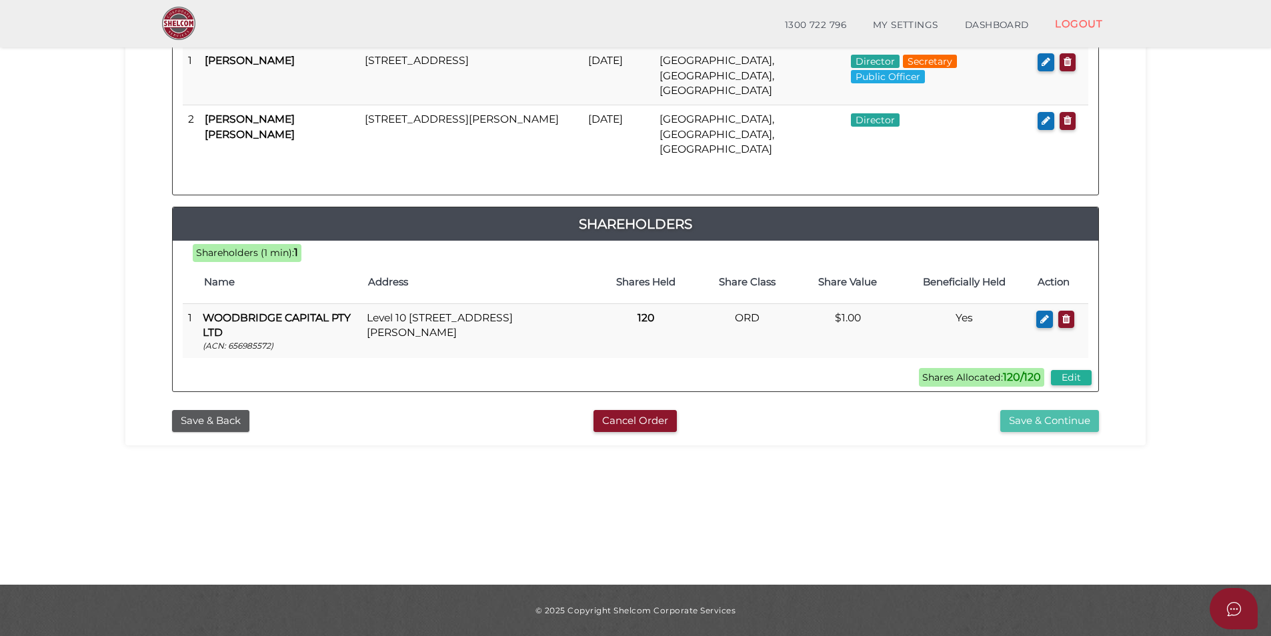
click at [1027, 410] on button "Save & Continue" at bounding box center [1049, 421] width 99 height 22
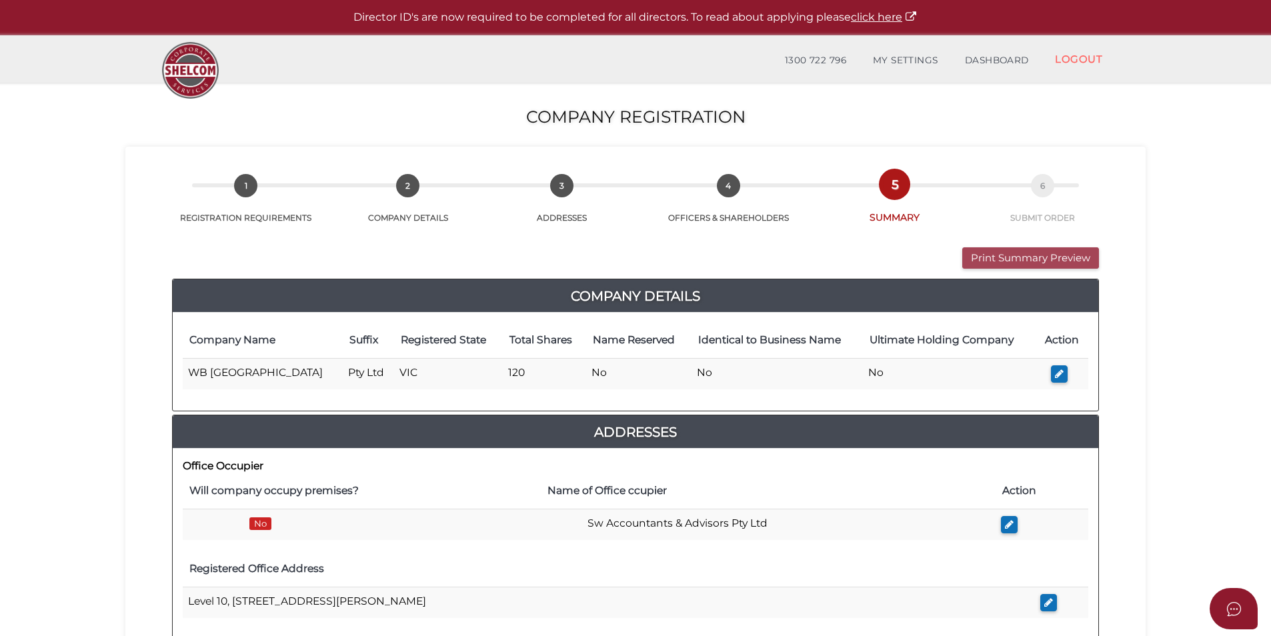
click at [1000, 261] on button "Print Summary Preview" at bounding box center [1030, 258] width 137 height 22
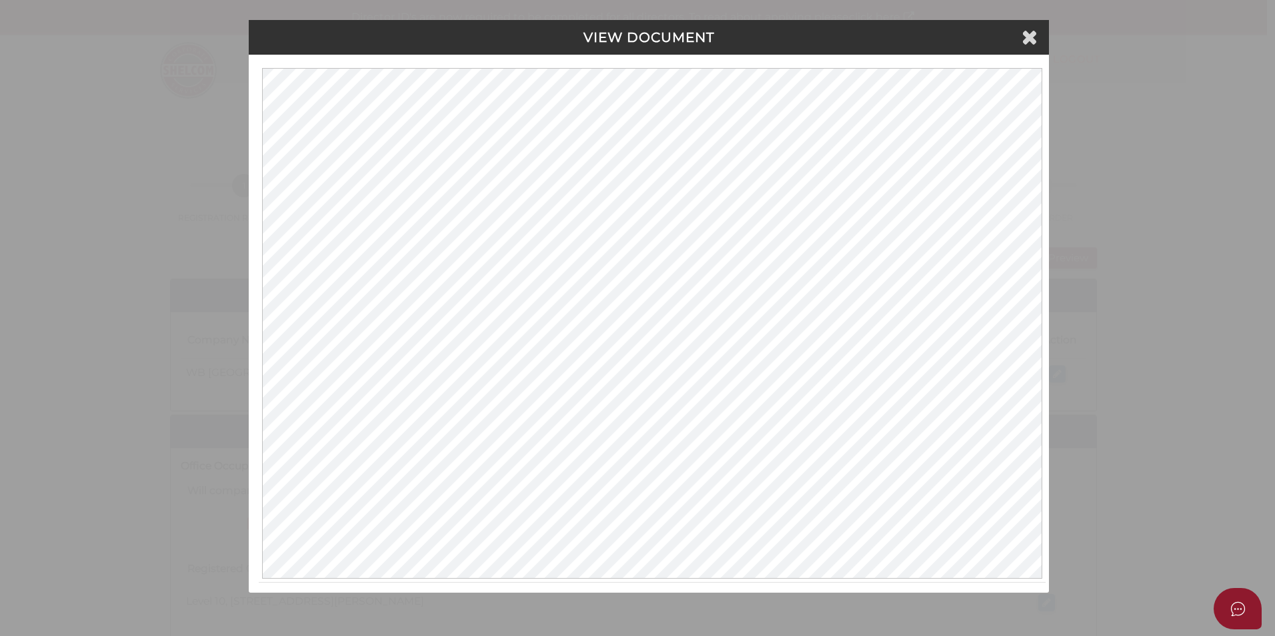
click at [1046, 511] on div "Please click here to view this document in a new tab." at bounding box center [649, 324] width 800 height 538
click at [1038, 27] on div "VIEW DOCUMENT" at bounding box center [649, 37] width 800 height 35
click at [1030, 36] on icon at bounding box center [1030, 37] width 16 height 20
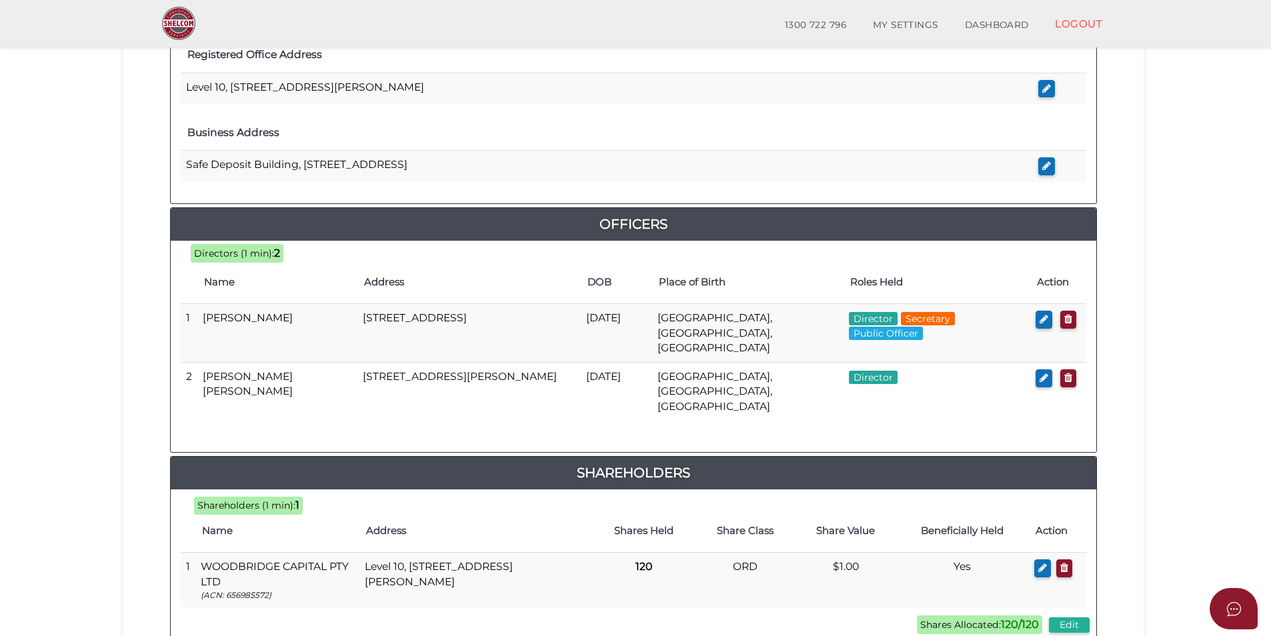
scroll to position [600, 0]
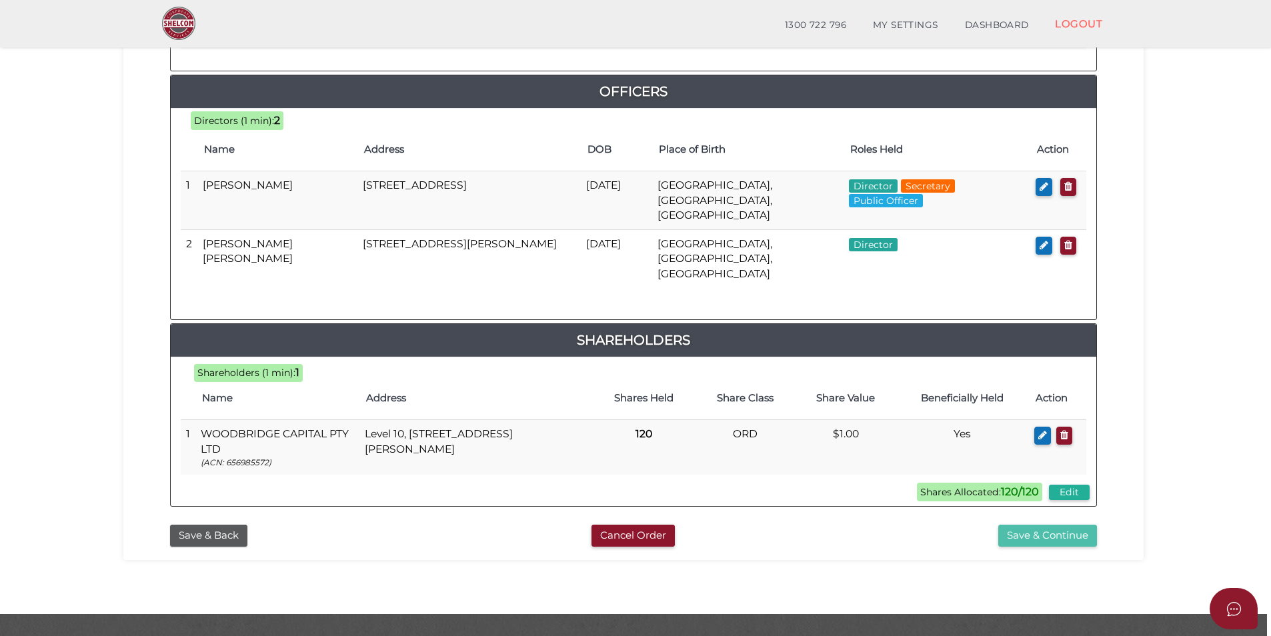
click at [1019, 525] on button "Save & Continue" at bounding box center [1047, 536] width 99 height 22
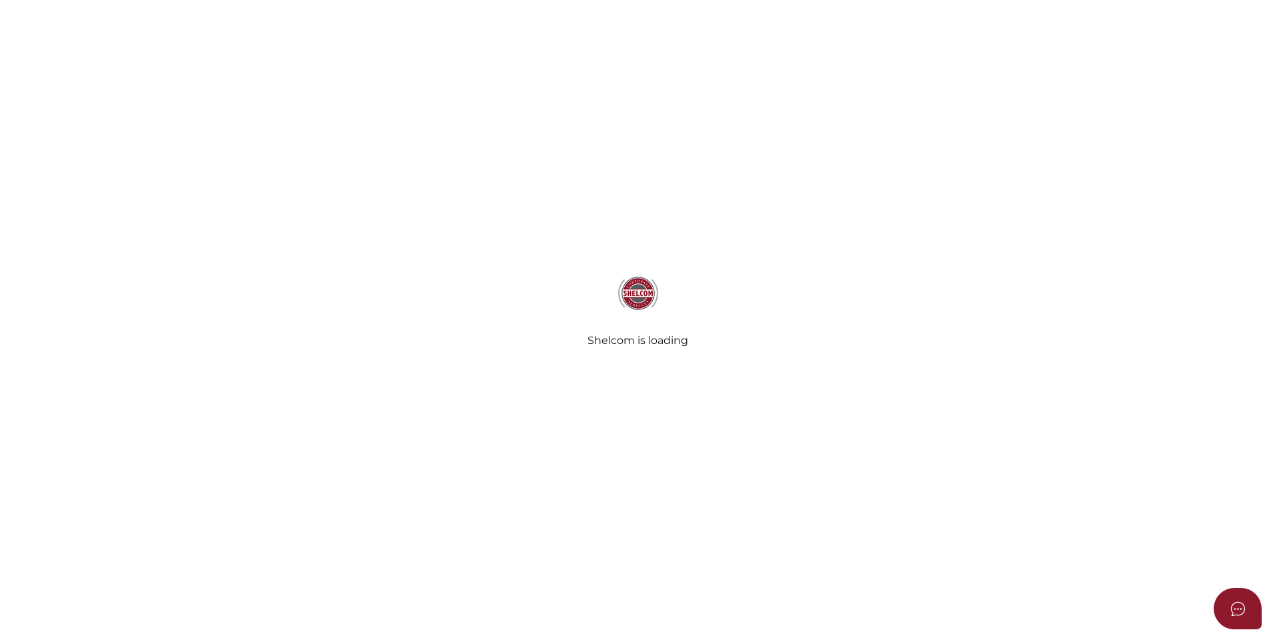
select select "Comb Binding"
select select "No"
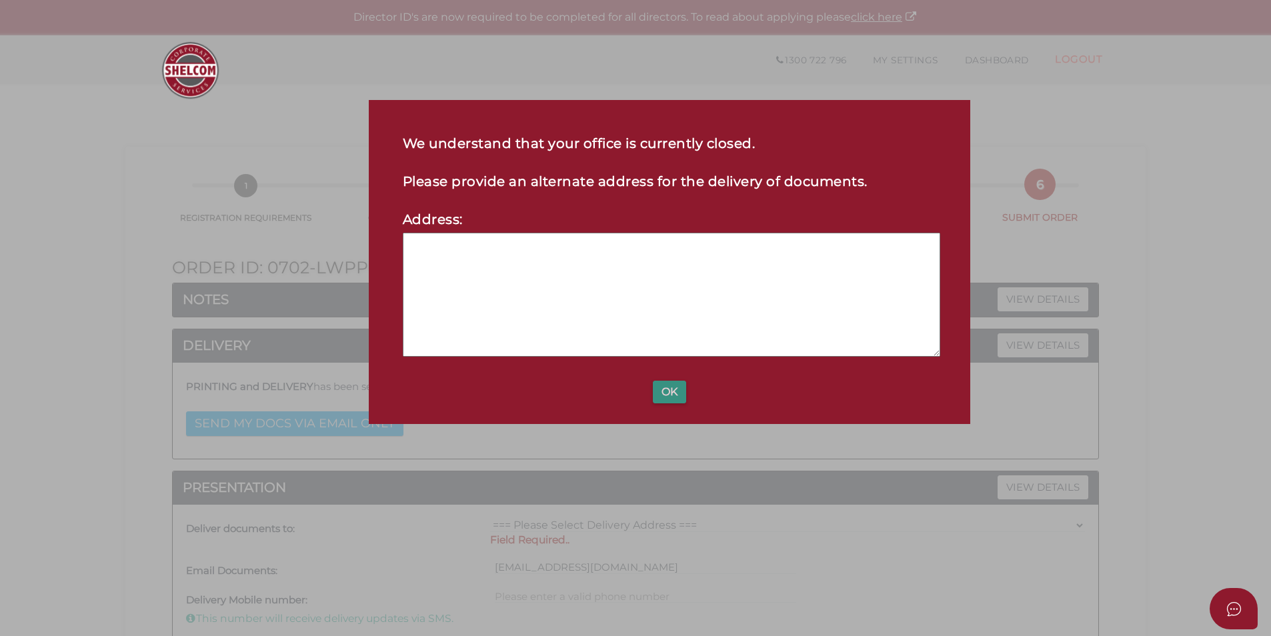
click at [677, 395] on button "OK" at bounding box center [669, 392] width 33 height 23
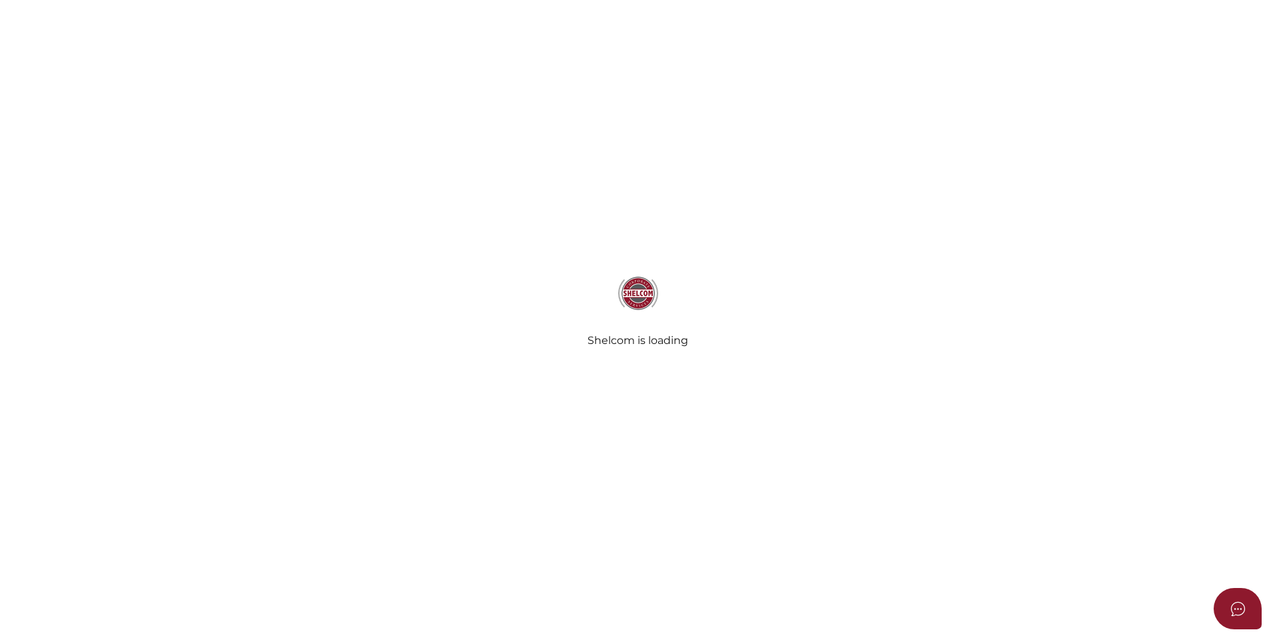
select select "Comb Binding"
select select "No"
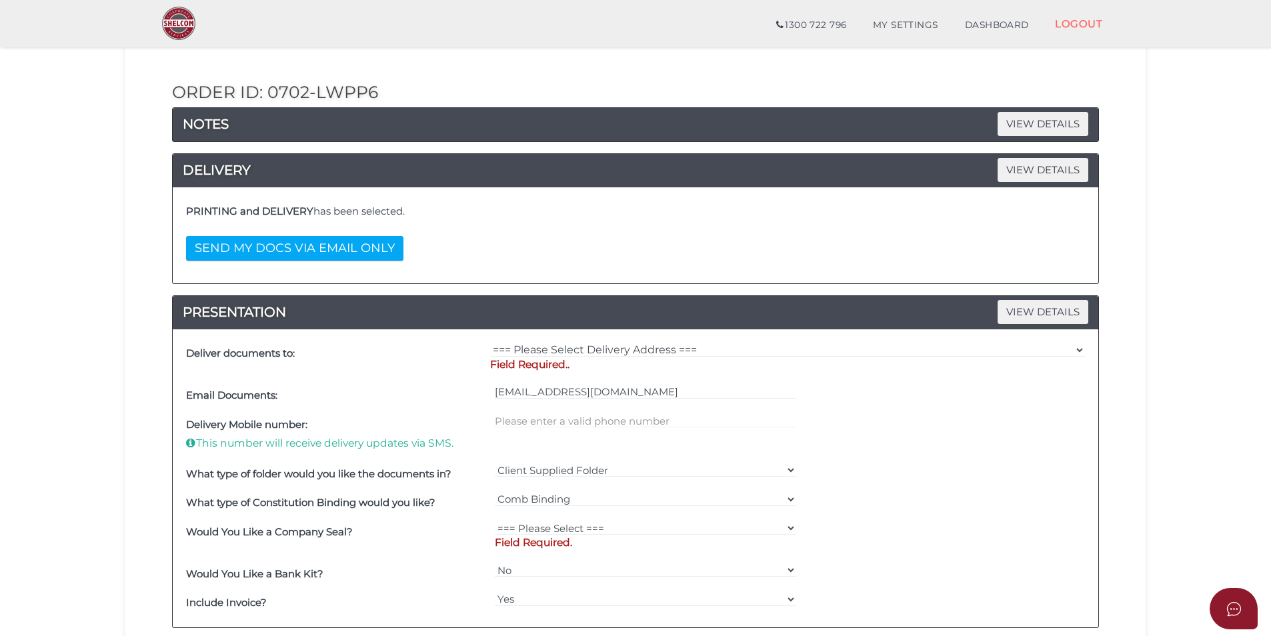
scroll to position [133, 0]
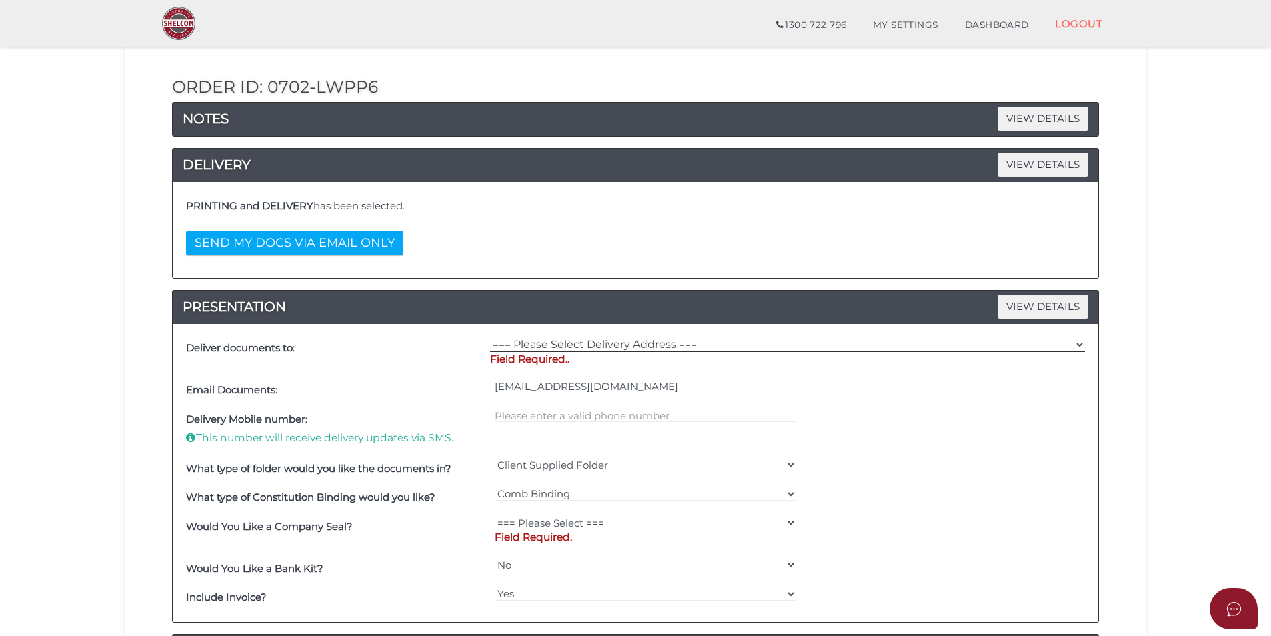
click at [568, 342] on select "=== Please Select Delivery Address === (User Address - [PERSON_NAME][GEOGRAPHIC…" at bounding box center [787, 344] width 595 height 15
select select "0"
click at [490, 337] on select "=== Please Select Delivery Address === (User Address - [PERSON_NAME][GEOGRAPHIC…" at bounding box center [787, 344] width 595 height 15
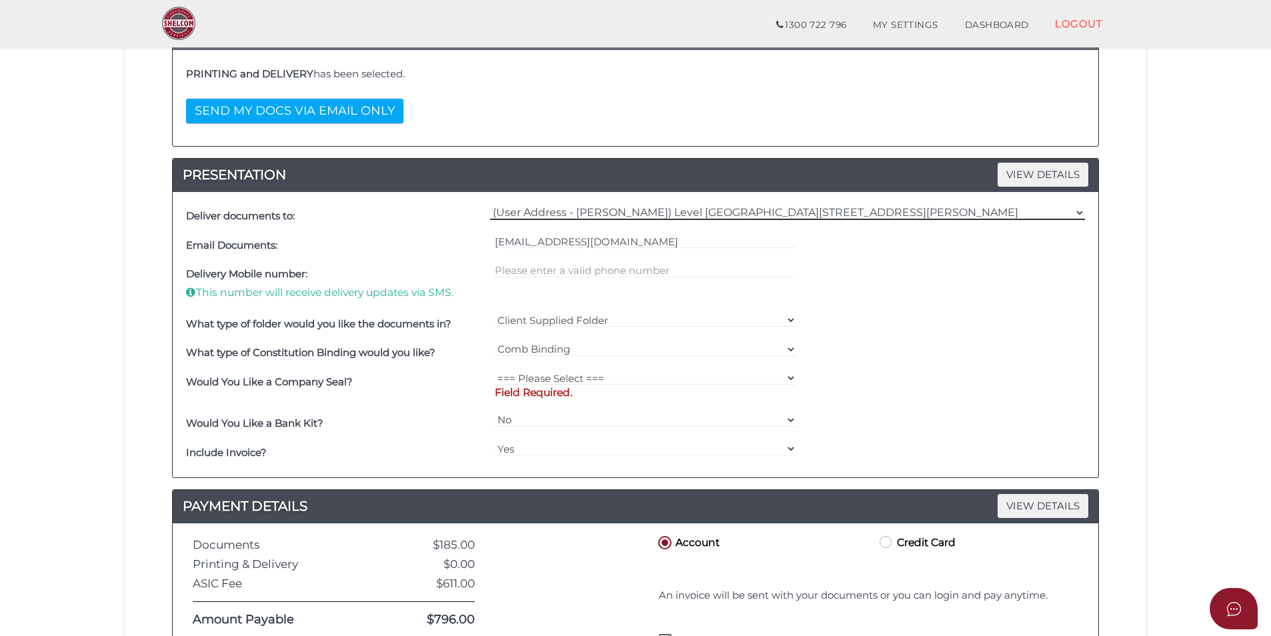
scroll to position [267, 0]
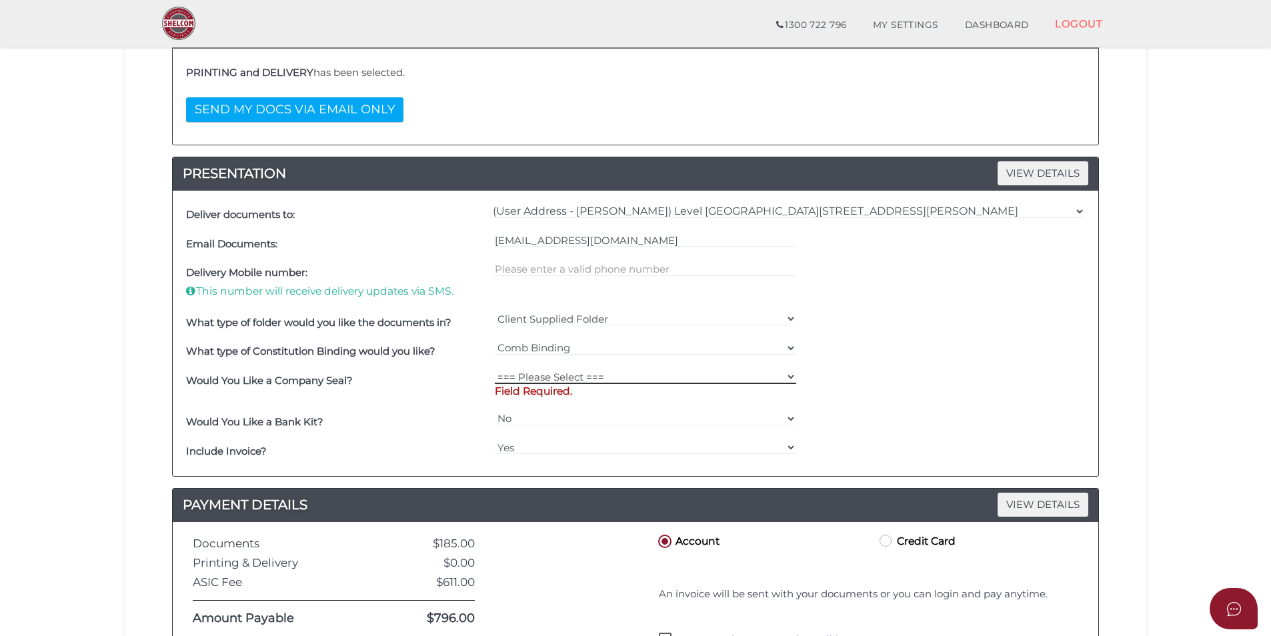
click at [547, 377] on select "=== Please Select === Fold Seal $50 No Seal" at bounding box center [646, 376] width 302 height 15
select select "0"
click at [495, 369] on select "=== Please Select === Fold Seal $50 No Seal" at bounding box center [646, 376] width 302 height 15
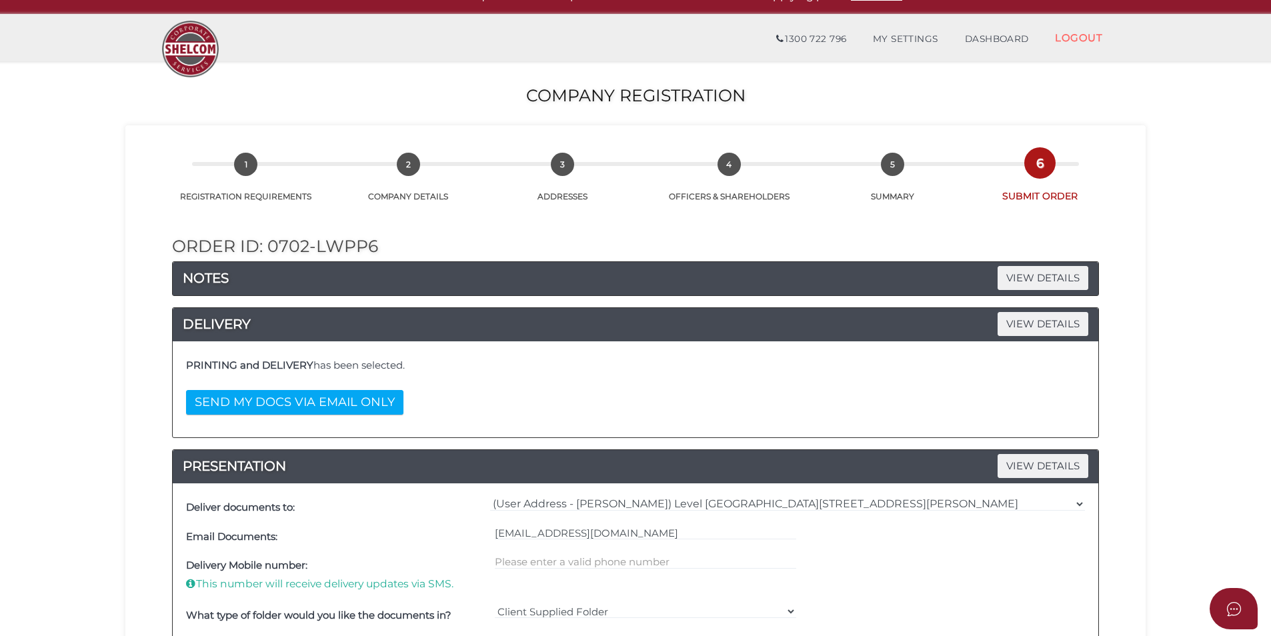
scroll to position [0, 0]
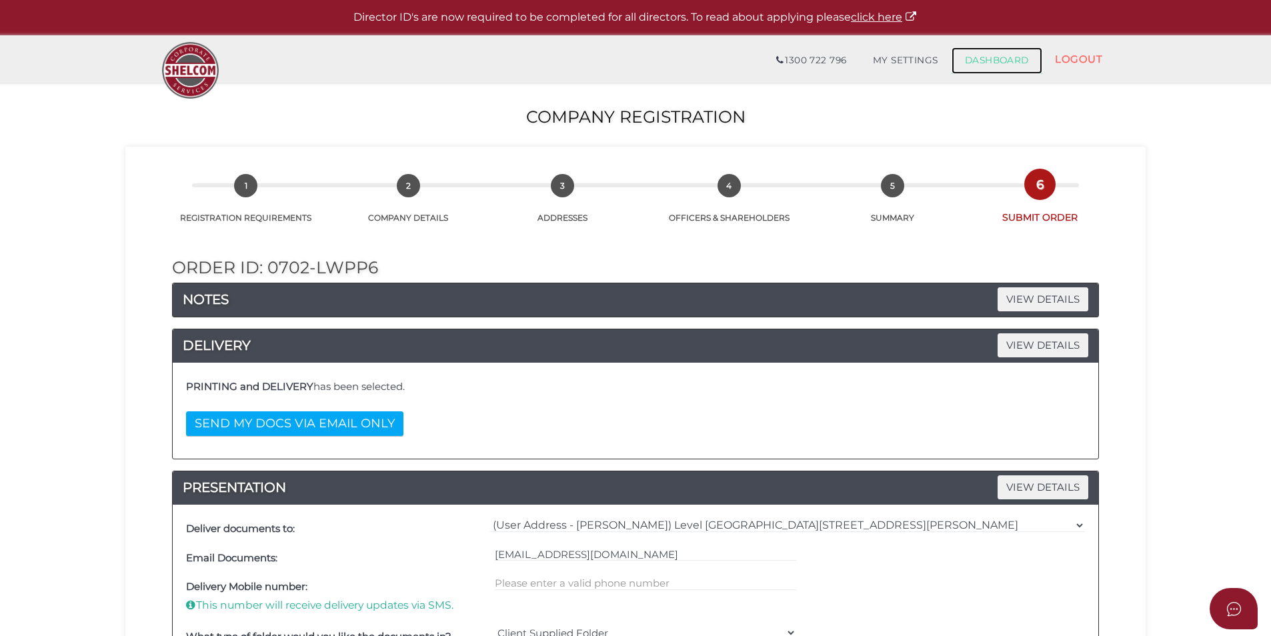
click at [976, 57] on link "DASHBOARD" at bounding box center [997, 60] width 91 height 27
